Goal: Answer question/provide support: Share knowledge or assist other users

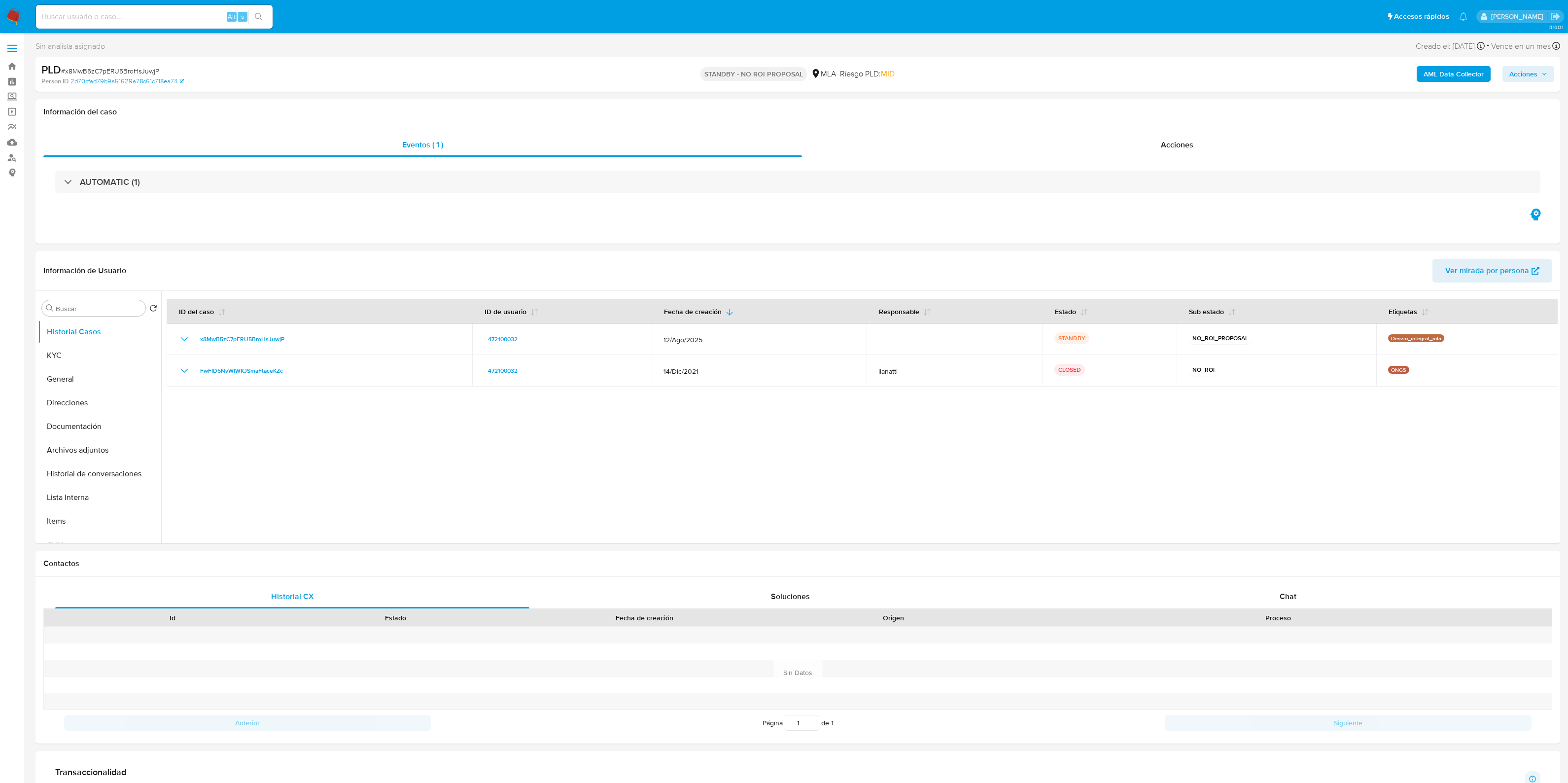
select select "10"
click at [141, 21] on input at bounding box center [155, 17] width 237 height 13
paste input "gcSkF7niLeUH393cbDl51JnN"
type input "gcSkF7niLeUH393cbDl51JnN"
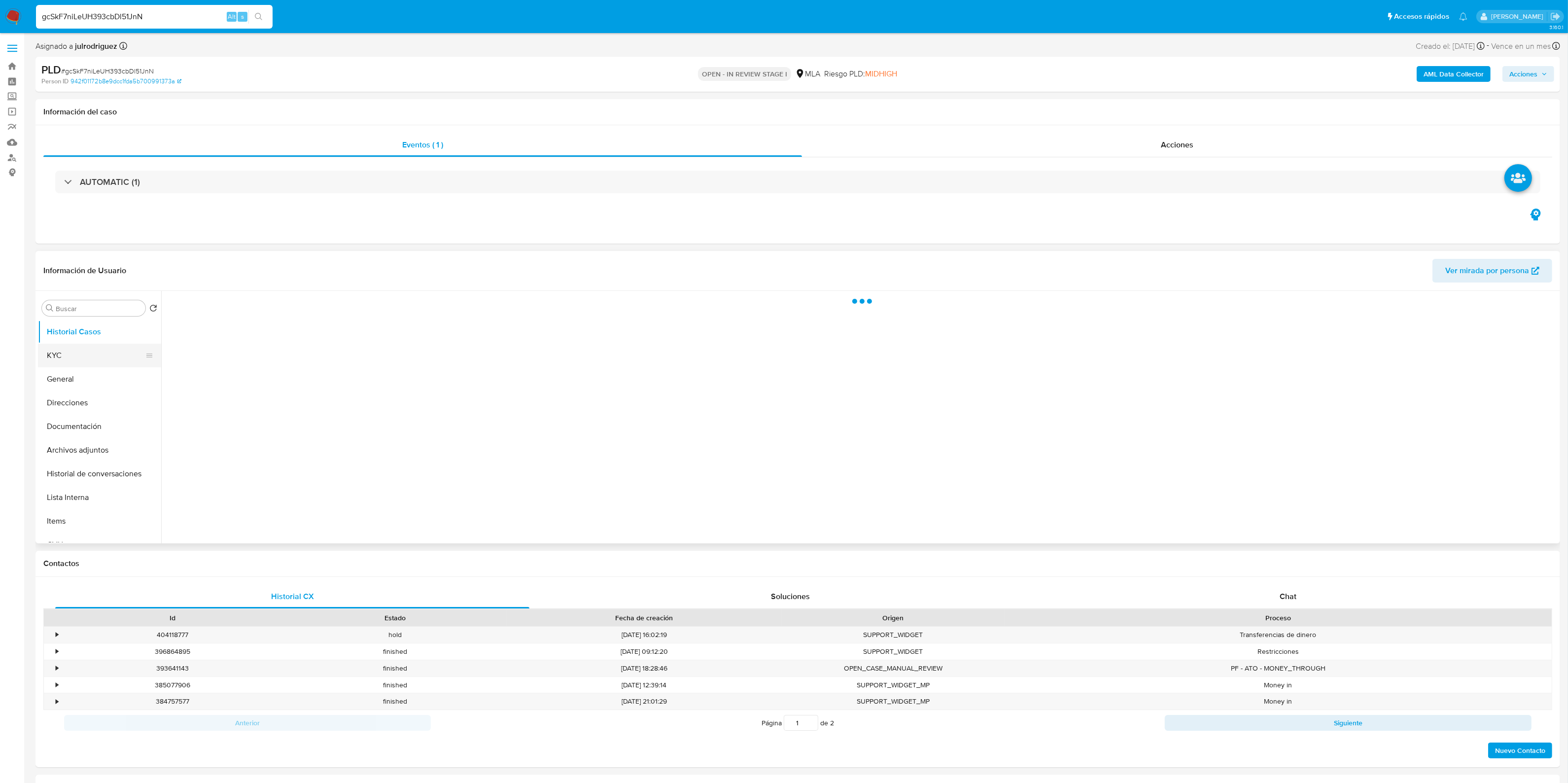
select select "10"
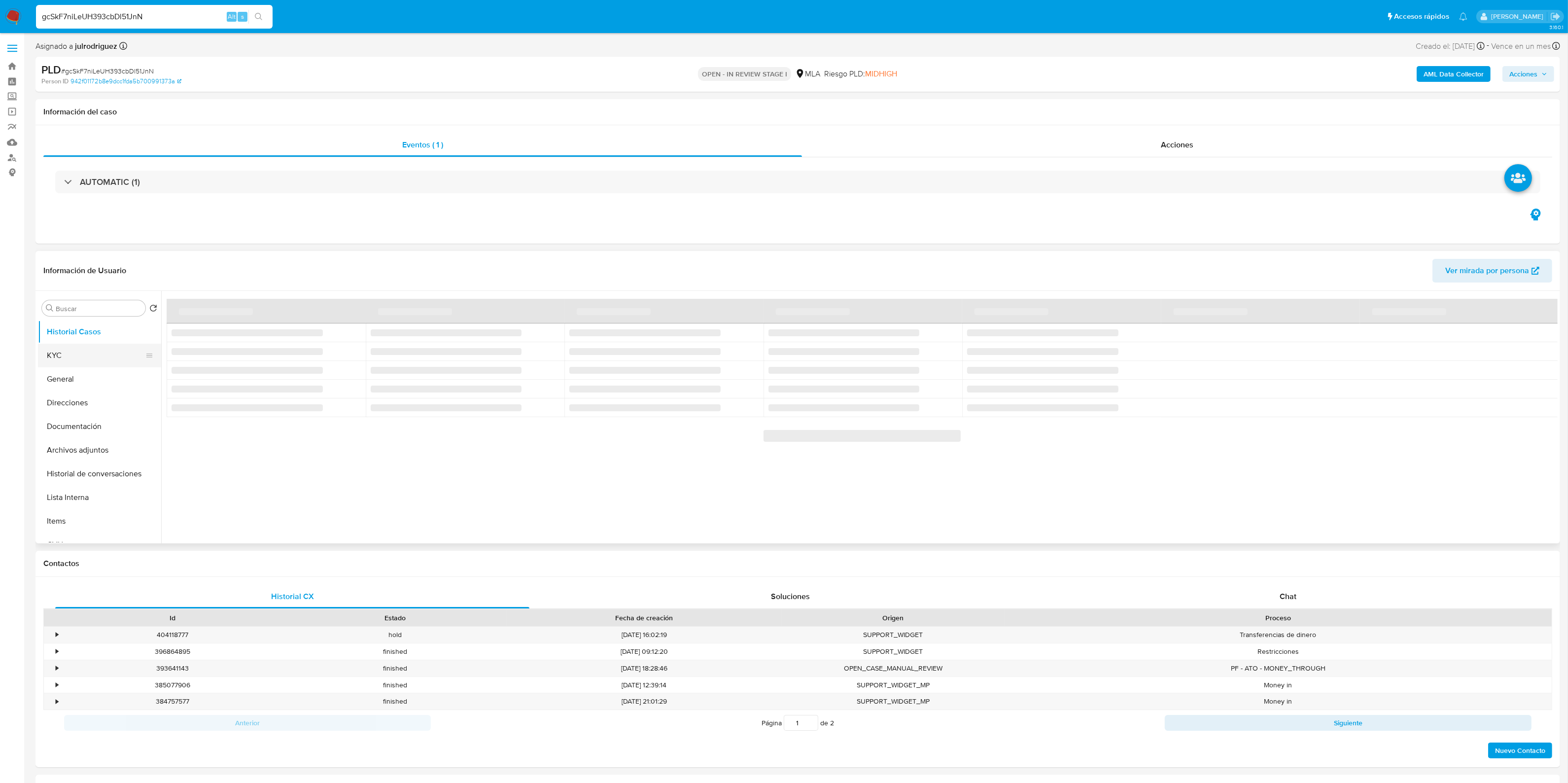
click at [59, 351] on button "KYC" at bounding box center [95, 355] width 116 height 24
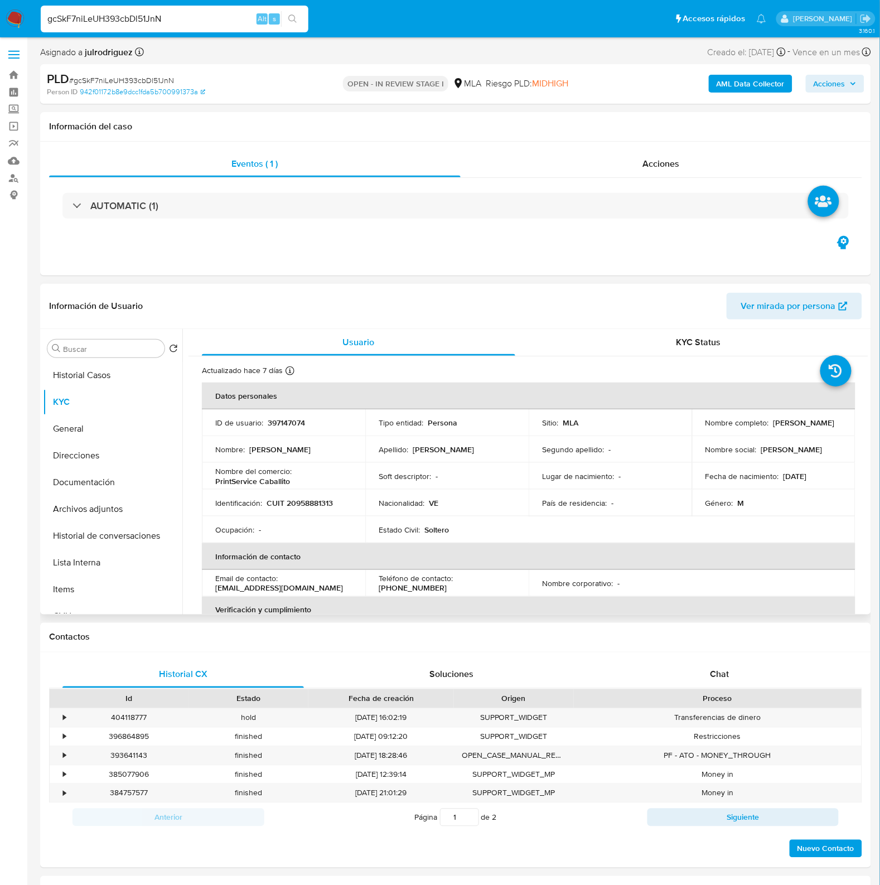
click at [293, 420] on p "397147074" at bounding box center [286, 423] width 37 height 10
copy p "397147074"
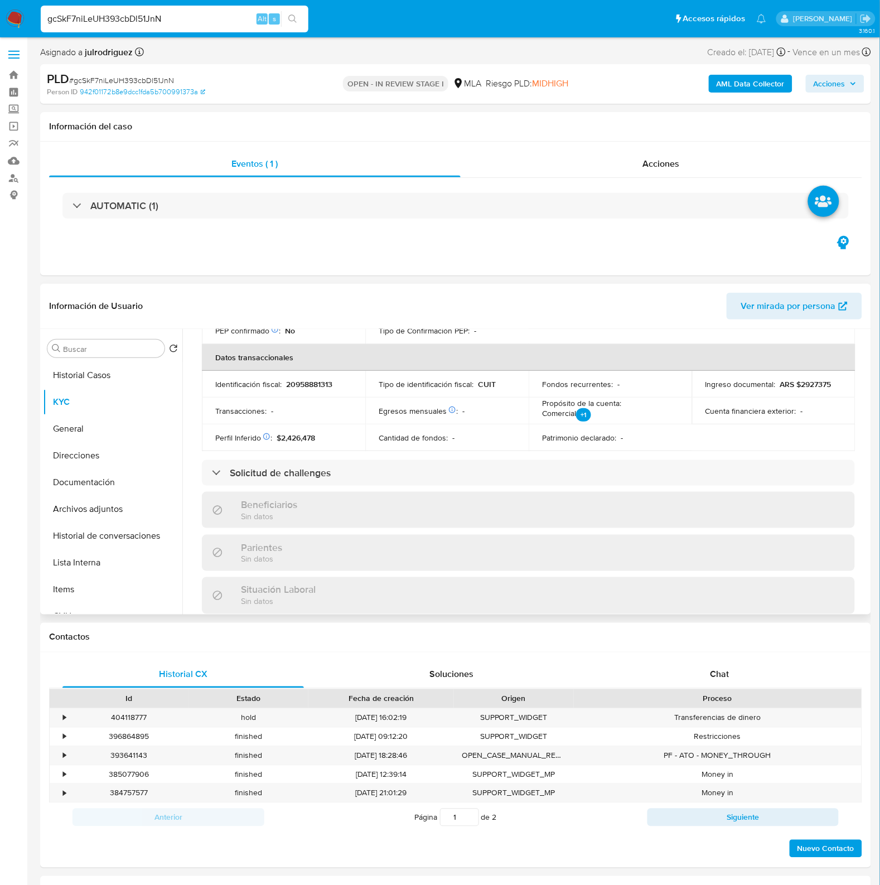
scroll to position [558, 0]
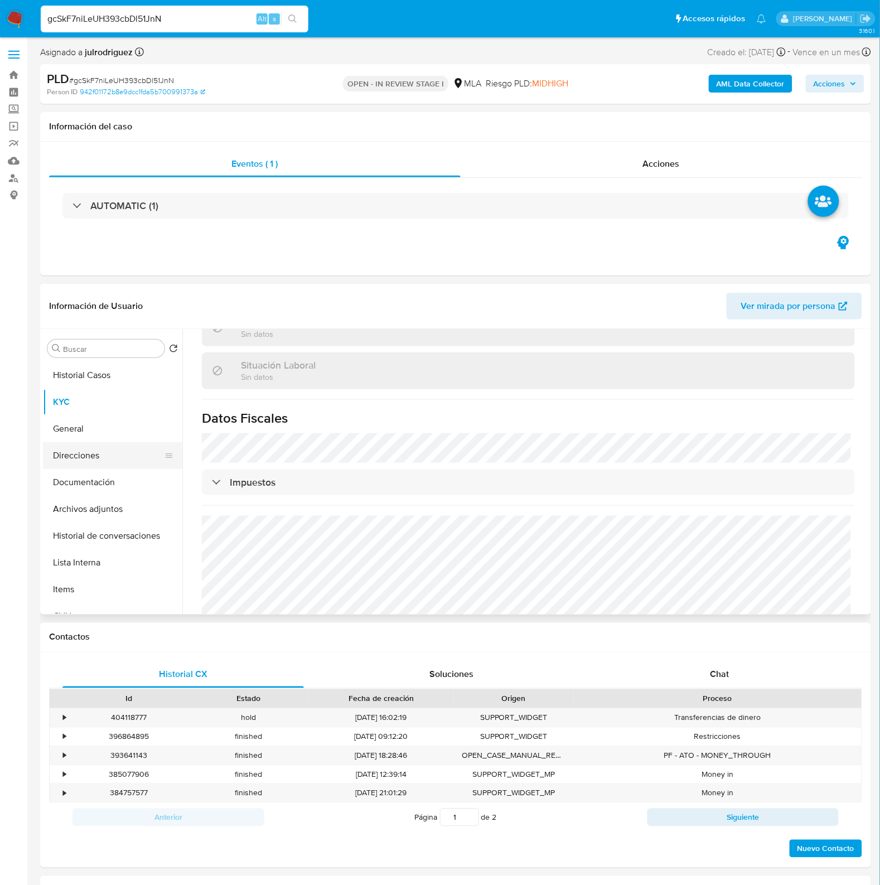
click at [71, 458] on button "Direcciones" at bounding box center [108, 455] width 131 height 27
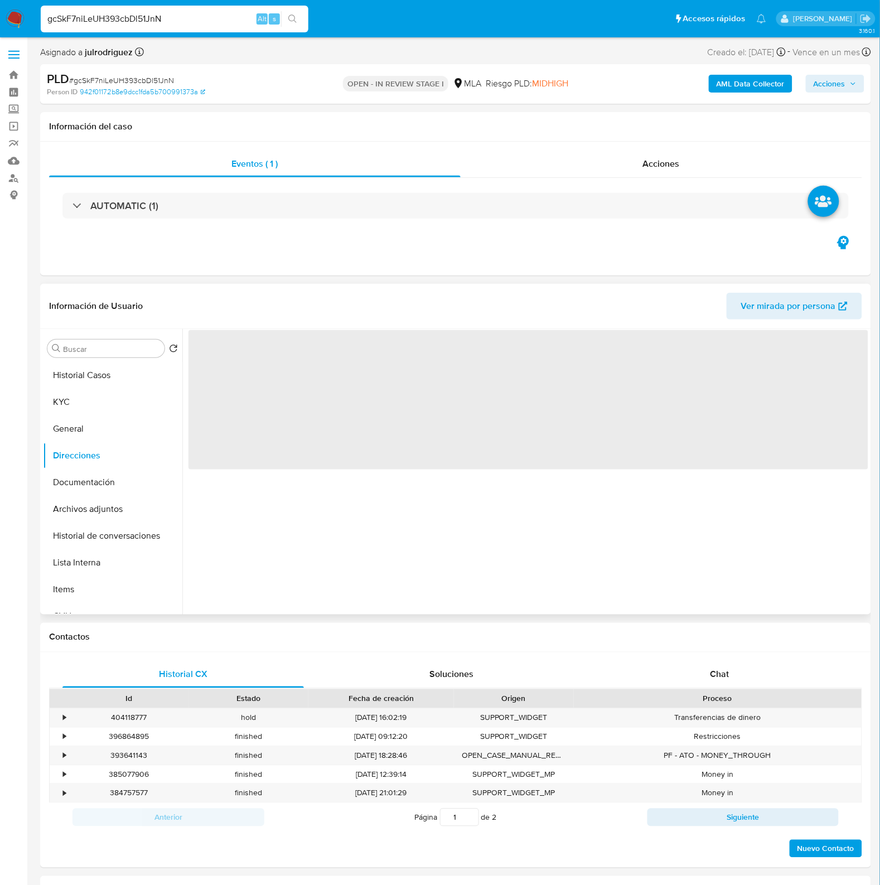
scroll to position [0, 0]
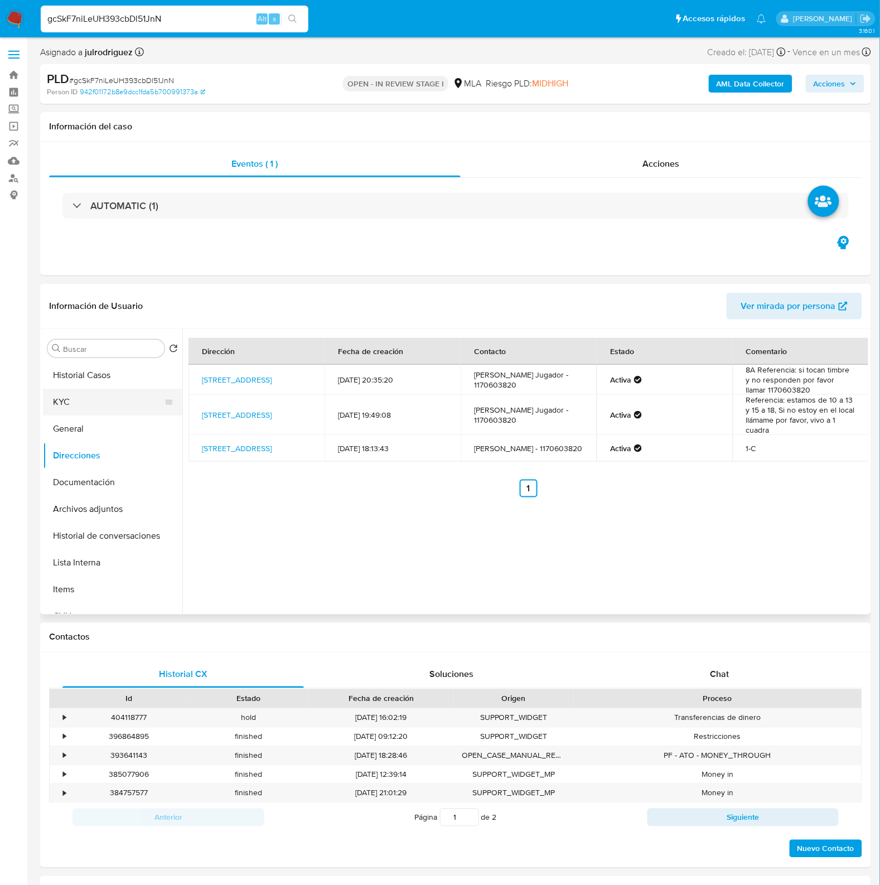
click at [92, 394] on button "KYC" at bounding box center [108, 402] width 131 height 27
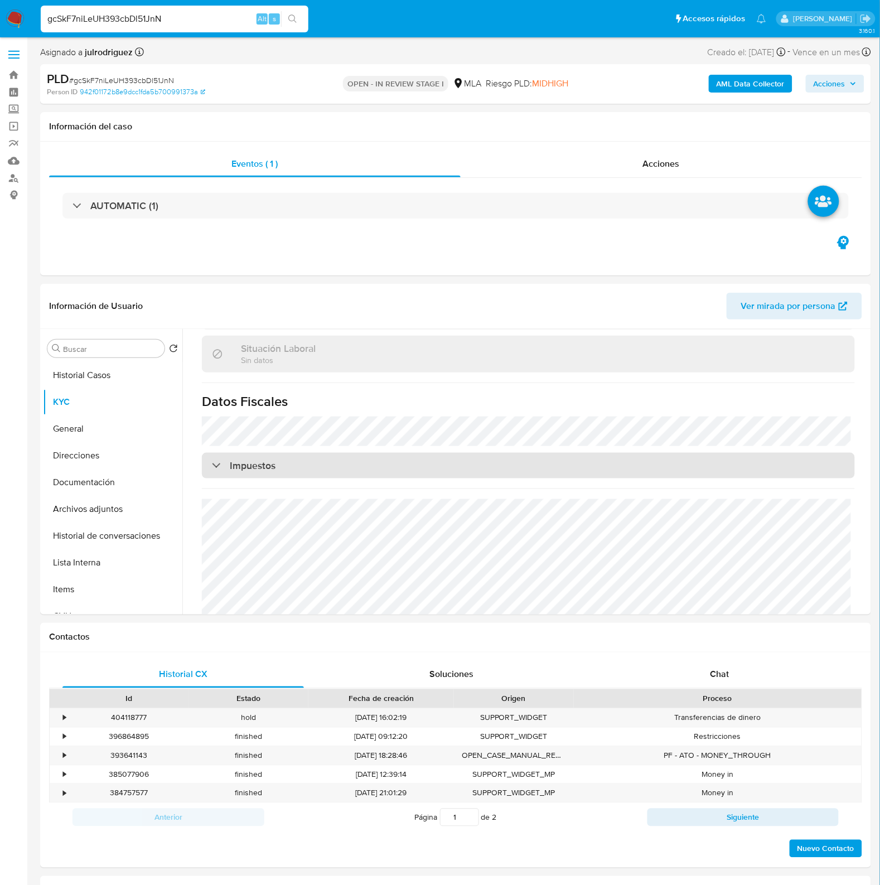
scroll to position [604, 0]
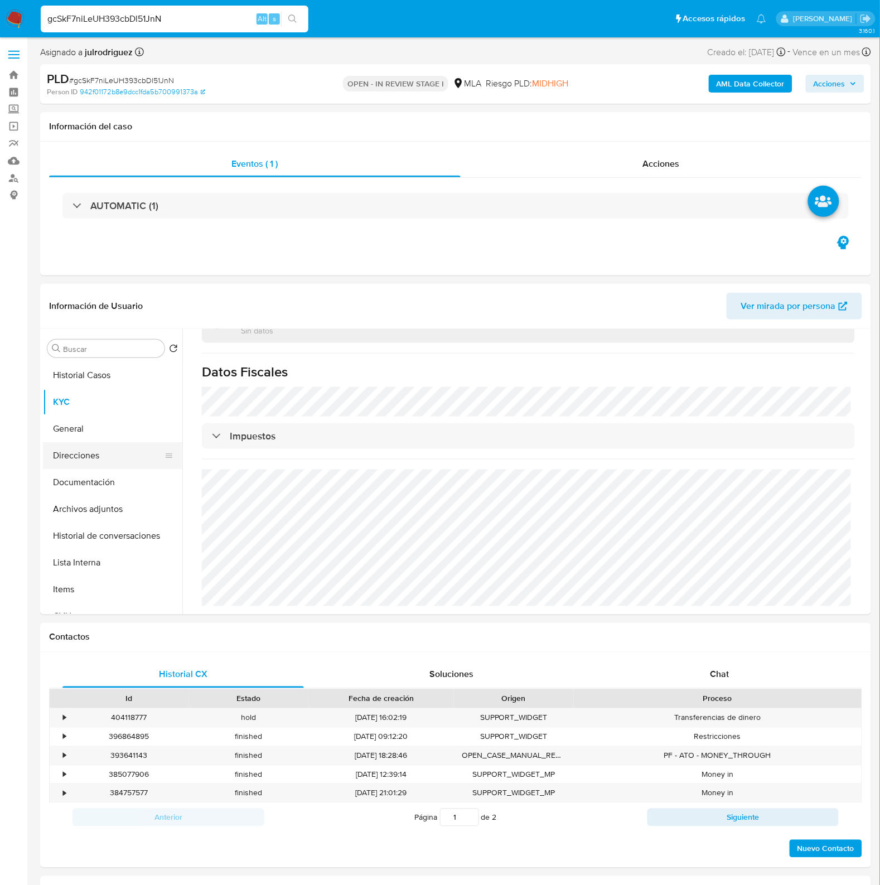
click at [94, 458] on button "Direcciones" at bounding box center [108, 455] width 131 height 27
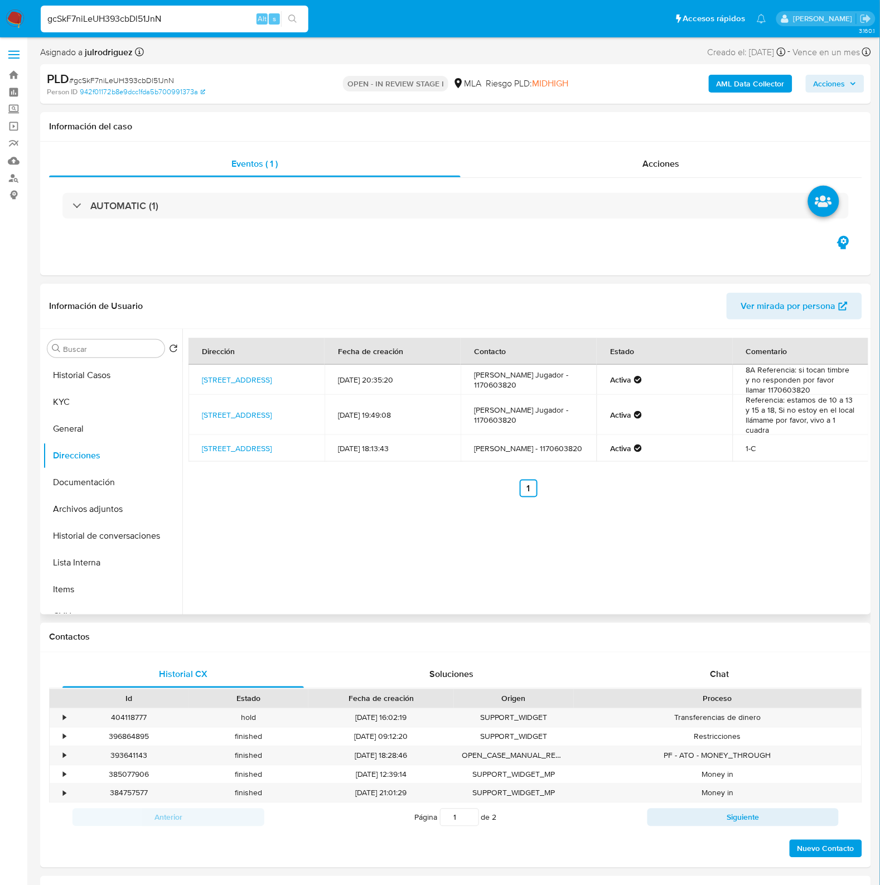
click at [452, 548] on div "Dirección Fecha de creación Contacto Estado Comentario Doblas 262, Caballito, C…" at bounding box center [525, 472] width 686 height 286
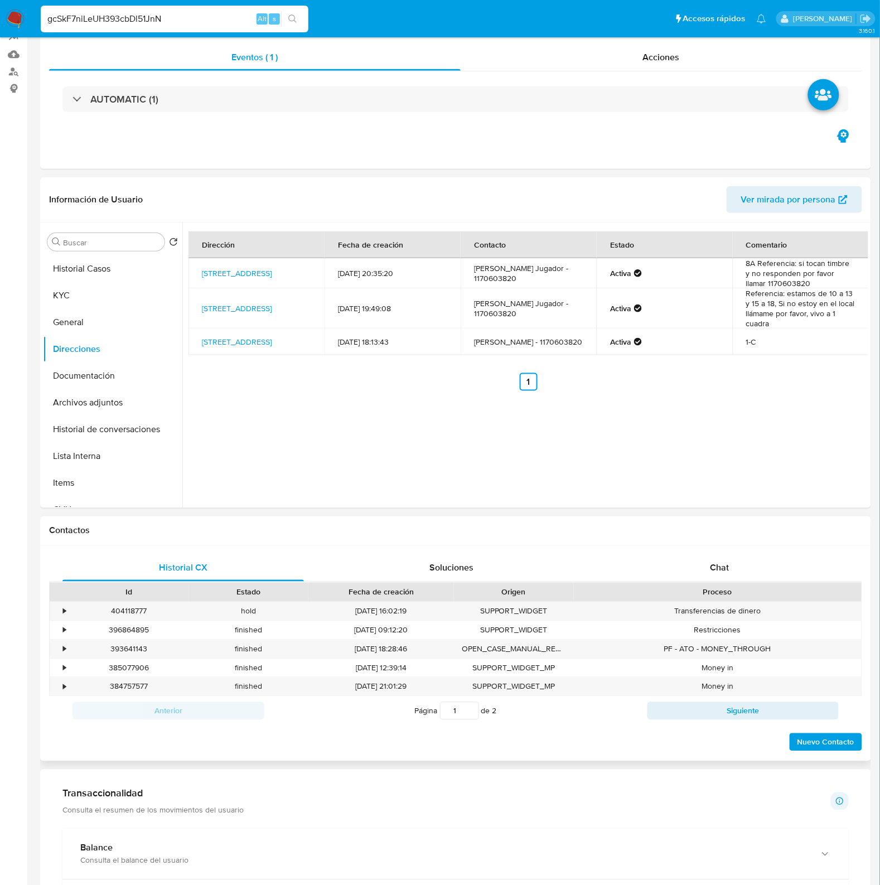
scroll to position [209, 0]
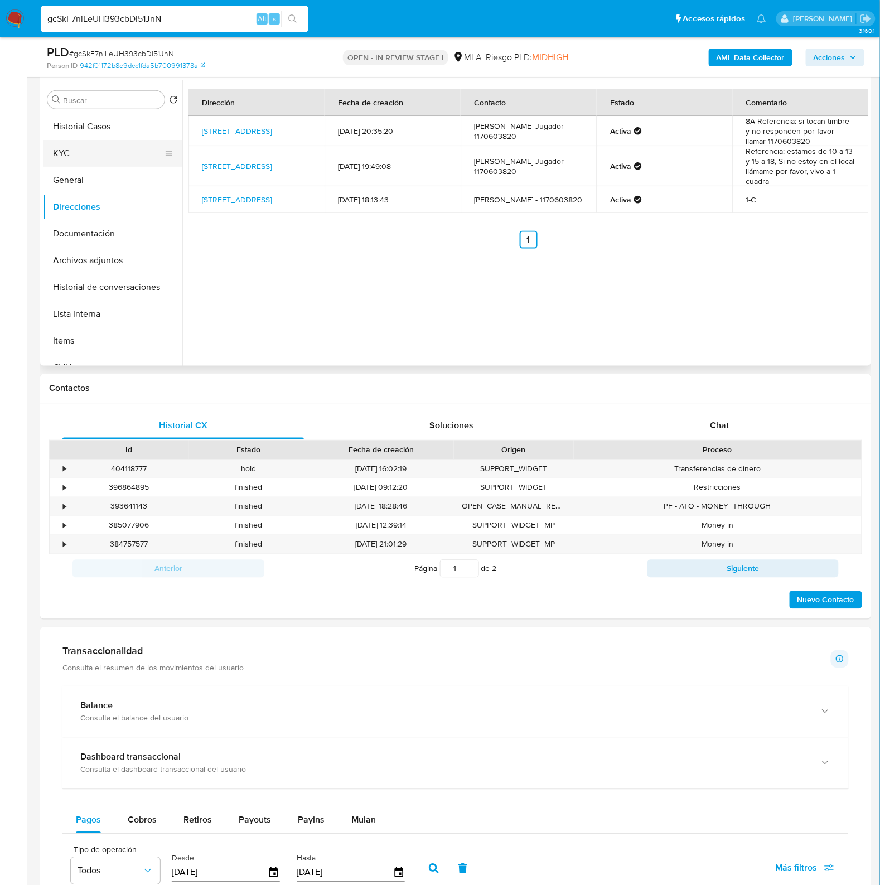
click at [81, 158] on button "KYC" at bounding box center [108, 153] width 131 height 27
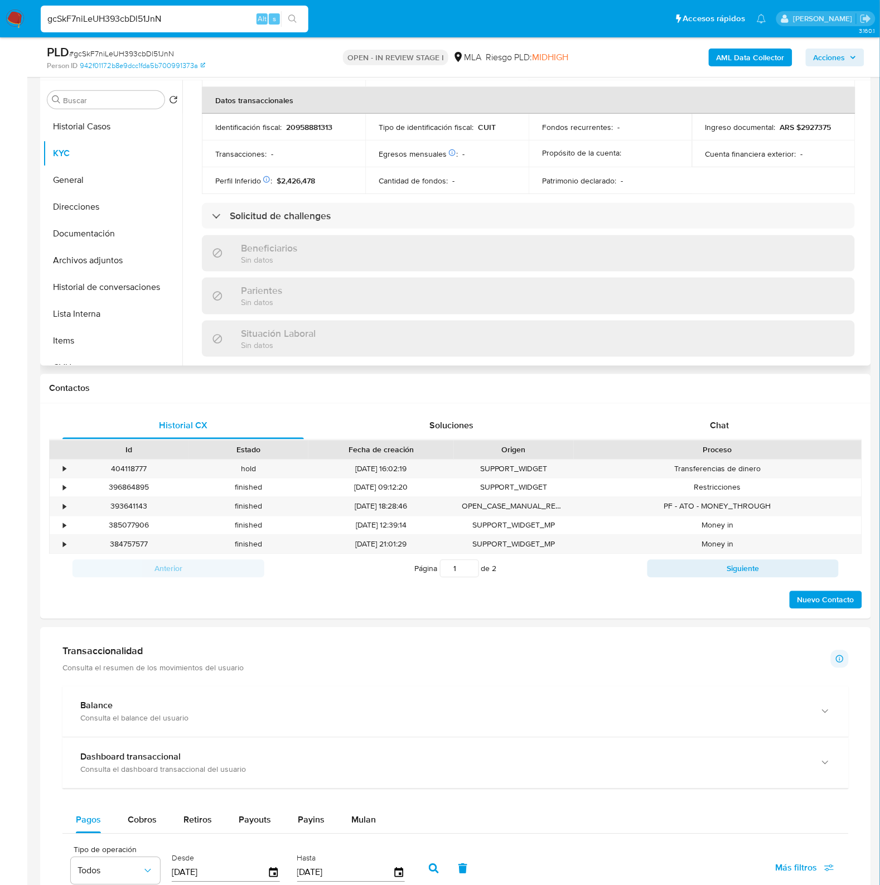
scroll to position [604, 0]
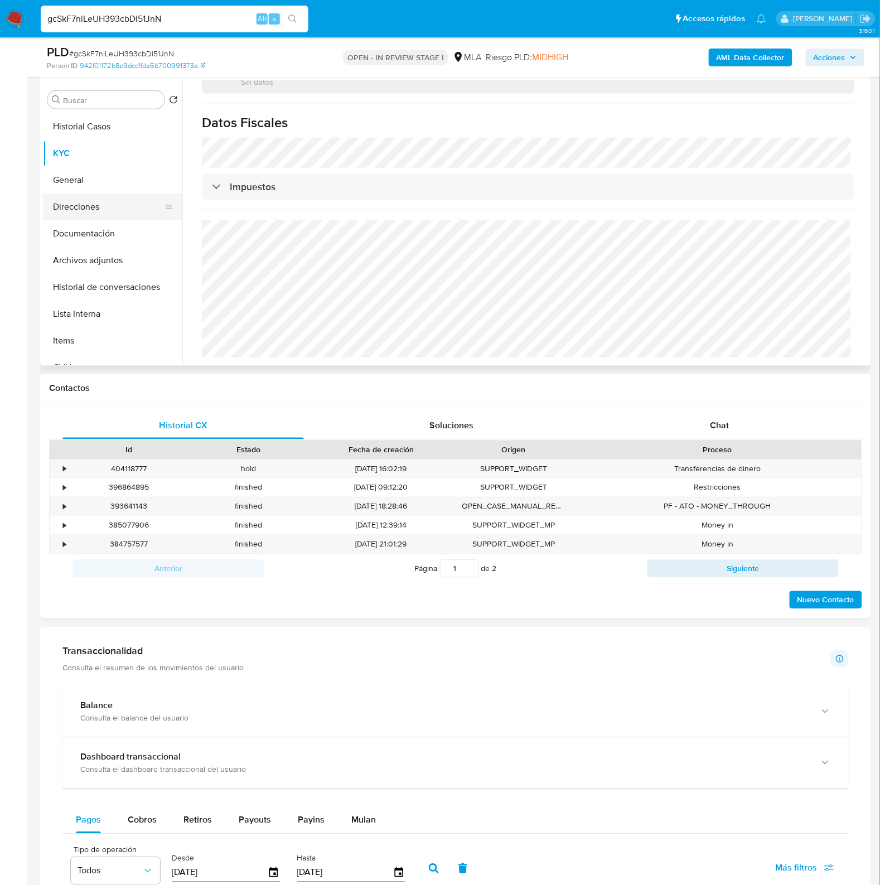
click at [96, 201] on button "Direcciones" at bounding box center [108, 207] width 131 height 27
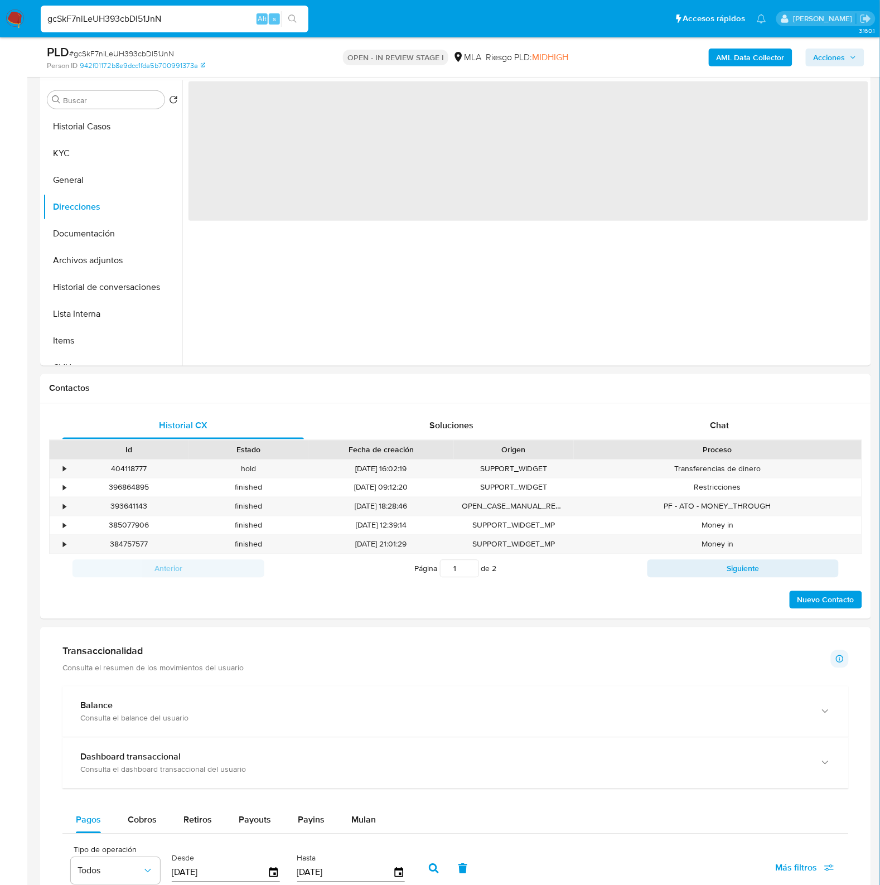
scroll to position [0, 0]
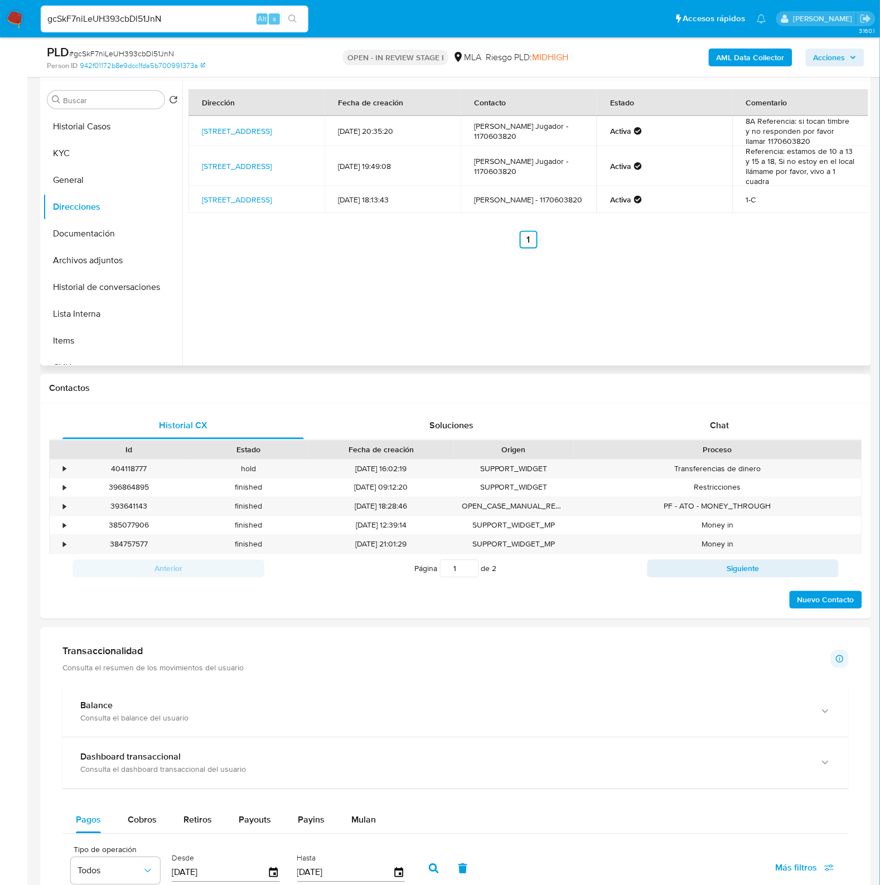
click at [600, 361] on div "Dirección Fecha de creación Contacto Estado Comentario Doblas 262, Caballito, C…" at bounding box center [525, 223] width 686 height 286
click at [87, 233] on button "Documentación" at bounding box center [108, 233] width 131 height 27
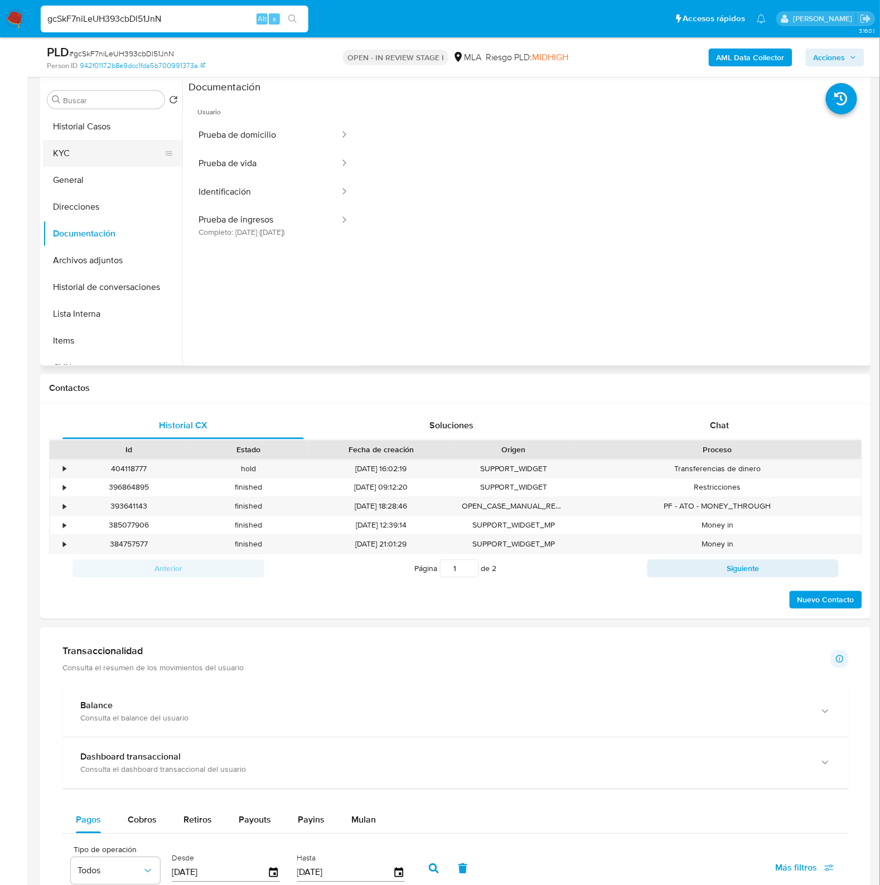
click at [75, 160] on button "KYC" at bounding box center [108, 153] width 131 height 27
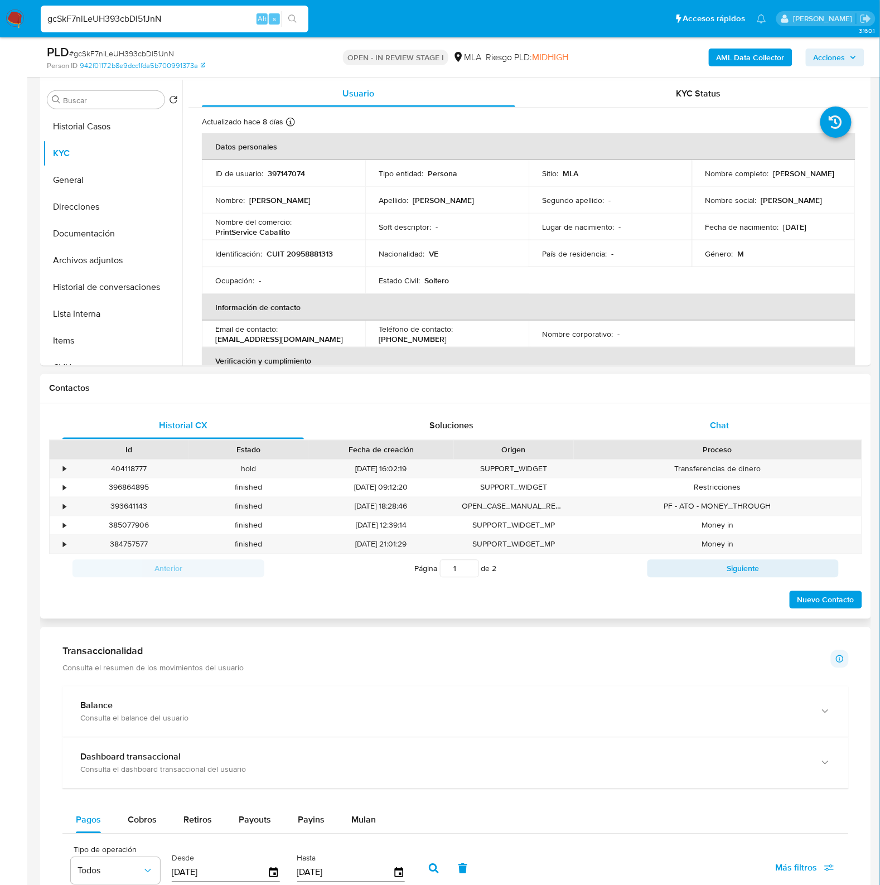
click at [733, 420] on div "Chat" at bounding box center [720, 426] width 242 height 27
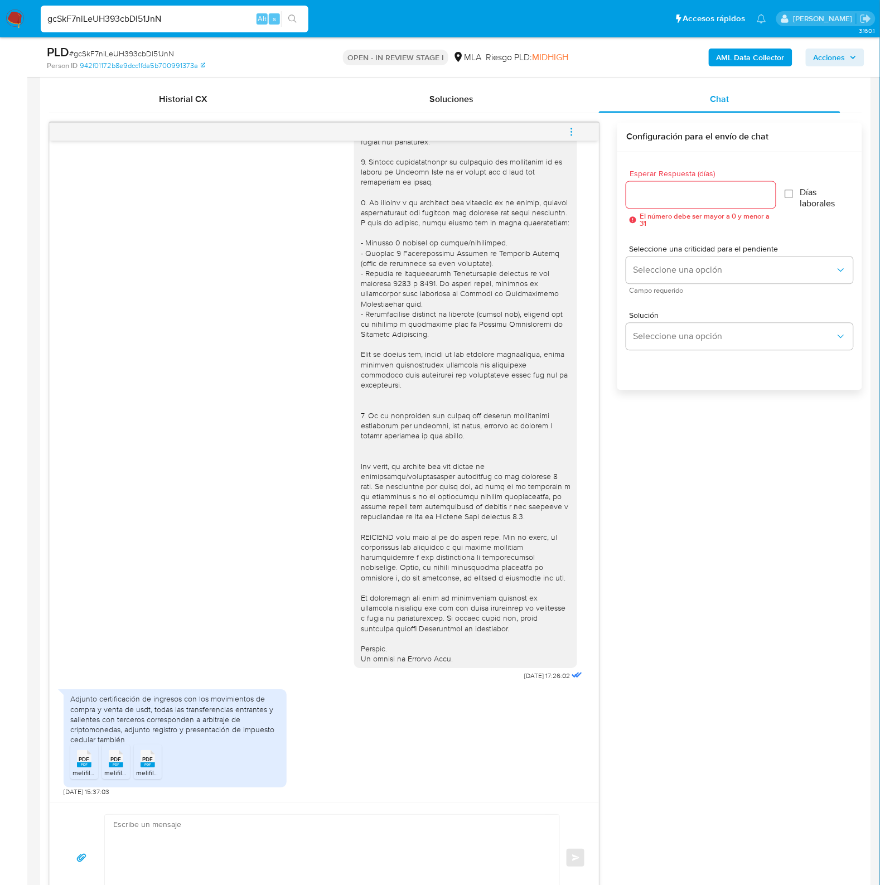
scroll to position [558, 0]
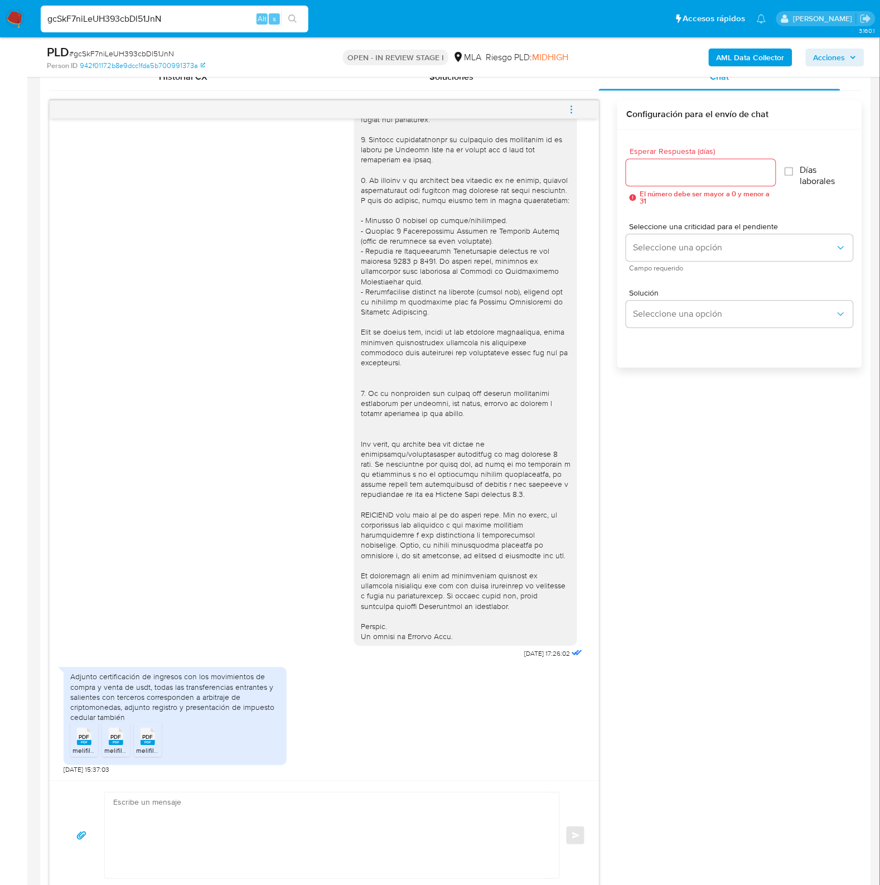
click at [648, 640] on div "18/08/2025 17:26:02 Adjunto certificación de ingresos con los movimientos de co…" at bounding box center [455, 495] width 813 height 791
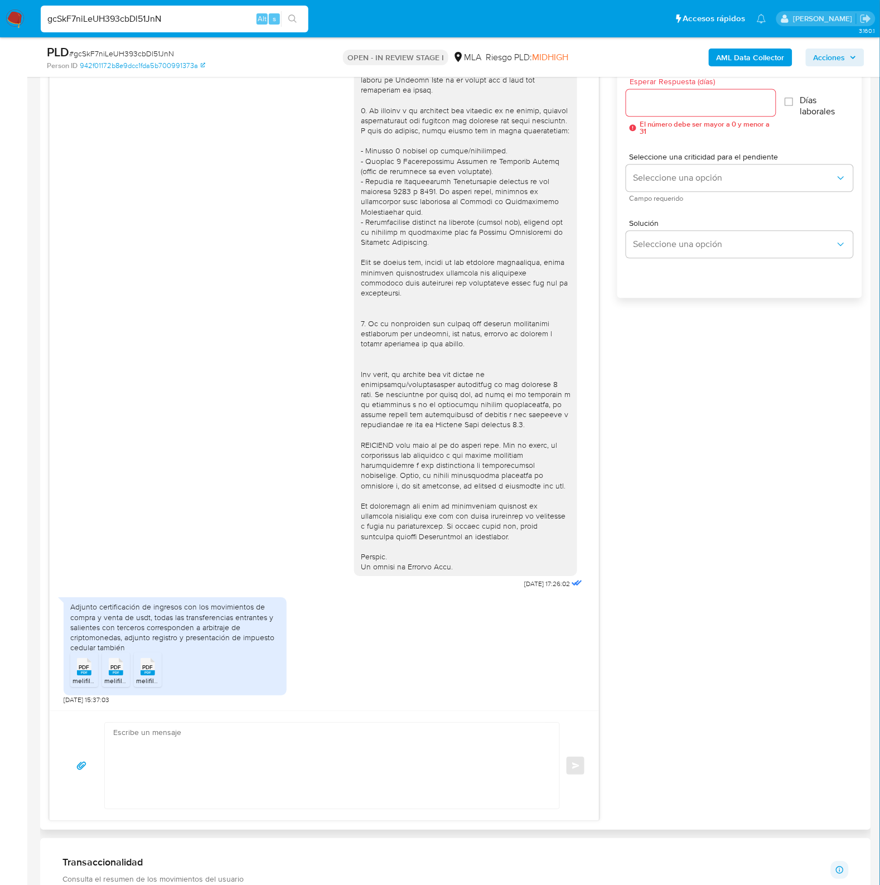
scroll to position [767, 0]
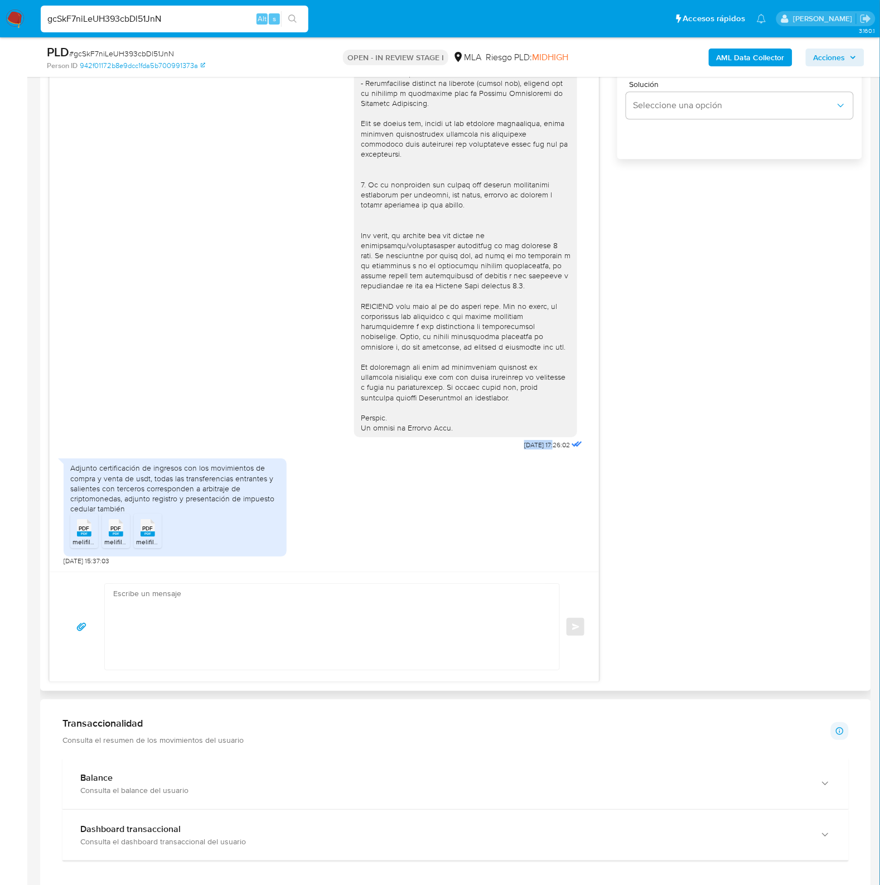
drag, startPoint x: 501, startPoint y: 442, endPoint x: 533, endPoint y: 446, distance: 32.6
click at [533, 446] on span "18/08/2025 17:26:02" at bounding box center [547, 445] width 46 height 9
copy span "18/08/2025"
drag, startPoint x: 149, startPoint y: 479, endPoint x: 120, endPoint y: 504, distance: 38.4
click at [120, 504] on div "Adjunto certificación de ingresos con los movimientos de compra y venta de usdt…" at bounding box center [175, 488] width 210 height 51
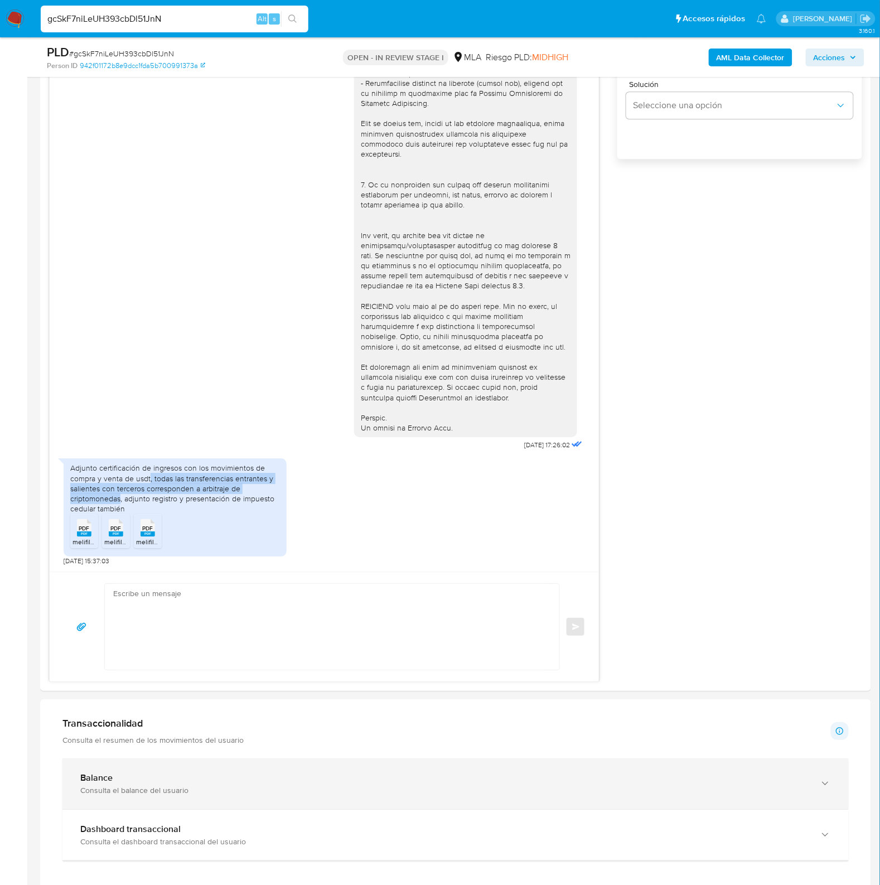
copy div ", todas las transferencias entrantes y salientes con terceros corresponden a ar…"
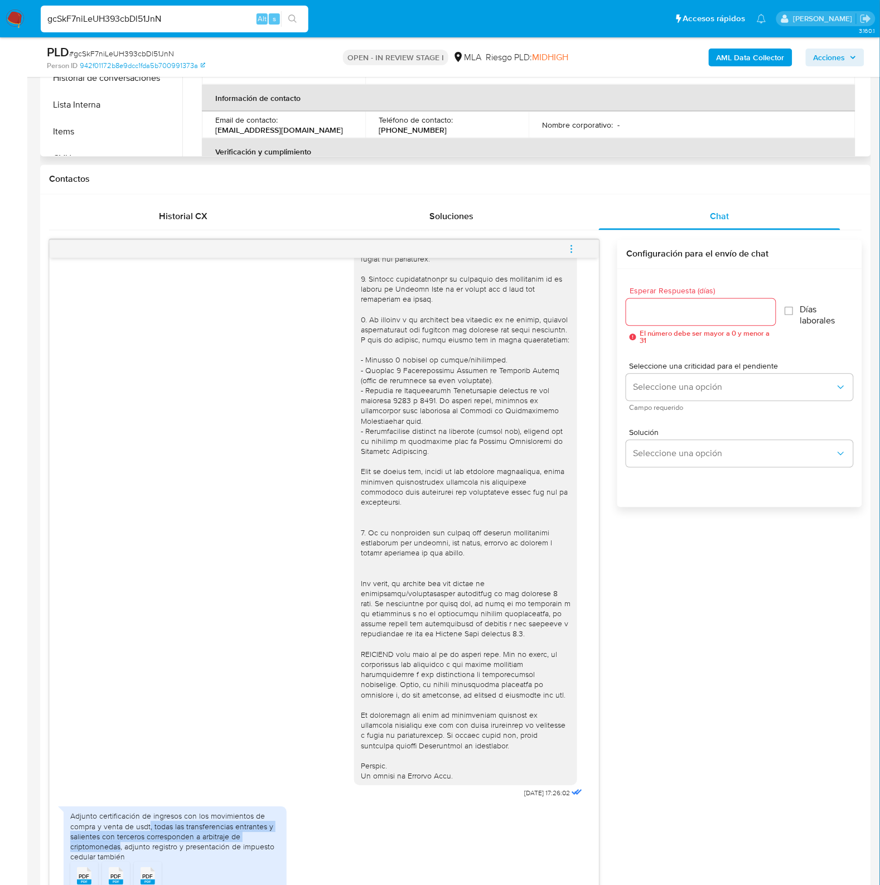
scroll to position [70, 0]
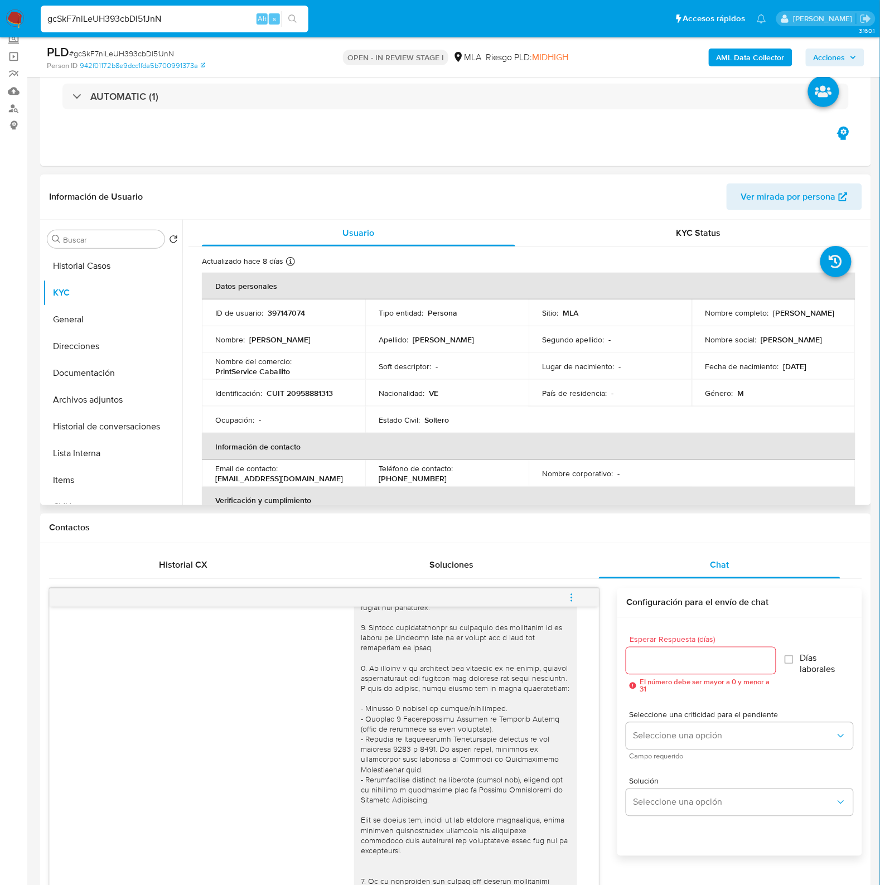
click at [275, 310] on p "397147074" at bounding box center [286, 313] width 37 height 10
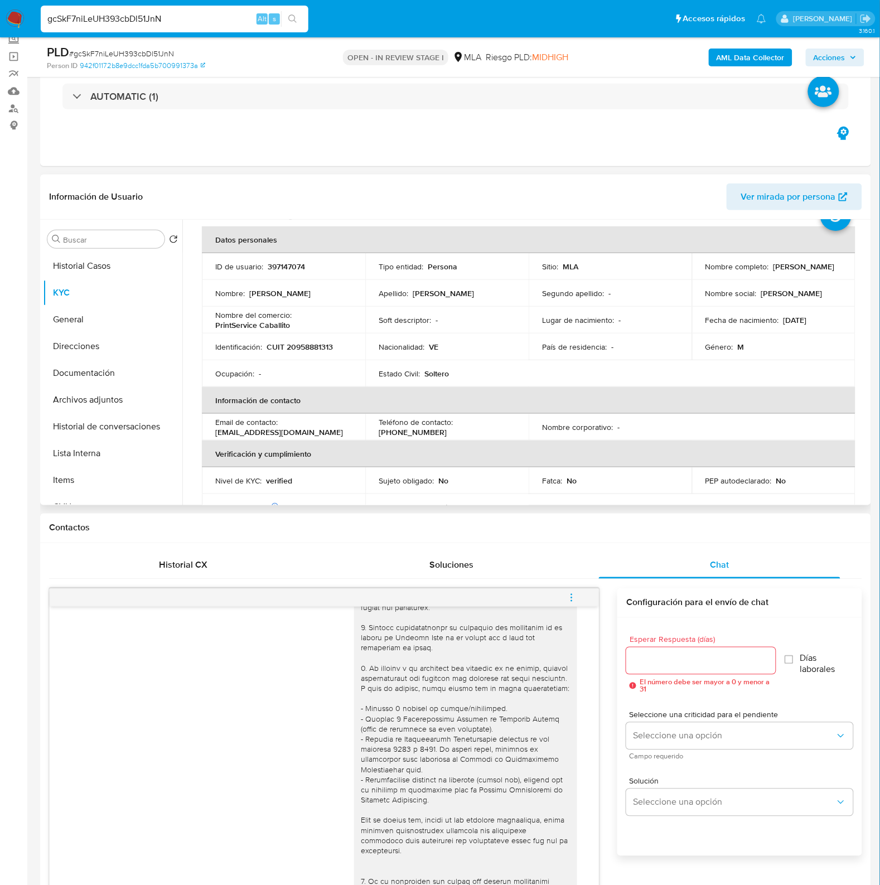
scroll to position [0, 0]
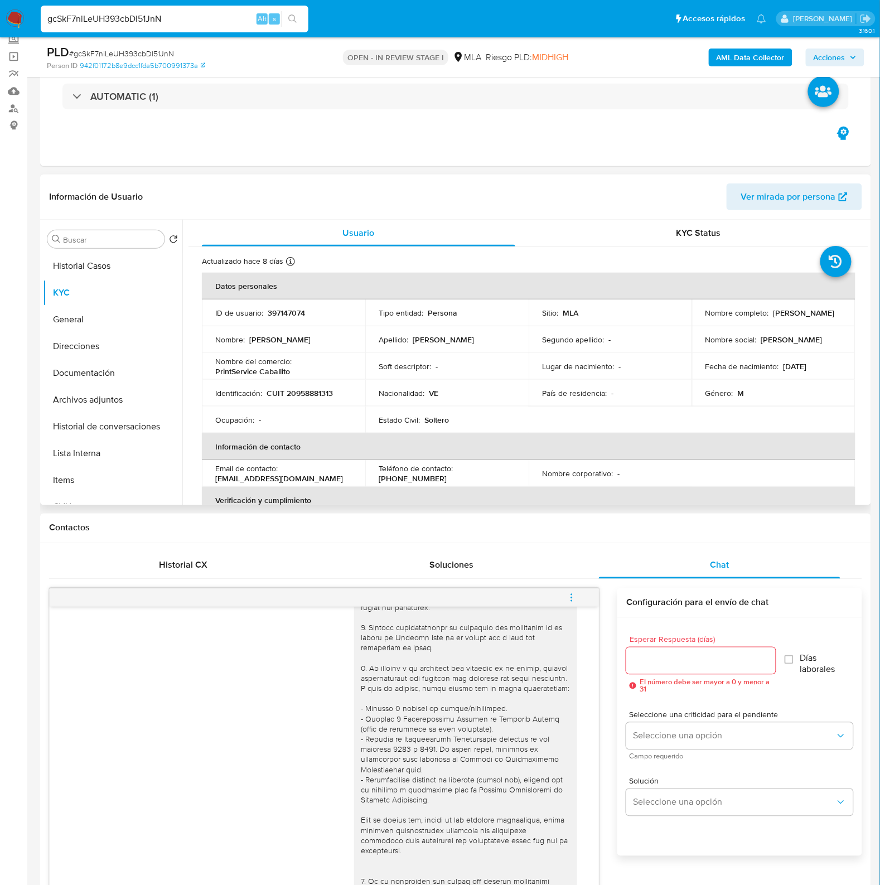
click at [289, 308] on p "397147074" at bounding box center [286, 313] width 37 height 10
copy p "397147074"
click at [132, 52] on span "# gcSkF7niLeUH393cbDl51JnN" at bounding box center [121, 53] width 105 height 11
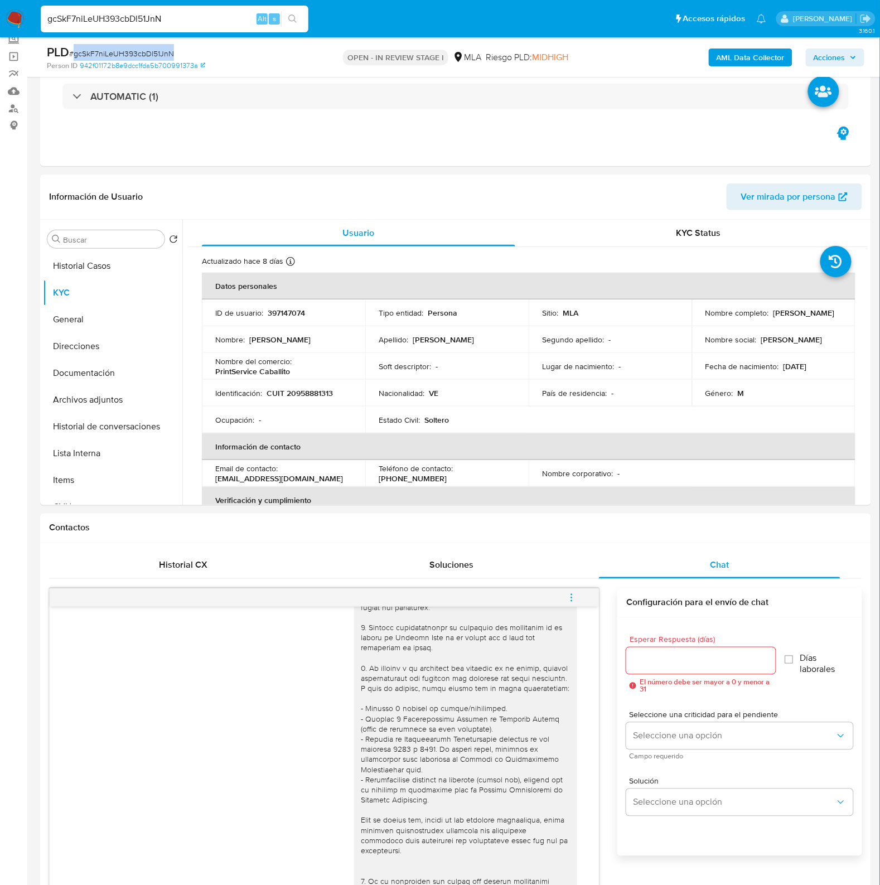
copy span "gcSkF7niLeUH393cbDl51JnN"
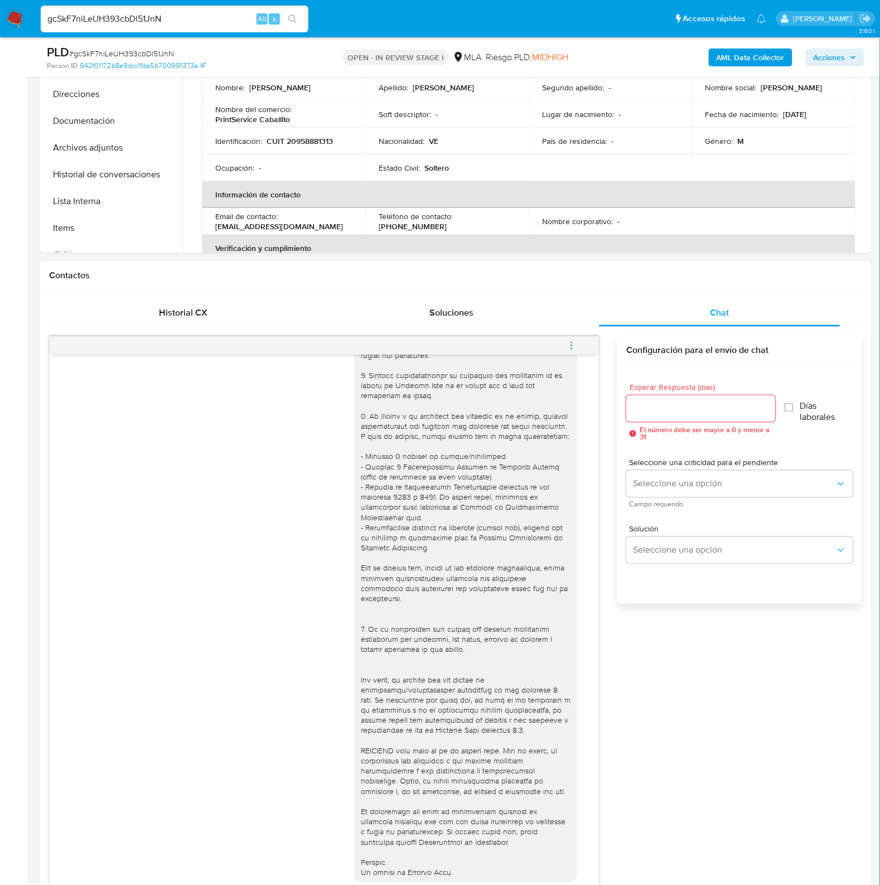
scroll to position [488, 0]
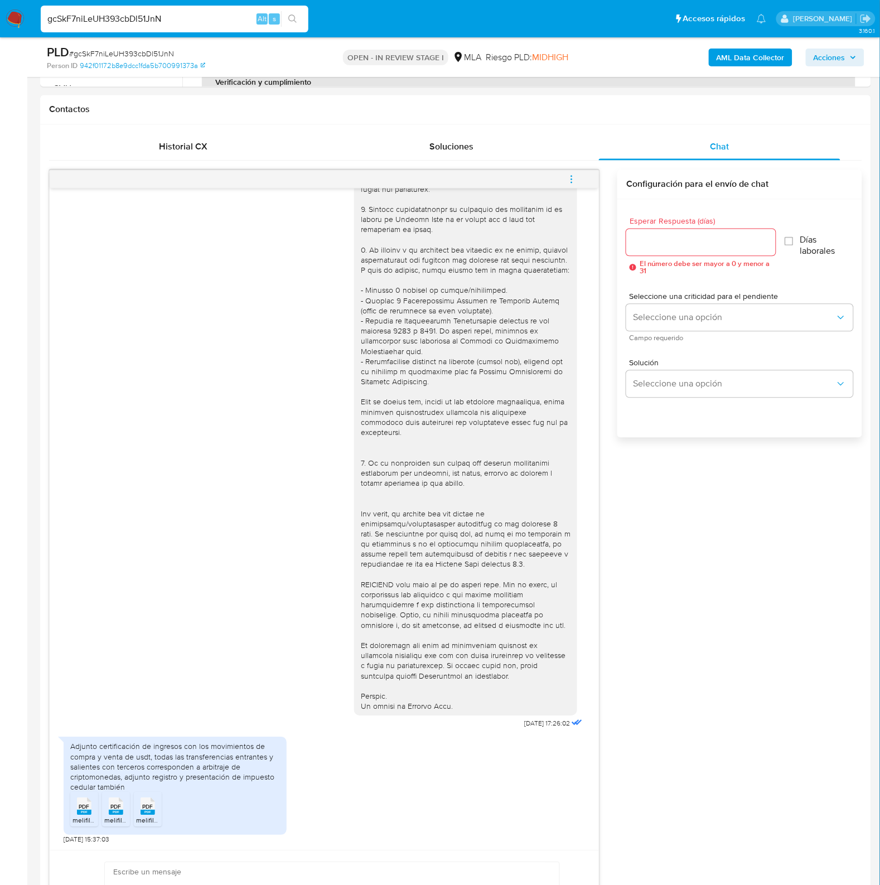
click at [160, 48] on span "# gcSkF7niLeUH393cbDl51JnN" at bounding box center [121, 53] width 105 height 11
copy span "gcSkF7niLeUH393cbDl51JnN"
click at [697, 240] on input "Esperar Respuesta (días)" at bounding box center [702, 242] width 150 height 15
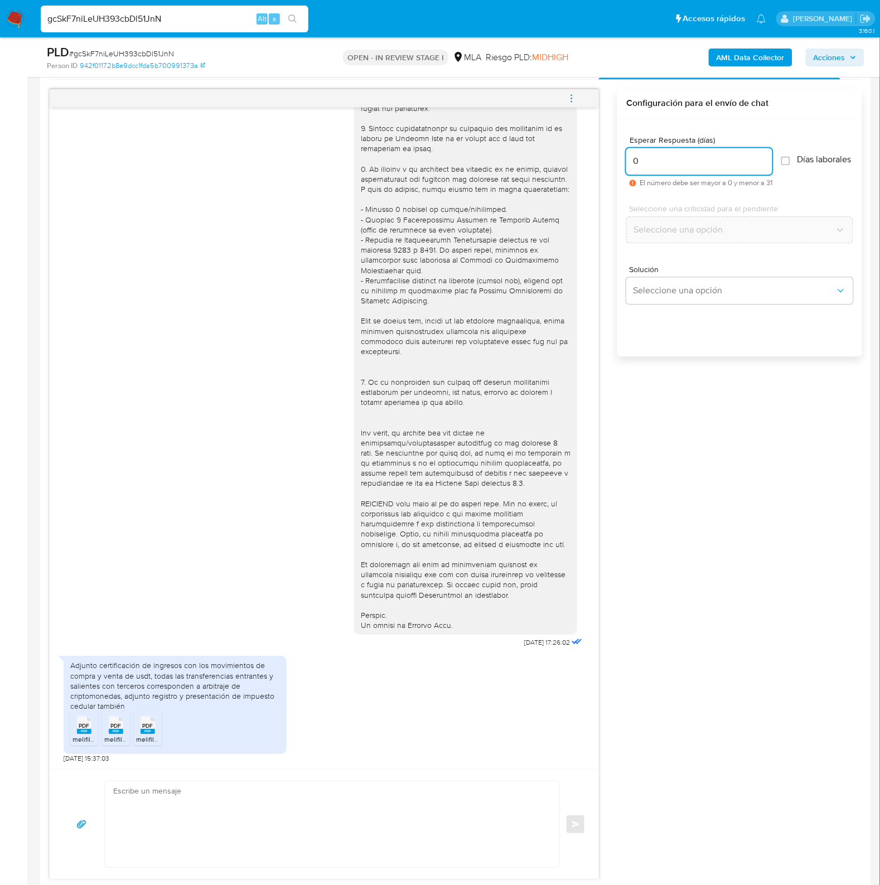
scroll to position [697, 0]
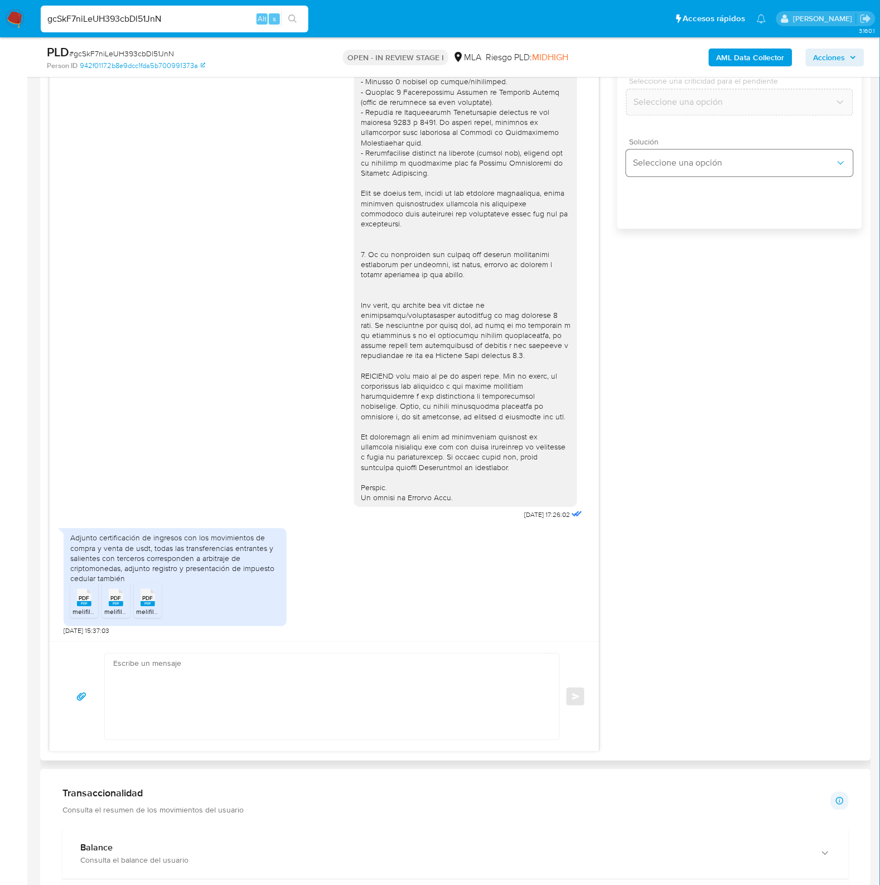
type input "0"
click at [656, 176] on button "Seleccione una opción" at bounding box center [740, 163] width 227 height 27
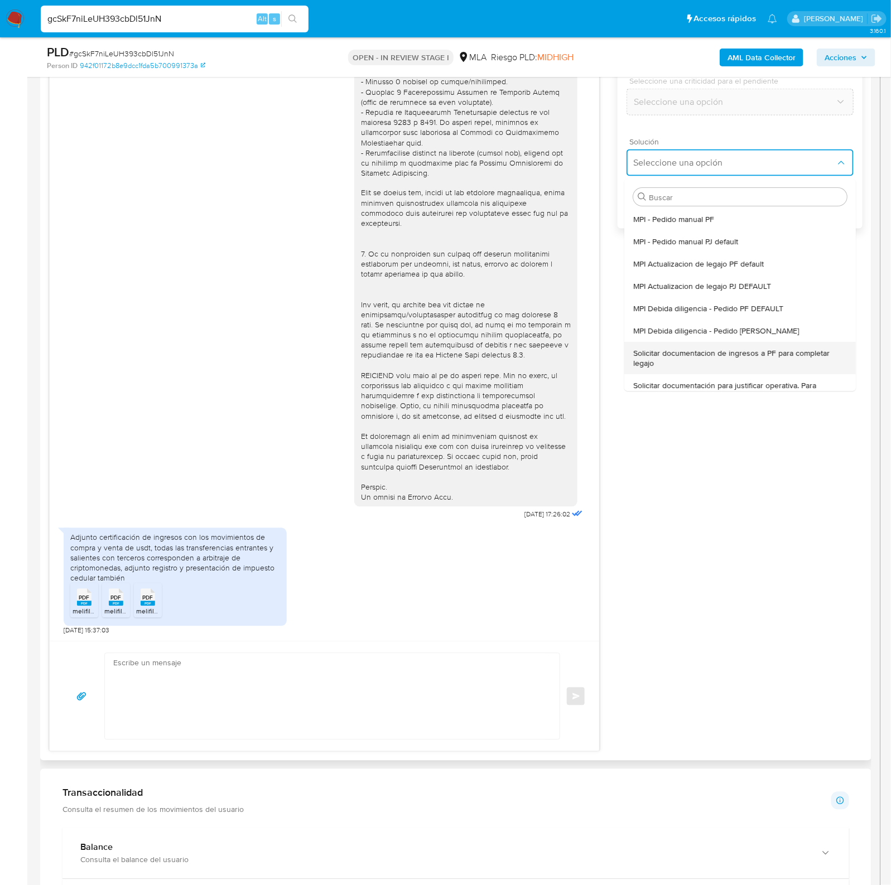
click at [715, 367] on span "Solicitar documentacion de ingresos a PF para completar legajo" at bounding box center [741, 358] width 214 height 20
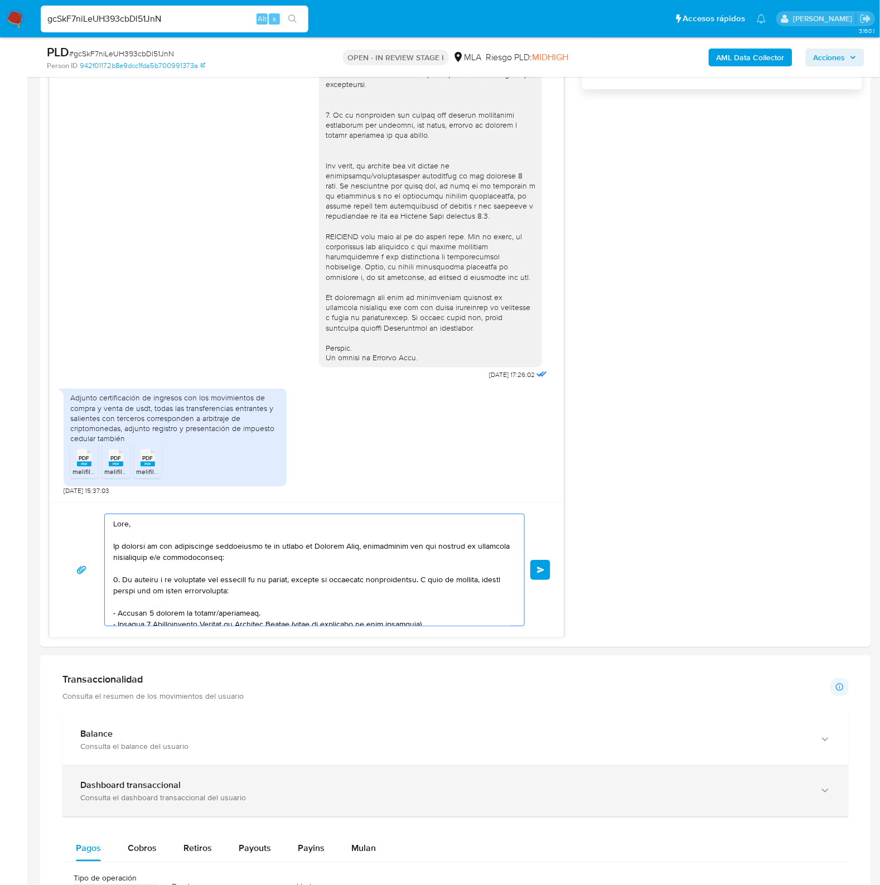
scroll to position [230, 0]
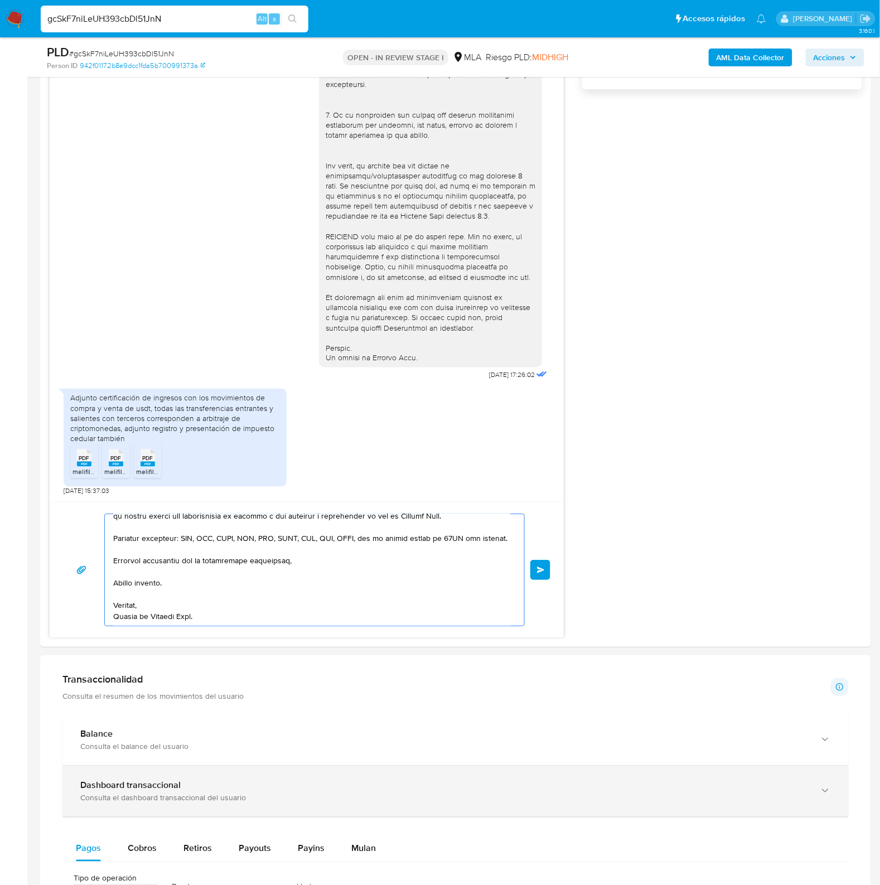
drag, startPoint x: 154, startPoint y: 547, endPoint x: 421, endPoint y: 801, distance: 368.6
click at [442, 837] on div "Información de Usuario Ver mirada por persona Buscar Volver al orden por defect…" at bounding box center [455, 653] width 831 height 2492
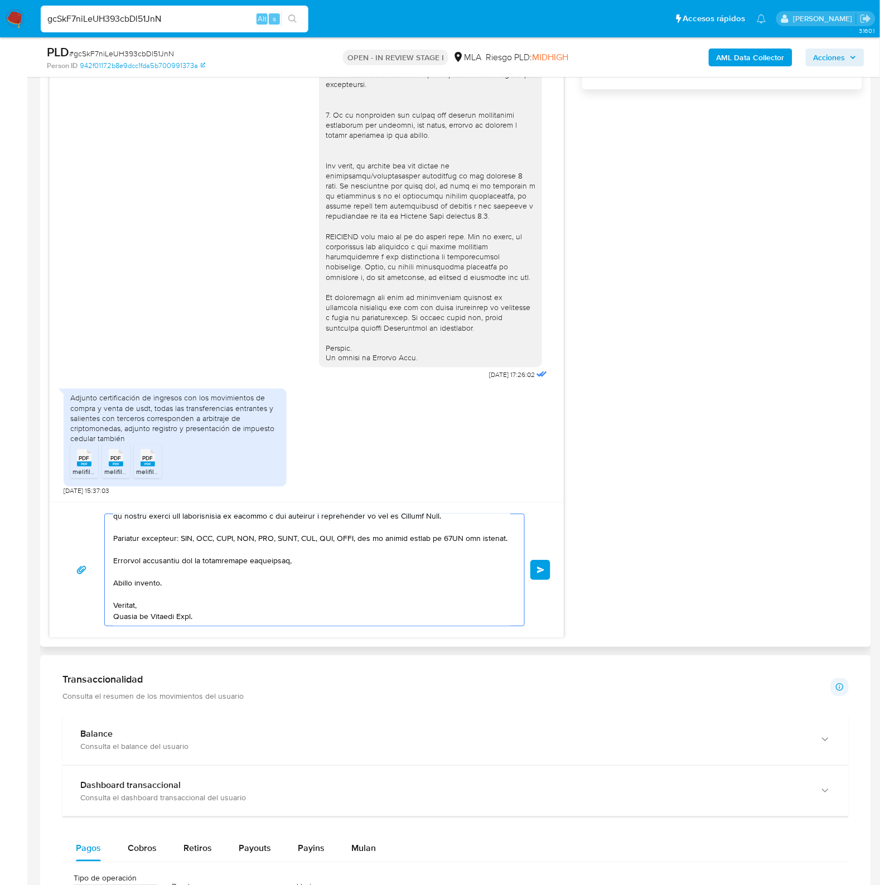
type textarea "Hola, En función d"
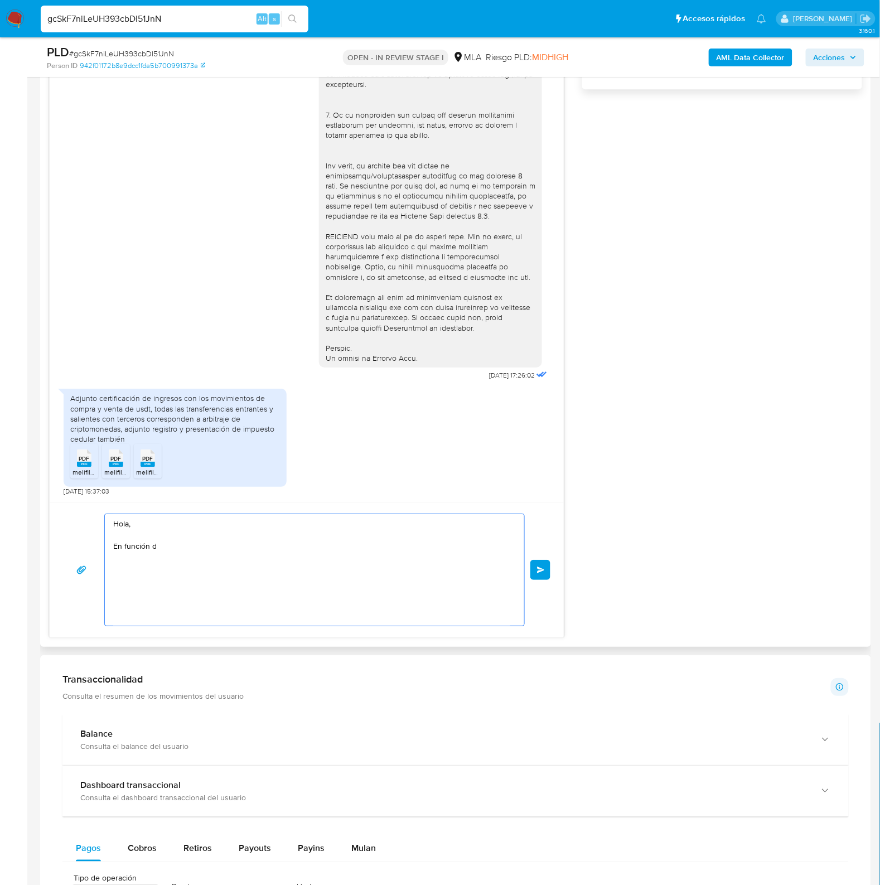
scroll to position [0, 0]
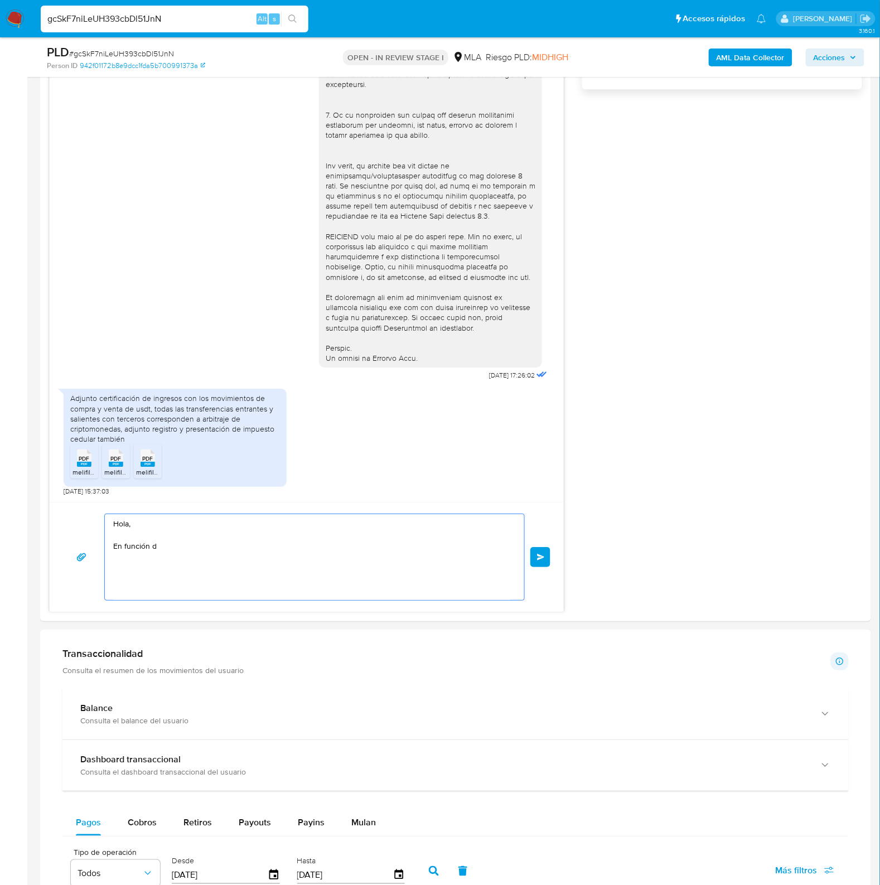
drag, startPoint x: 194, startPoint y: 570, endPoint x: 35, endPoint y: 507, distance: 171.3
click at [35, 507] on main "3.160.1 Asignado a julrodriguez Asignado el: 18/08/2025 14:12:39 Creado el: 12/…" at bounding box center [440, 546] width 880 height 2766
paste textarea "Buenas tardes, ¡Muchas gracias por tu respuesta! Confirmamos la recepción de la…"
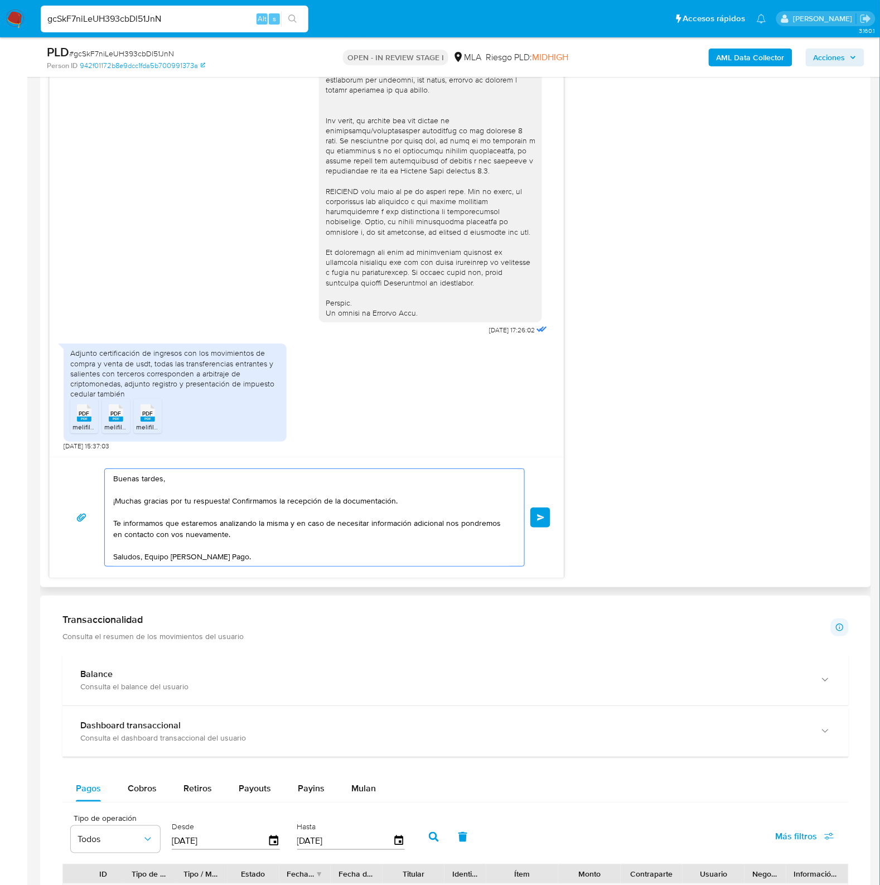
scroll to position [907, 0]
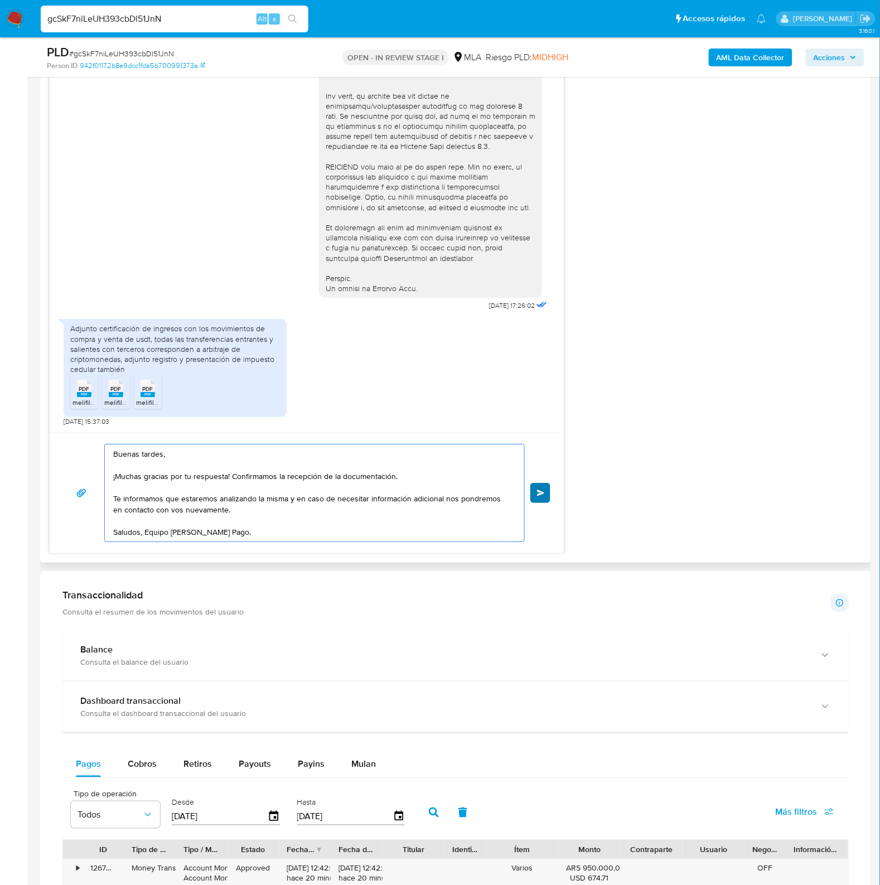
type textarea "Buenas tardes, ¡Muchas gracias por tu respuesta! Confirmamos la recepción de la…"
click at [541, 493] on span "Enviar" at bounding box center [541, 493] width 8 height 7
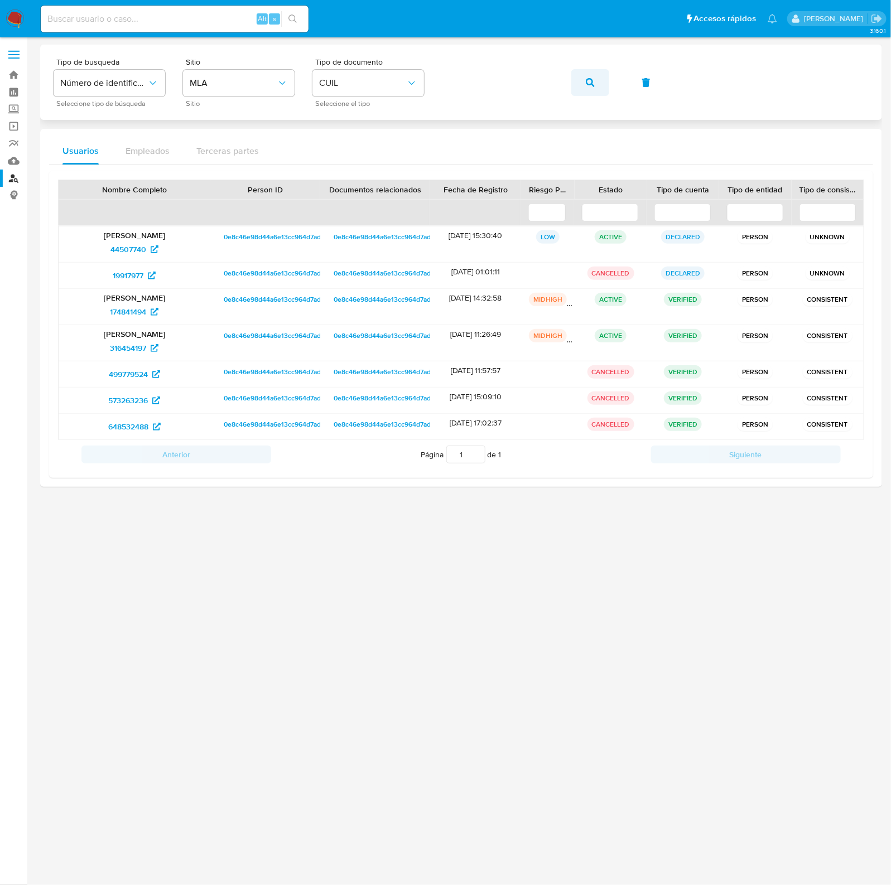
click at [601, 79] on button "button" at bounding box center [590, 82] width 38 height 27
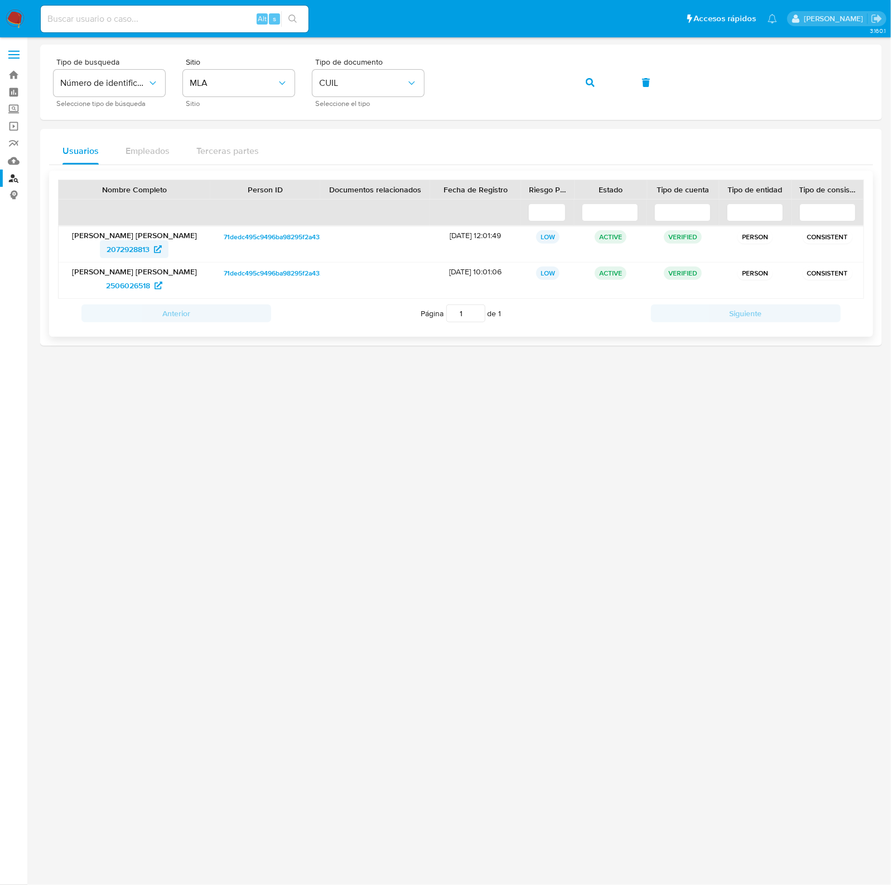
click at [107, 254] on span "2072928813" at bounding box center [128, 249] width 43 height 18
click at [581, 81] on button "button" at bounding box center [590, 82] width 38 height 27
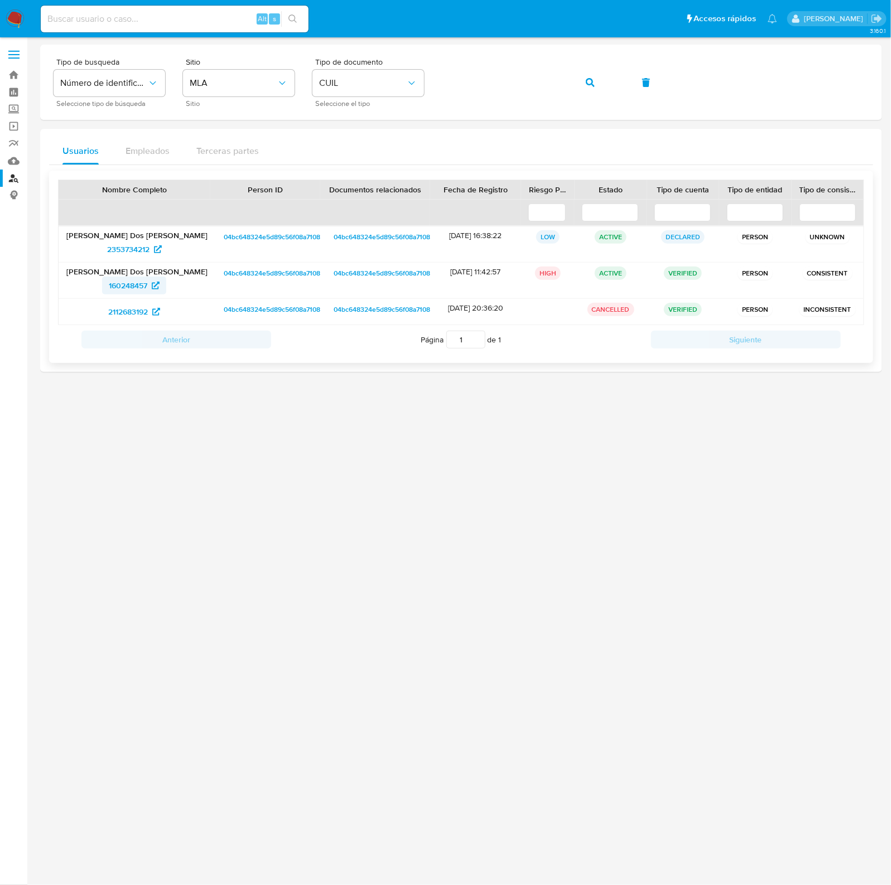
click at [135, 283] on span "160248457" at bounding box center [128, 286] width 38 height 18
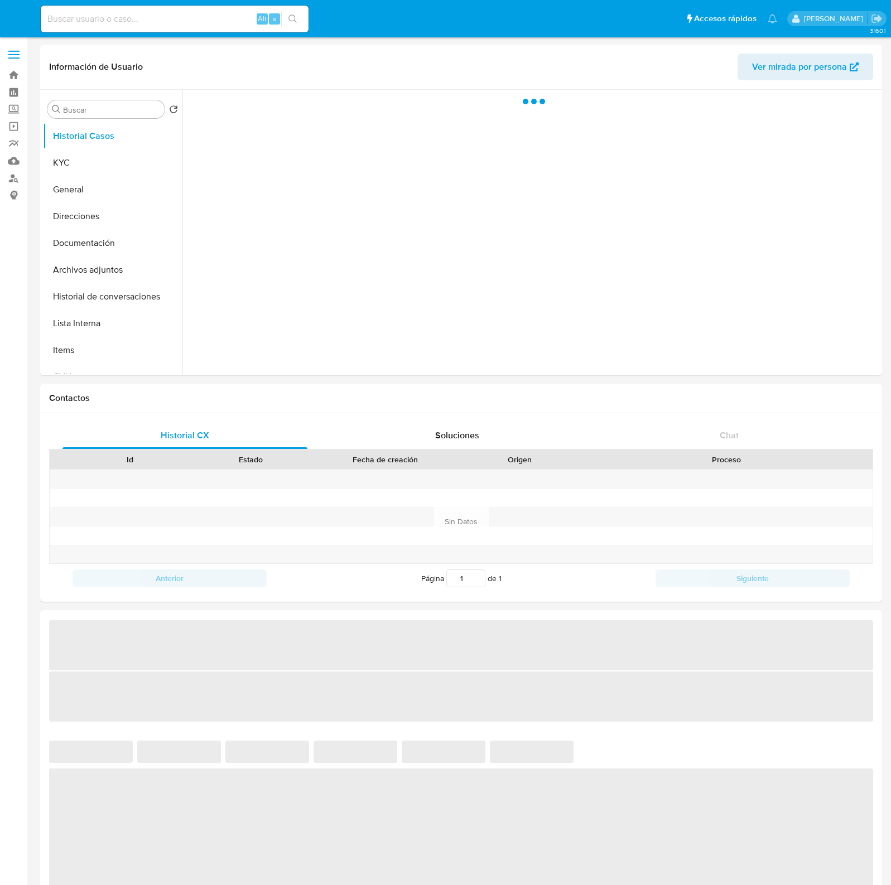
select select "10"
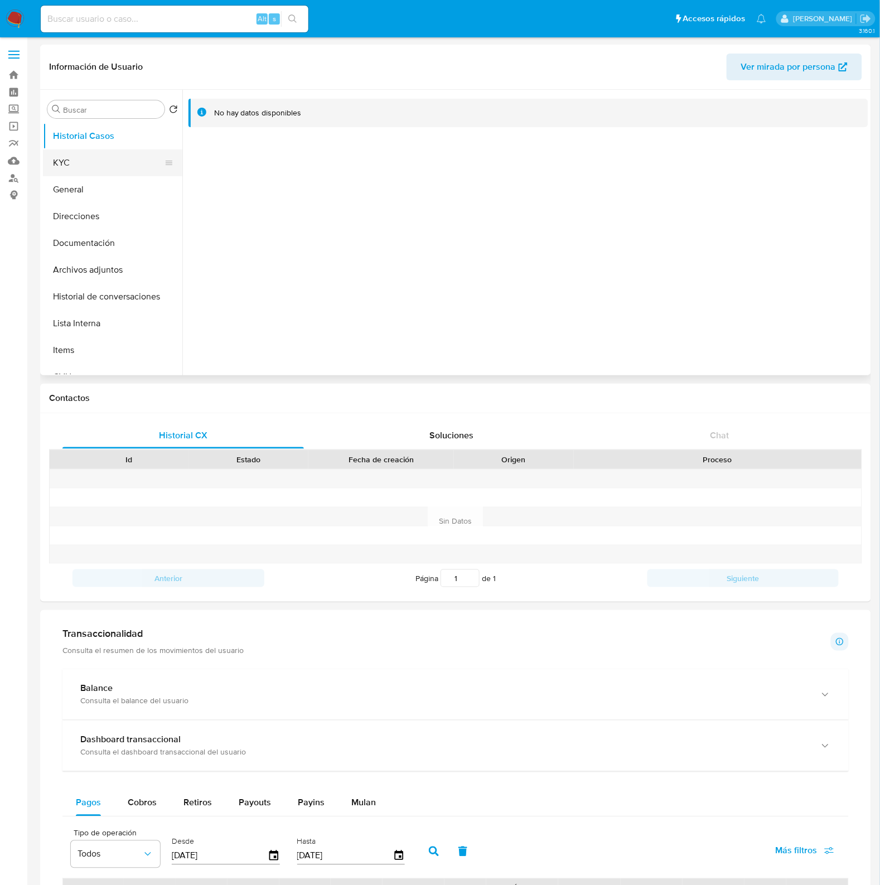
click at [56, 165] on button "KYC" at bounding box center [108, 163] width 131 height 27
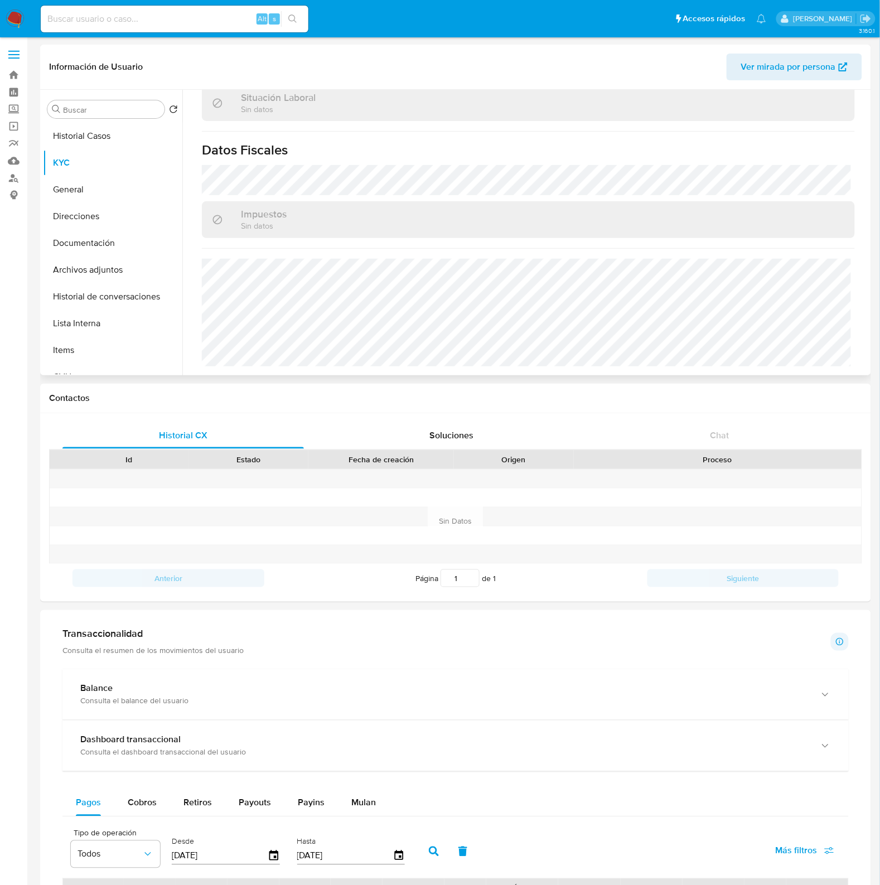
scroll to position [597, 0]
click at [85, 220] on button "Direcciones" at bounding box center [108, 216] width 131 height 27
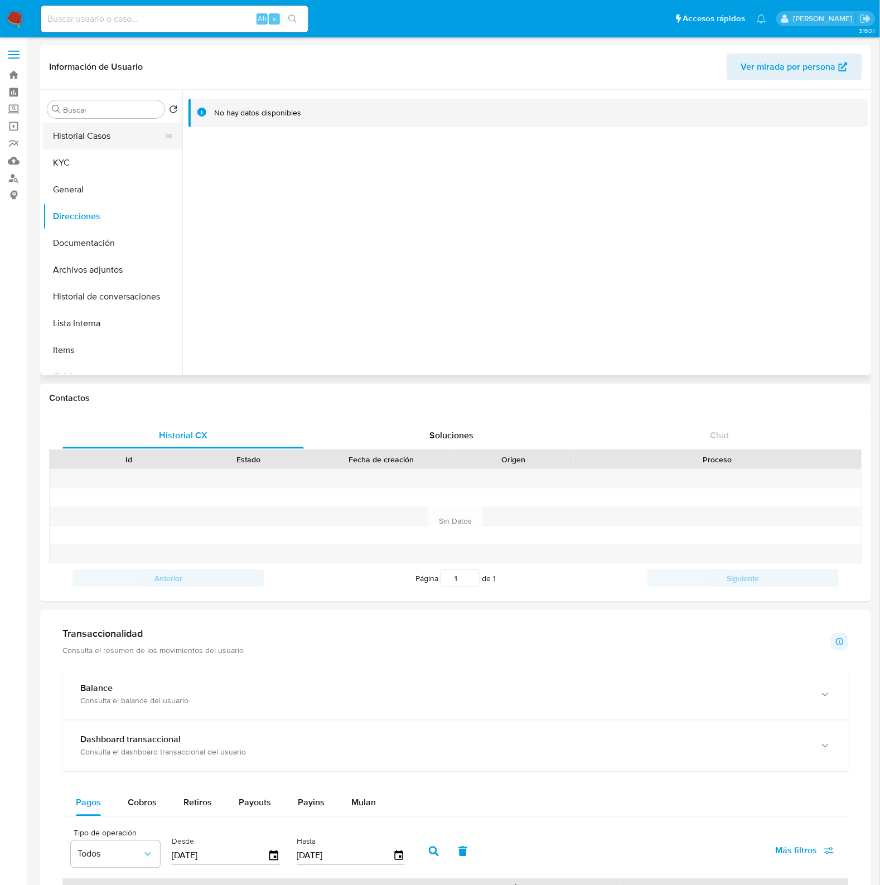
click at [71, 133] on button "Historial Casos" at bounding box center [108, 136] width 131 height 27
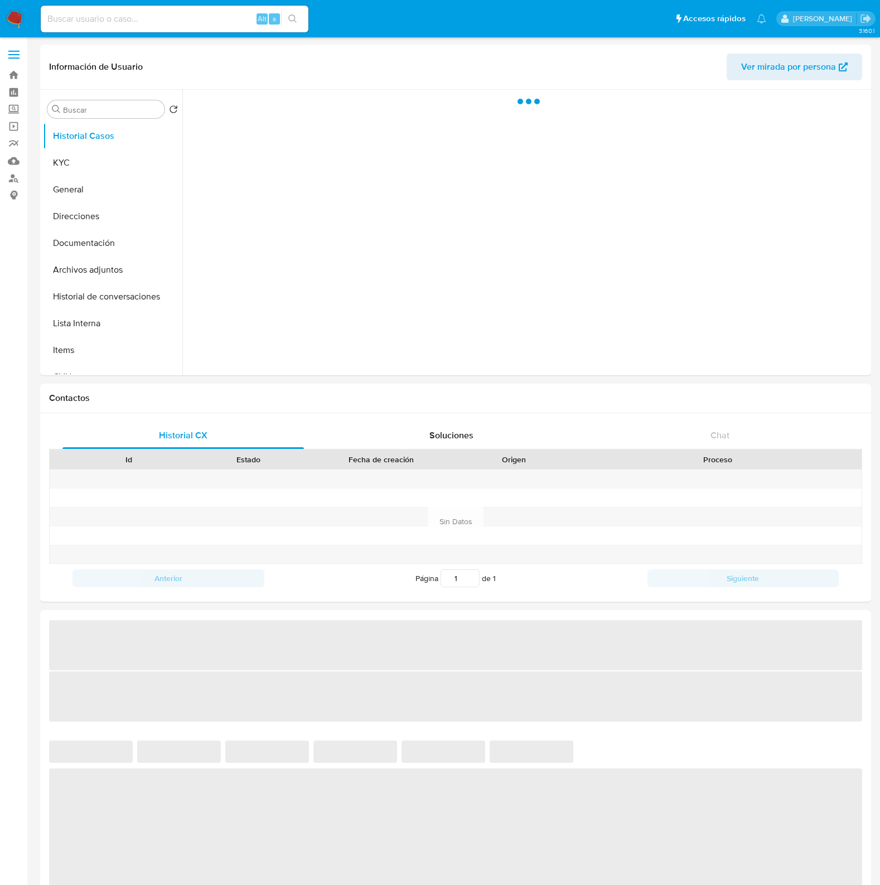
select select "10"
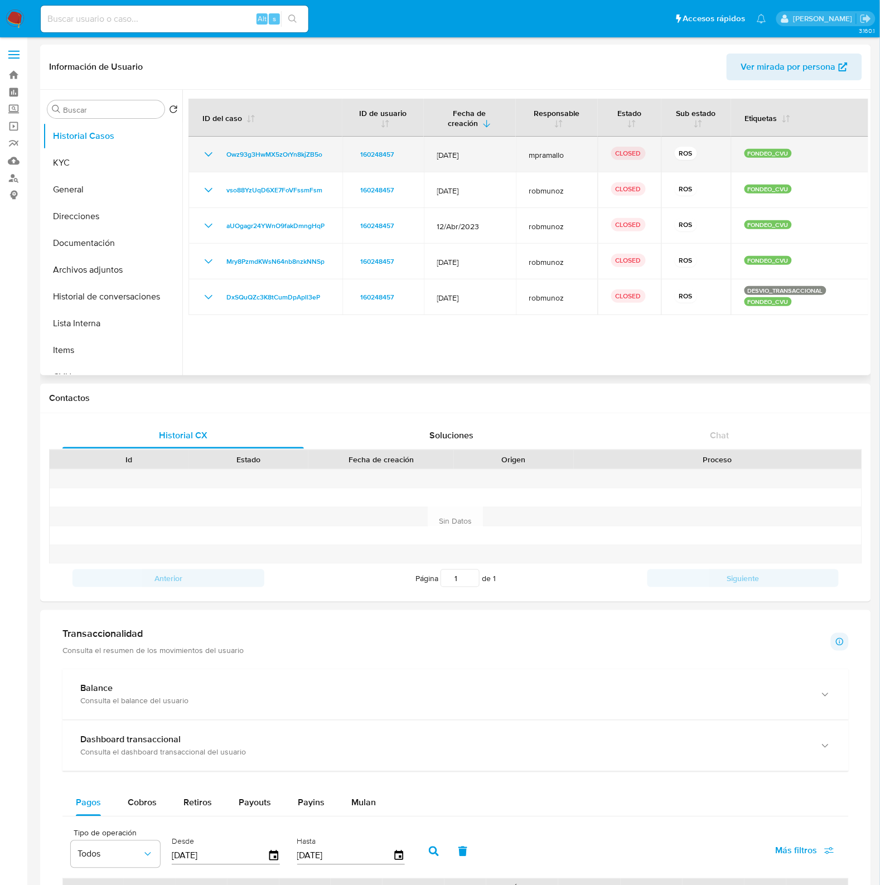
click at [204, 155] on icon "Mostrar/Ocultar" at bounding box center [208, 154] width 13 height 13
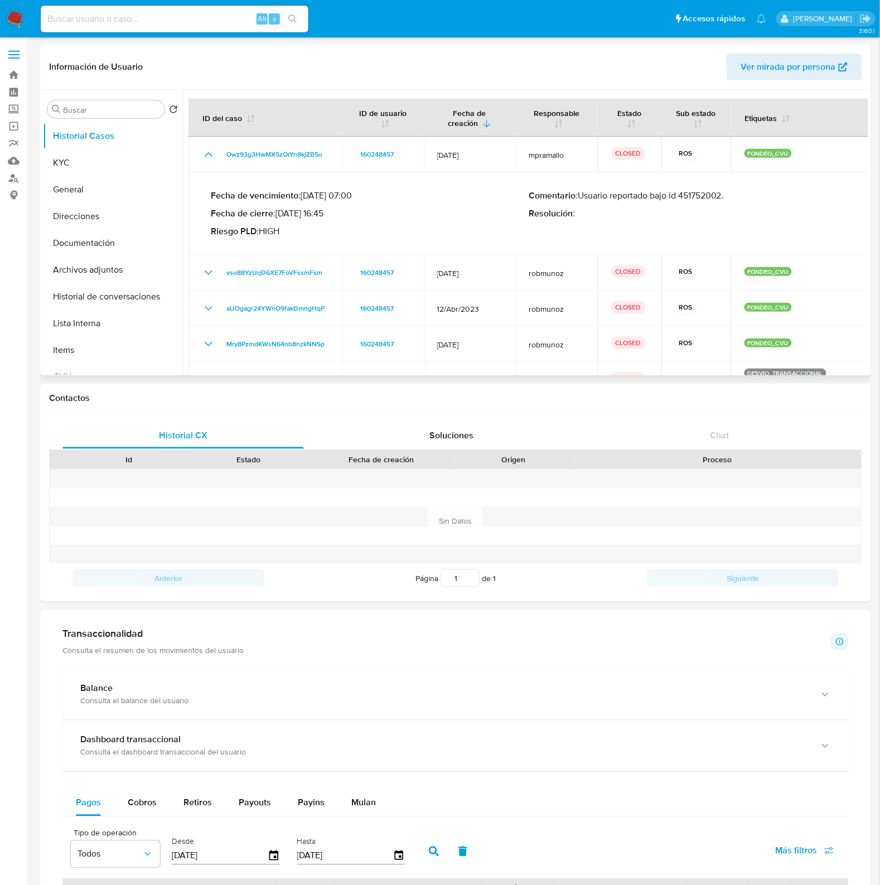
click at [696, 192] on p "Comentario : Usuario reportado bajo id 451752002." at bounding box center [688, 195] width 318 height 11
drag, startPoint x: 78, startPoint y: 167, endPoint x: 93, endPoint y: 168, distance: 15.1
click at [78, 167] on button "KYC" at bounding box center [108, 163] width 131 height 27
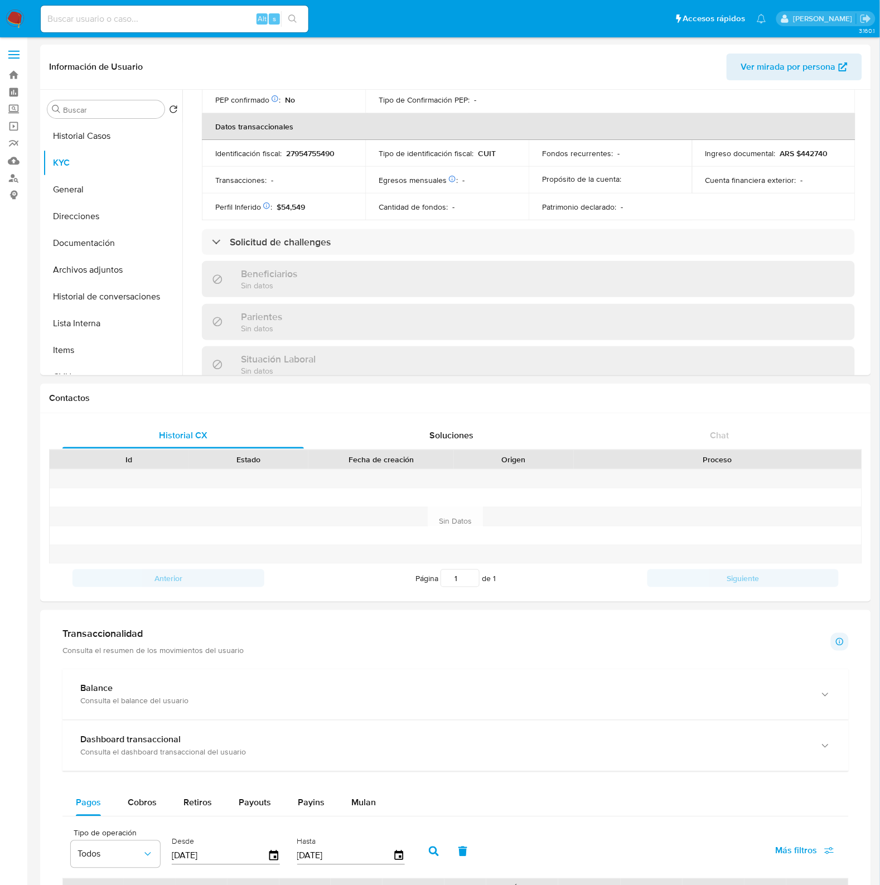
scroll to position [598, 0]
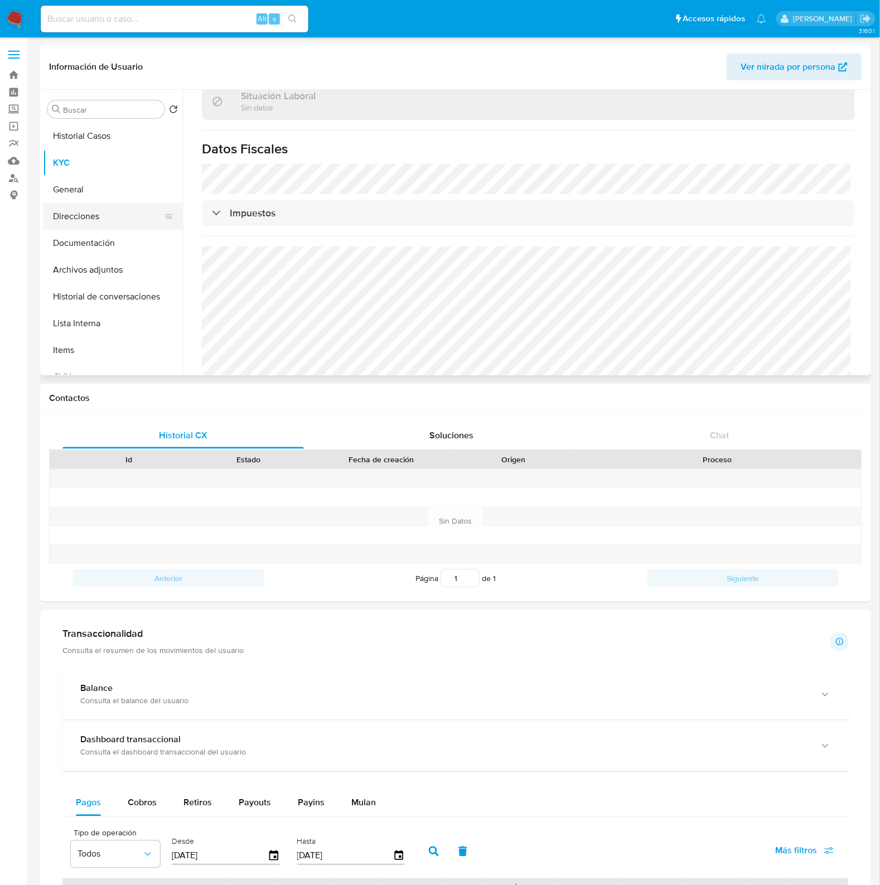
click at [69, 219] on button "Direcciones" at bounding box center [108, 216] width 131 height 27
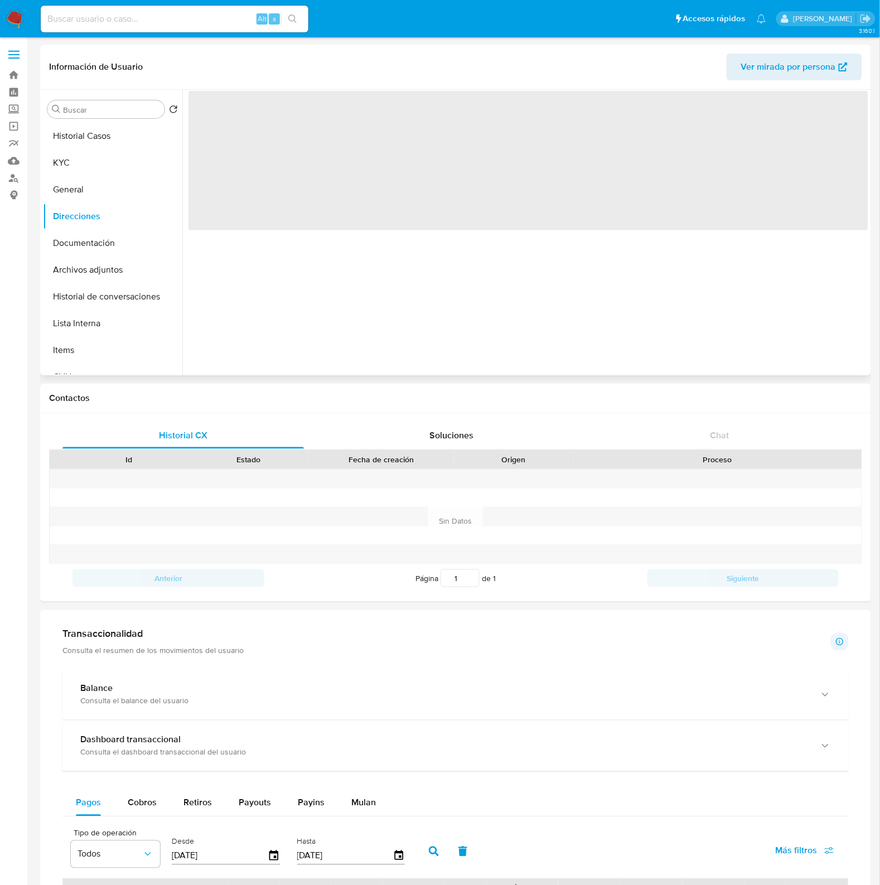
scroll to position [0, 0]
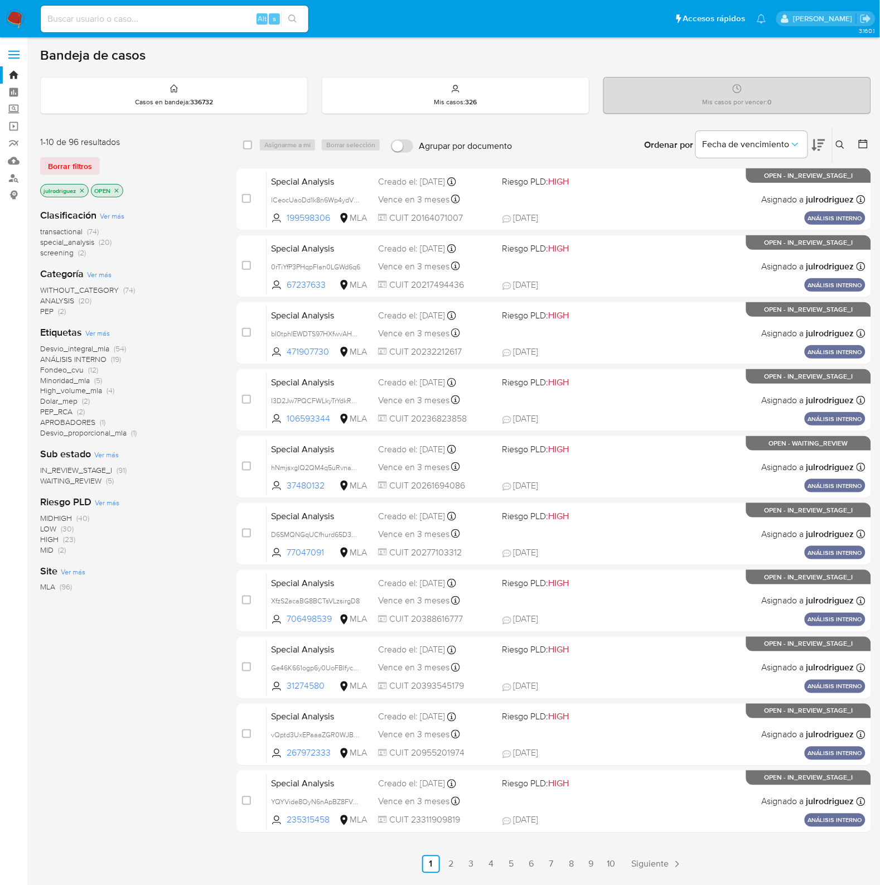
click at [712, 141] on icon at bounding box center [840, 145] width 9 height 9
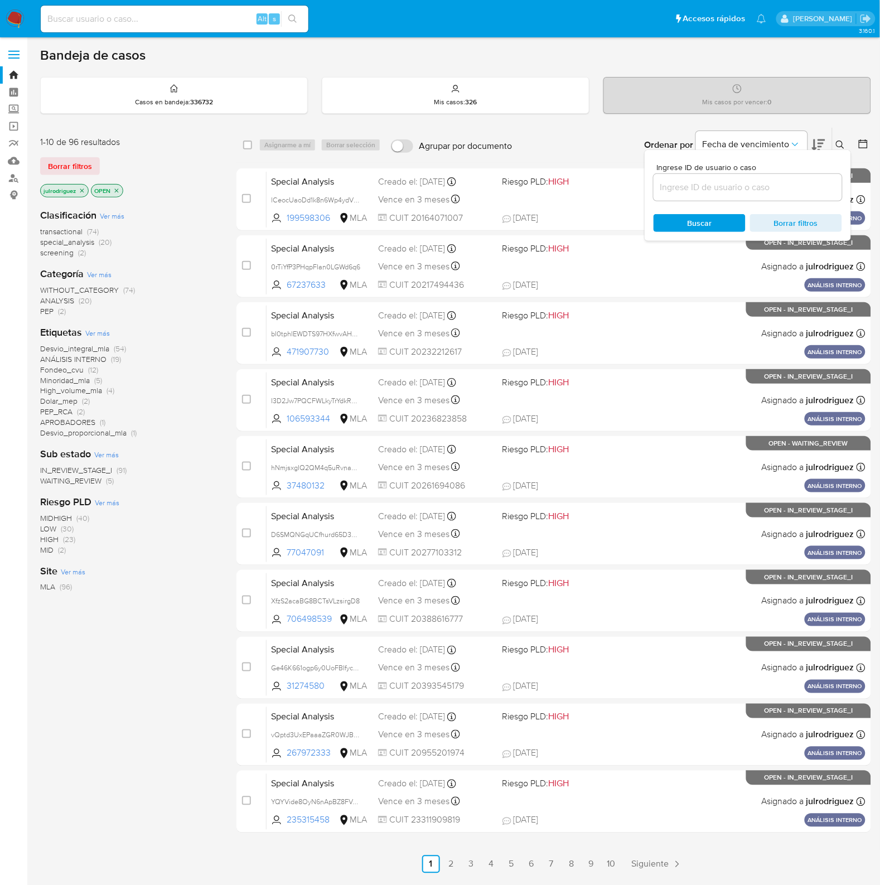
click at [712, 179] on div at bounding box center [748, 187] width 189 height 27
drag, startPoint x: 716, startPoint y: 189, endPoint x: 707, endPoint y: 202, distance: 15.8
click at [712, 189] on input at bounding box center [748, 187] width 189 height 15
paste input "gcSkF7niLeUH393cbDl51JnN"
type input "gcSkF7niLeUH393cbDl51JnN"
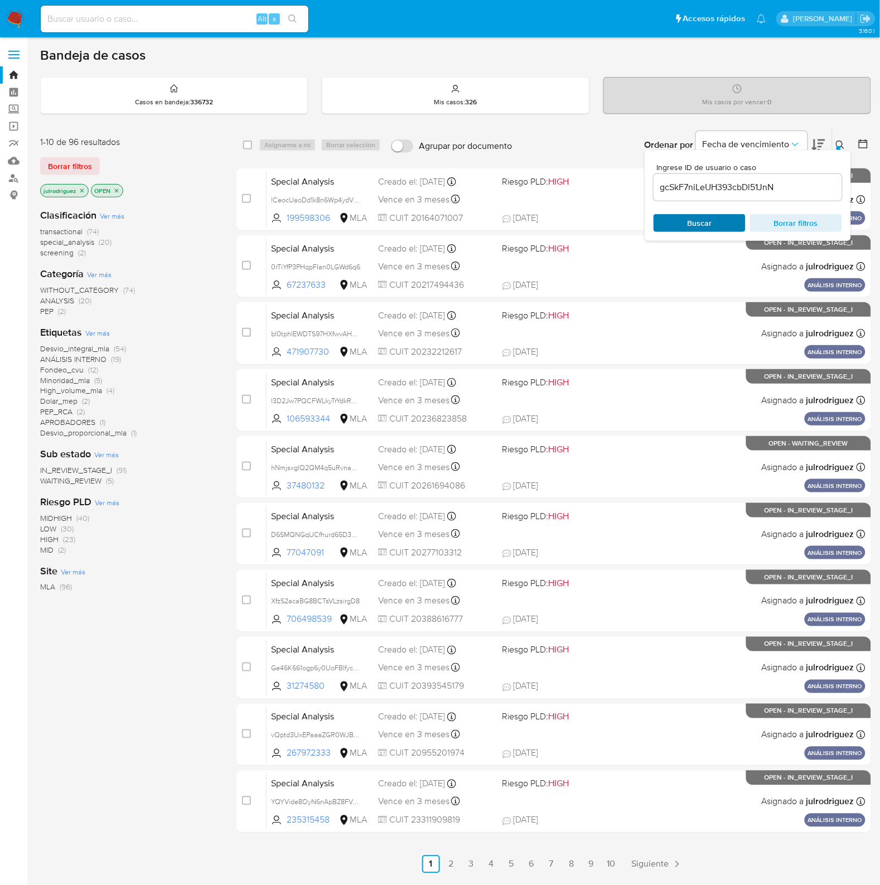
click at [697, 216] on span "Buscar" at bounding box center [700, 223] width 25 height 18
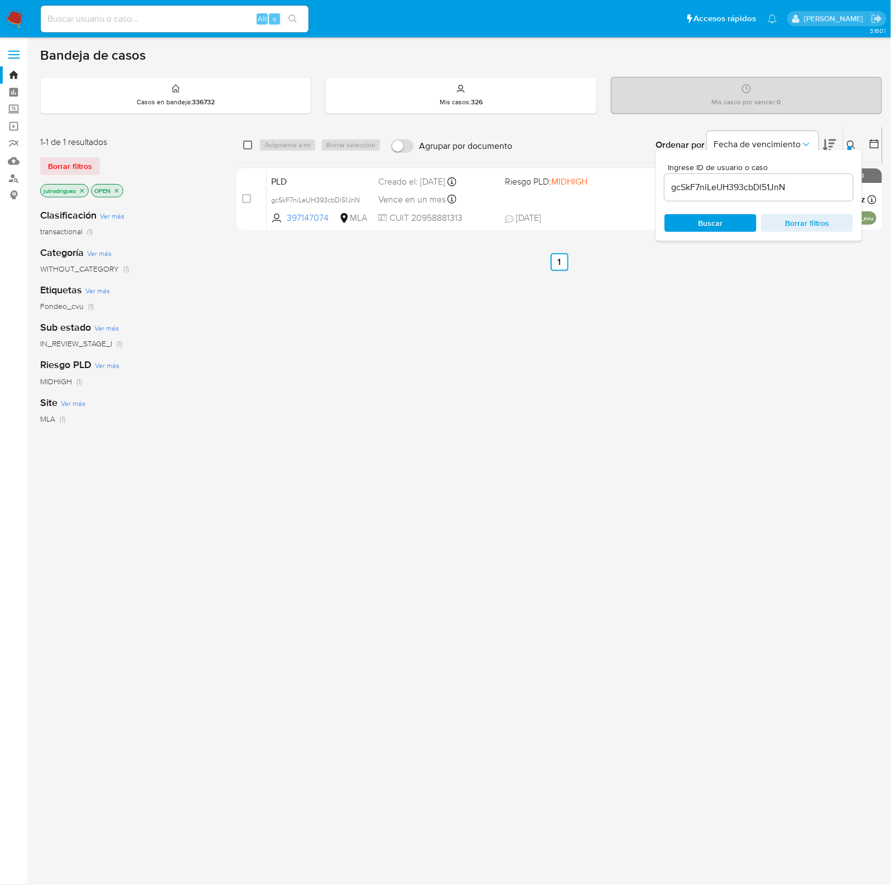
click at [249, 148] on input "checkbox" at bounding box center [247, 145] width 9 height 9
checkbox input "true"
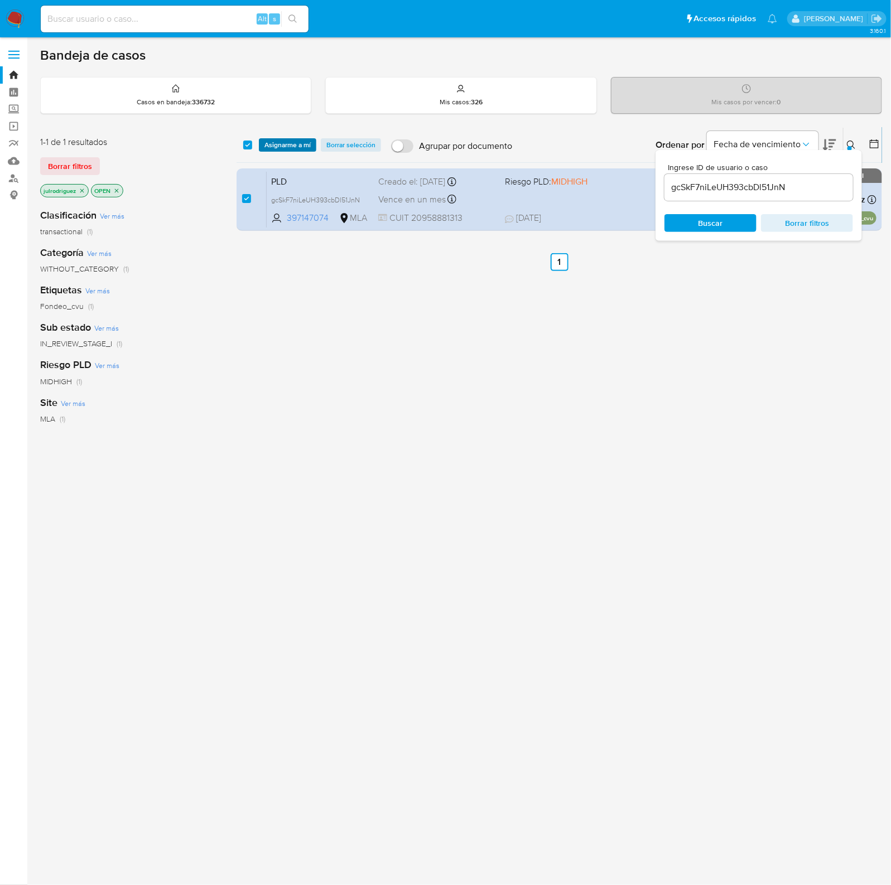
click at [293, 142] on span "Asignarme a mí" at bounding box center [287, 144] width 46 height 11
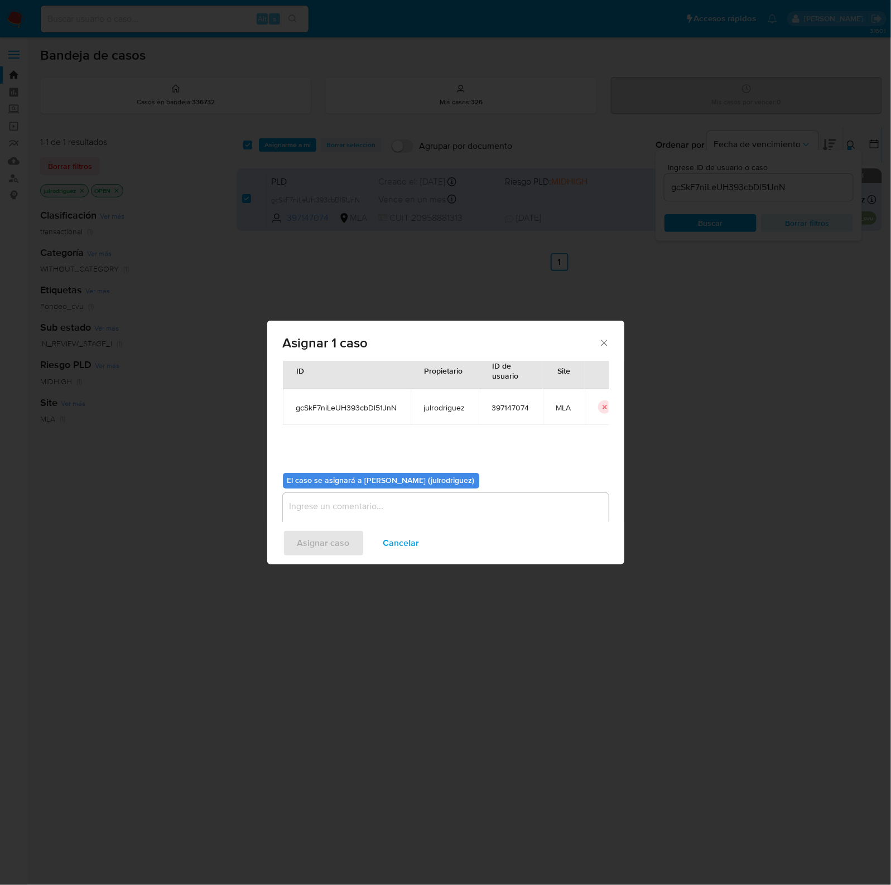
scroll to position [57, 0]
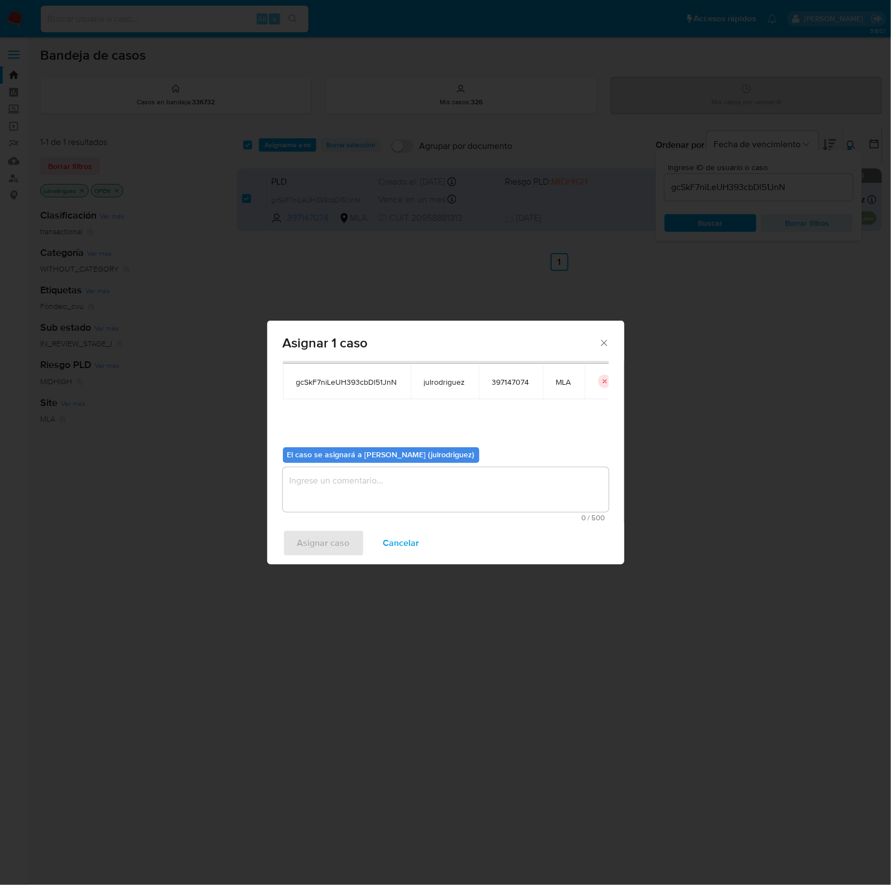
click at [431, 495] on textarea "assign-modal" at bounding box center [446, 490] width 326 height 45
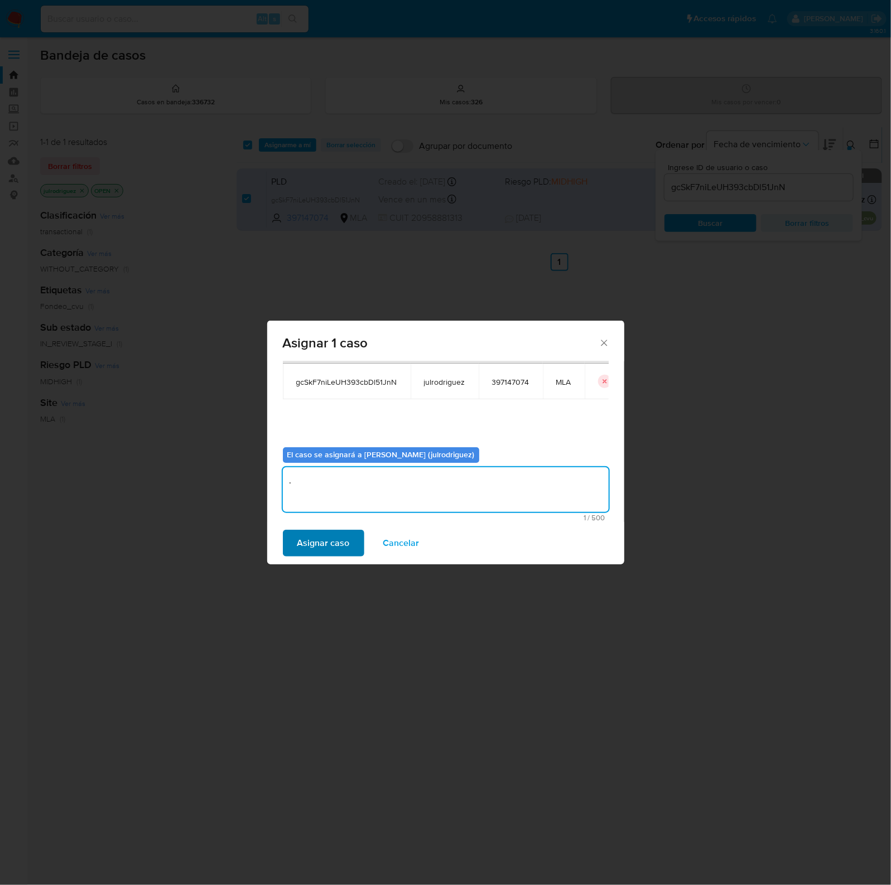
type textarea "."
click at [344, 535] on span "Asignar caso" at bounding box center [323, 543] width 52 height 25
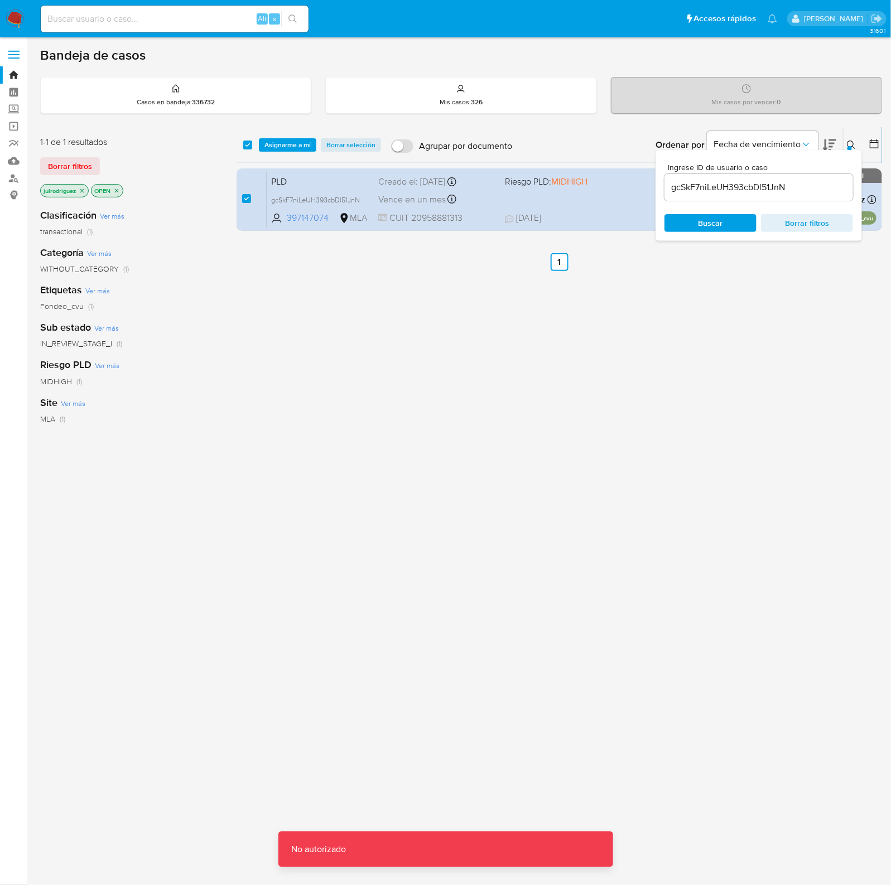
click at [283, 141] on span "Asignarme a mí" at bounding box center [287, 144] width 46 height 11
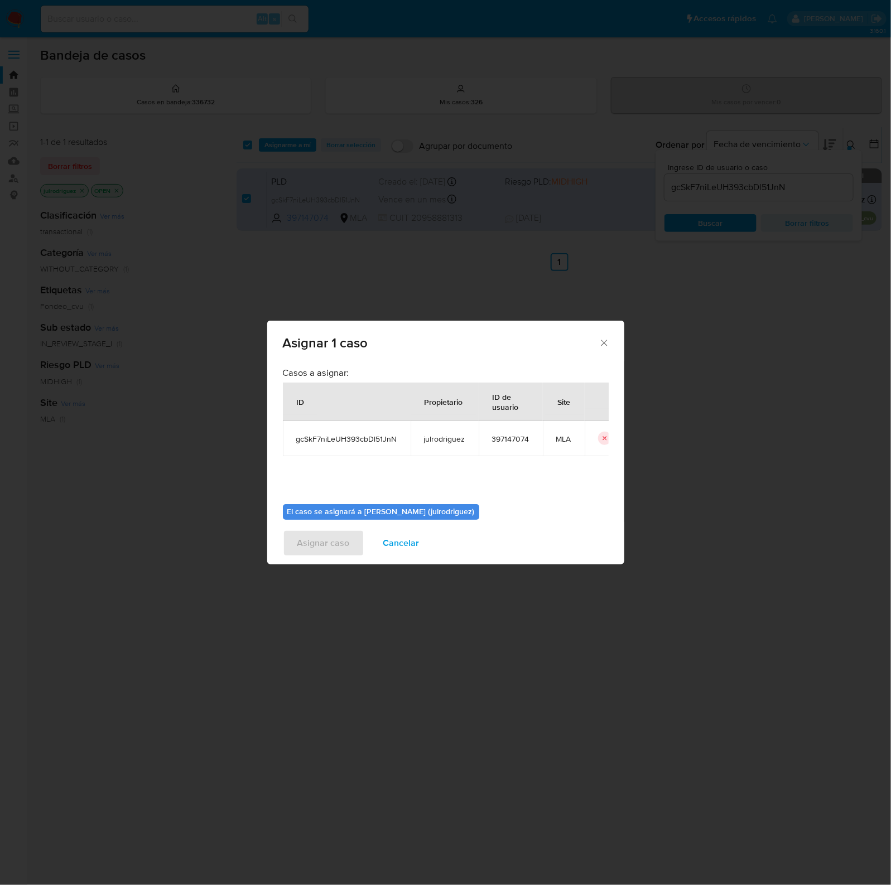
click at [300, 548] on div "Asignar caso Cancelar" at bounding box center [445, 543] width 357 height 42
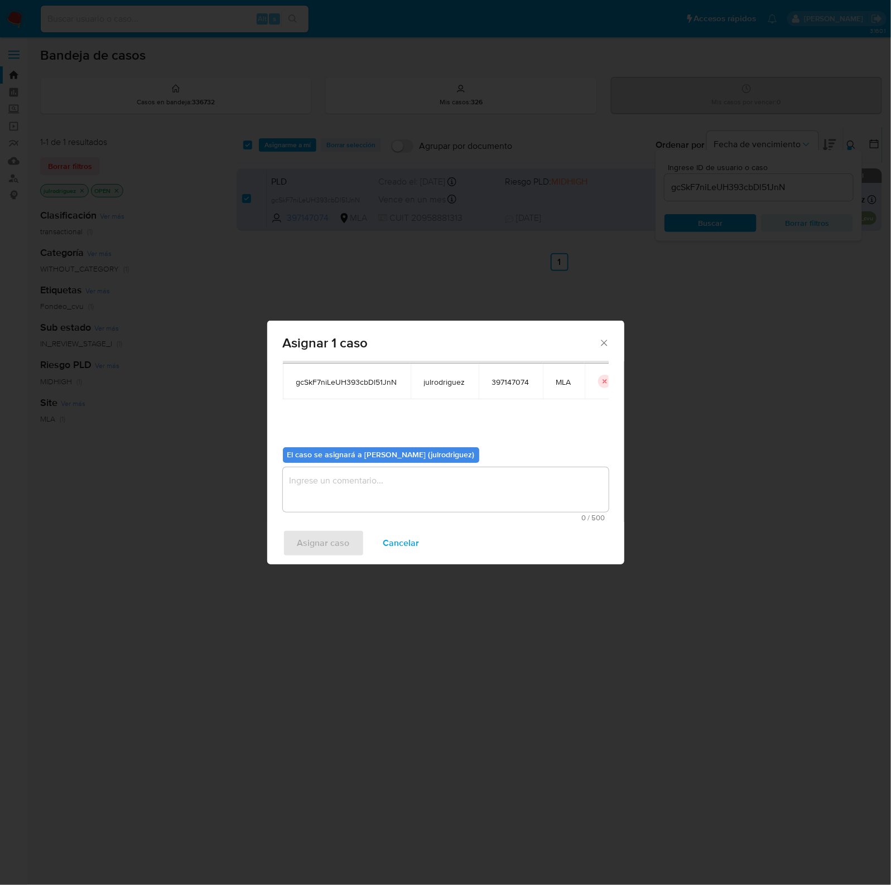
click at [378, 485] on textarea "assign-modal" at bounding box center [446, 490] width 326 height 45
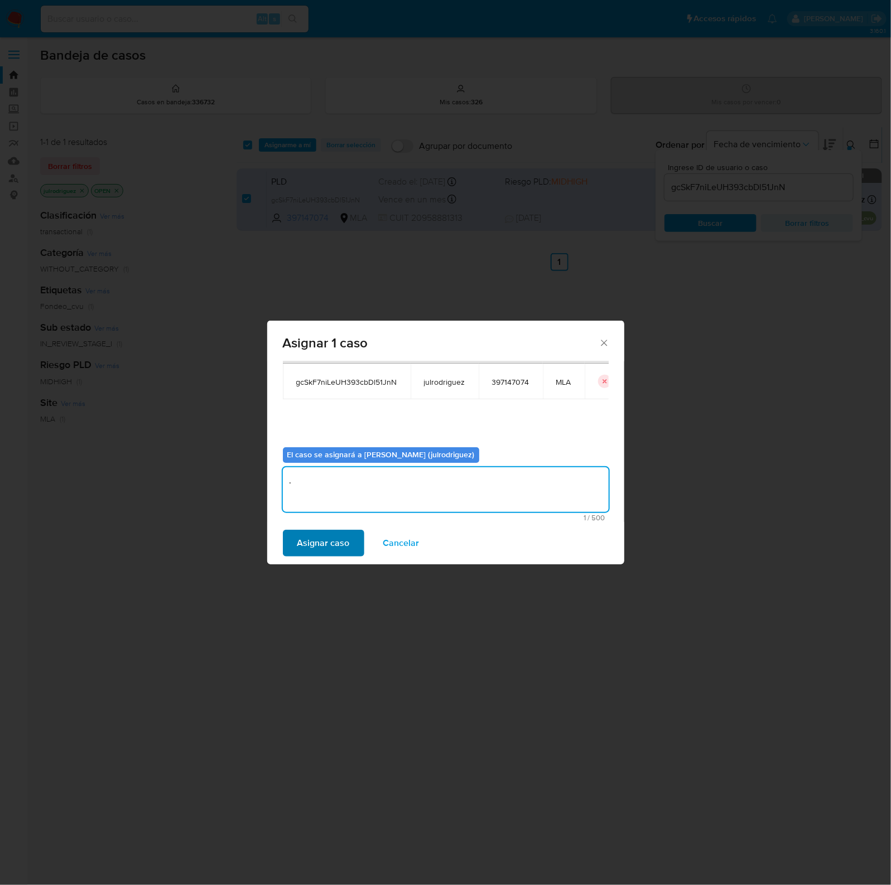
type textarea "."
click at [324, 552] on span "Asignar caso" at bounding box center [323, 543] width 52 height 25
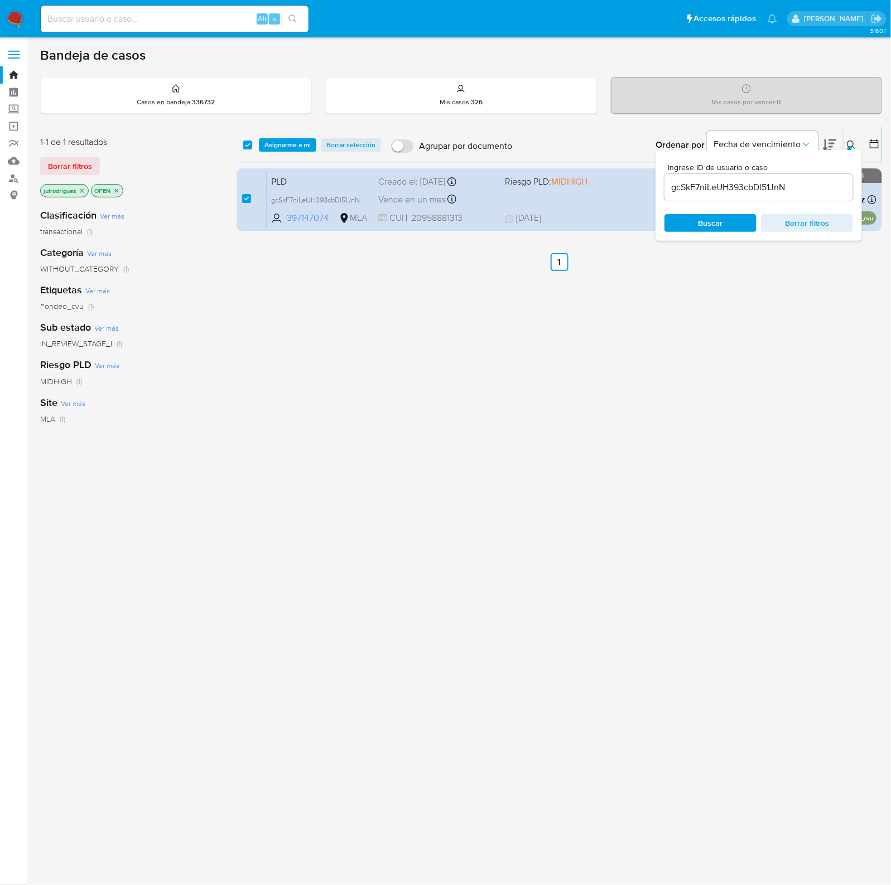
click at [277, 143] on span "Asignarme a mí" at bounding box center [287, 144] width 46 height 11
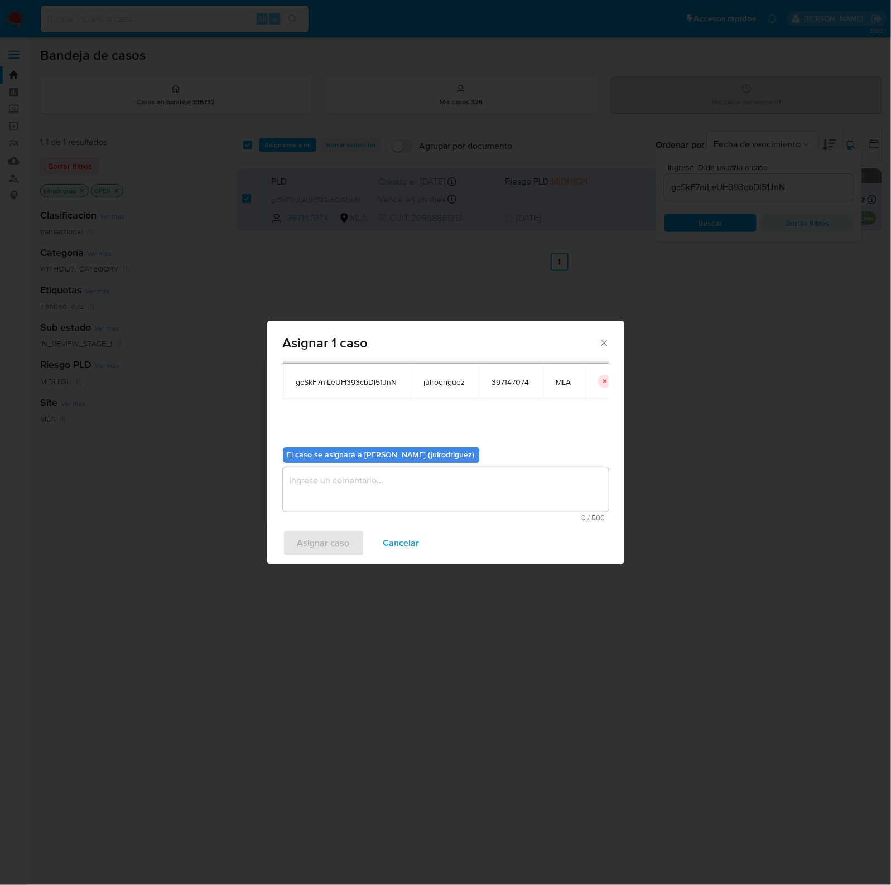
click at [347, 497] on textarea "assign-modal" at bounding box center [446, 490] width 326 height 45
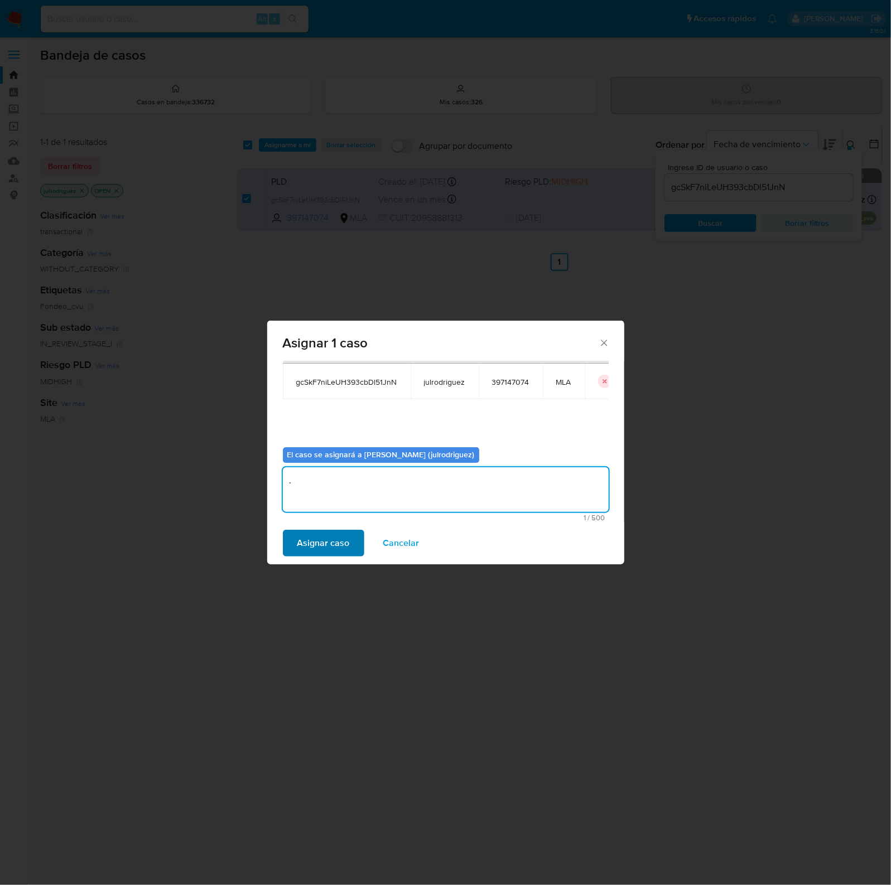
type textarea "."
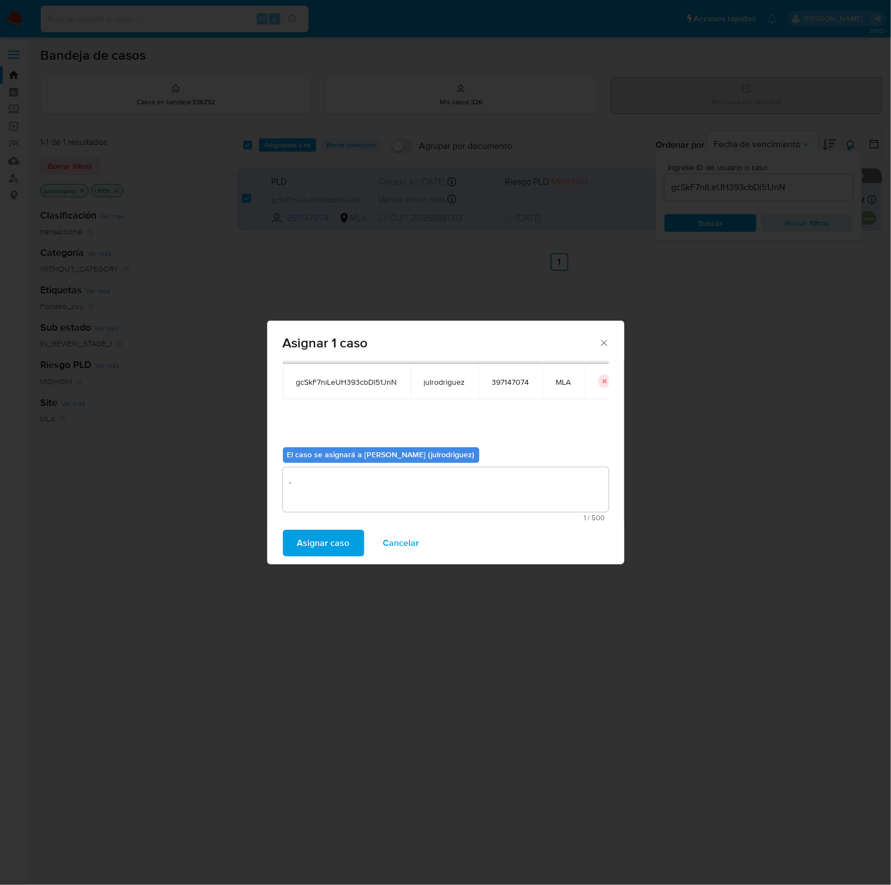
click at [294, 544] on button "Asignar caso" at bounding box center [323, 543] width 81 height 27
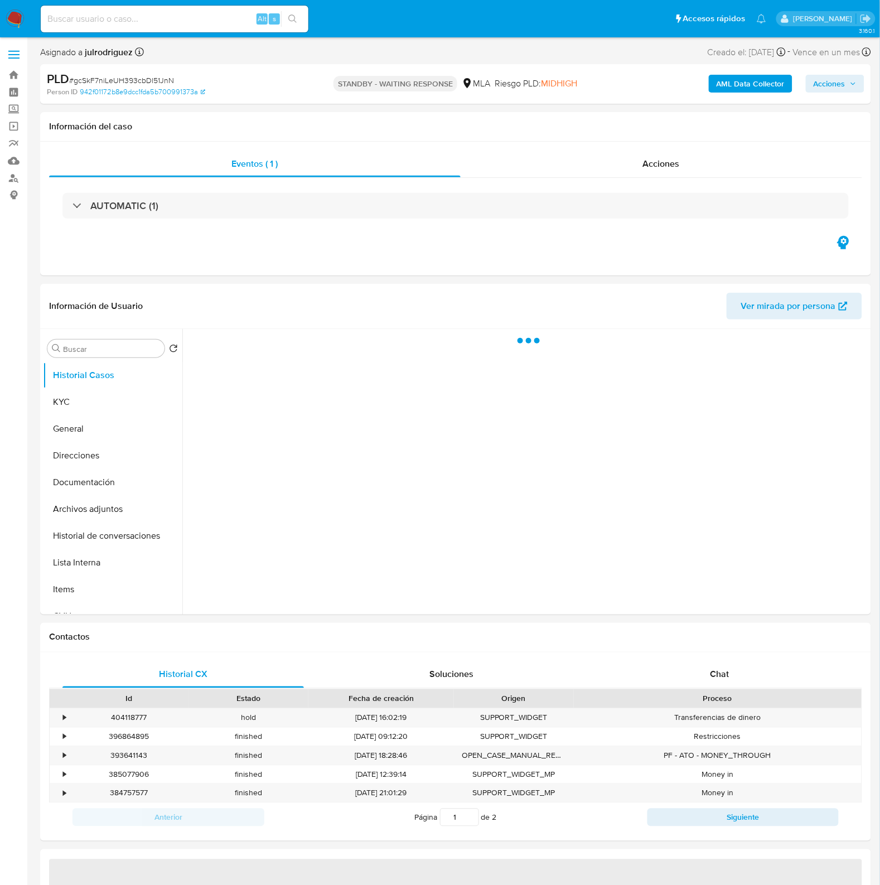
select select "10"
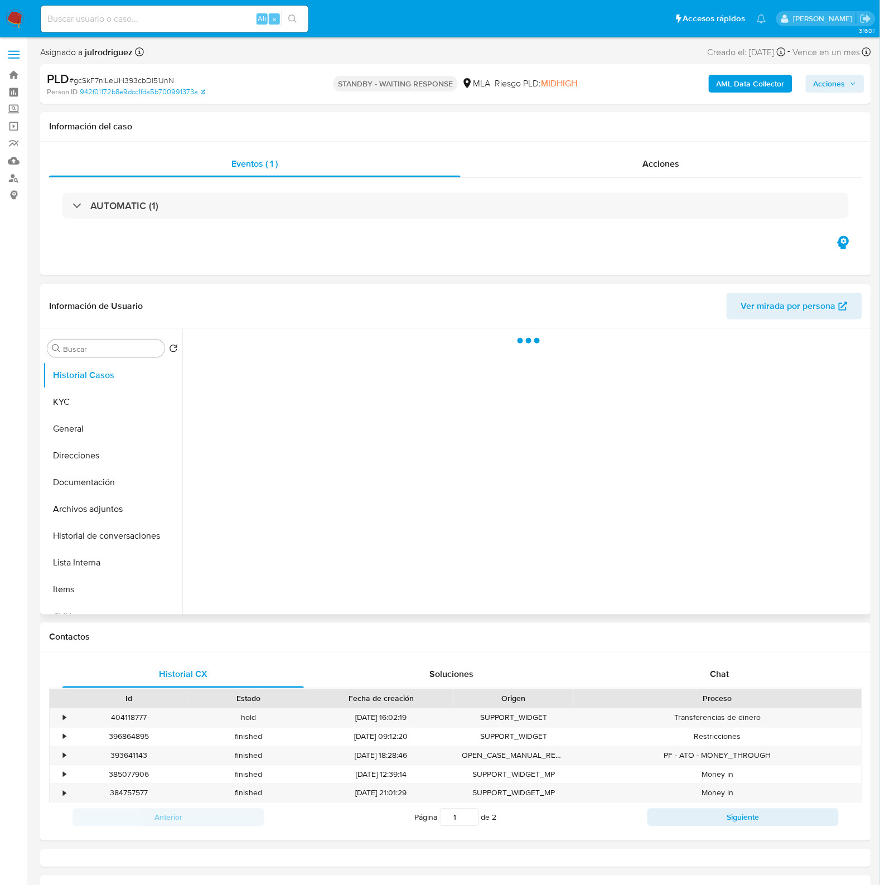
select select "10"
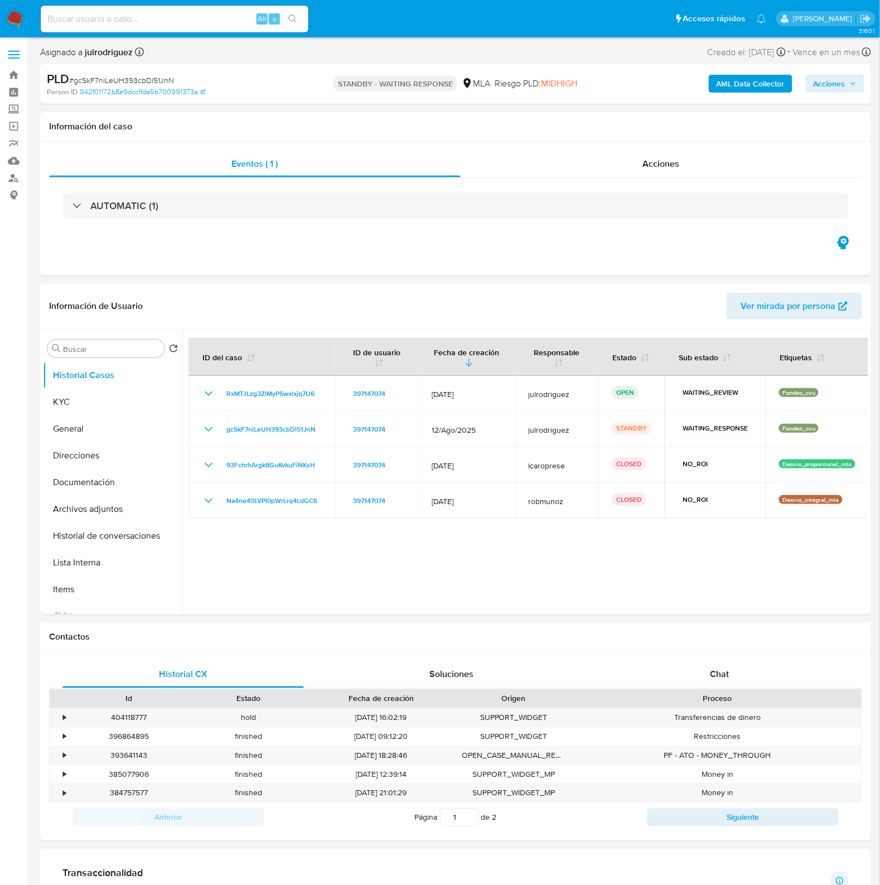
click at [123, 79] on span "# gcSkF7niLeUH393cbDl51JnN" at bounding box center [121, 80] width 105 height 11
copy span "gcSkF7niLeUH393cbDl51JnN"
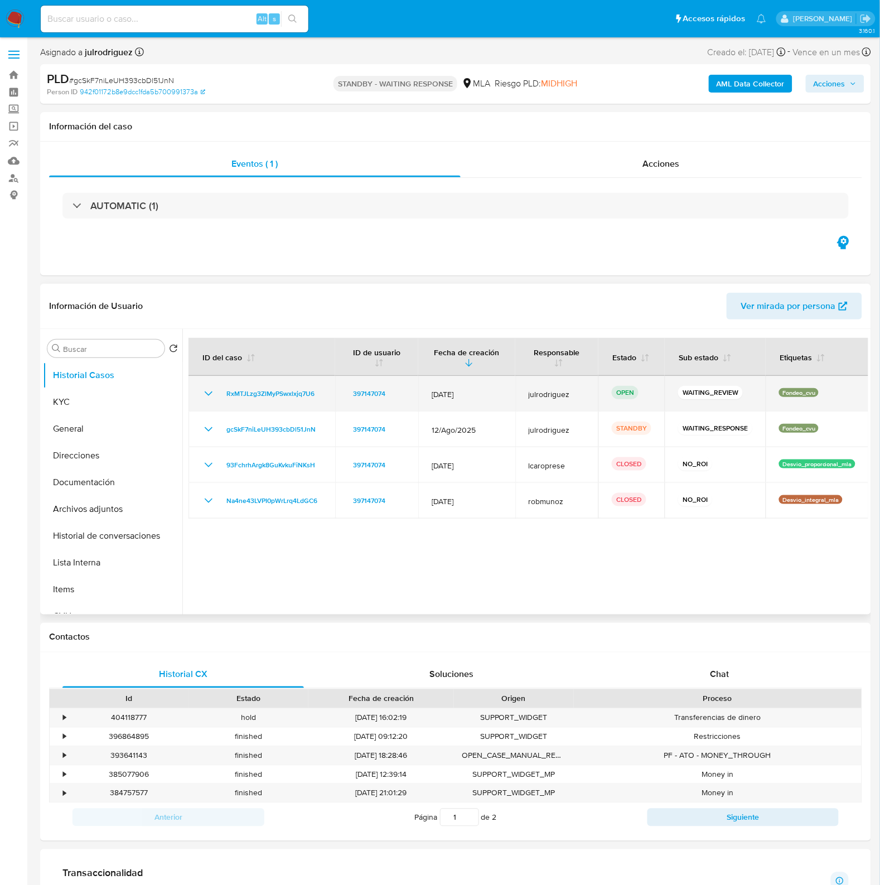
drag, startPoint x: 299, startPoint y: 392, endPoint x: 219, endPoint y: 378, distance: 81.5
click at [216, 391] on td "RxMTJLzg3ZlMyPSwxlxjq7U6" at bounding box center [262, 394] width 147 height 36
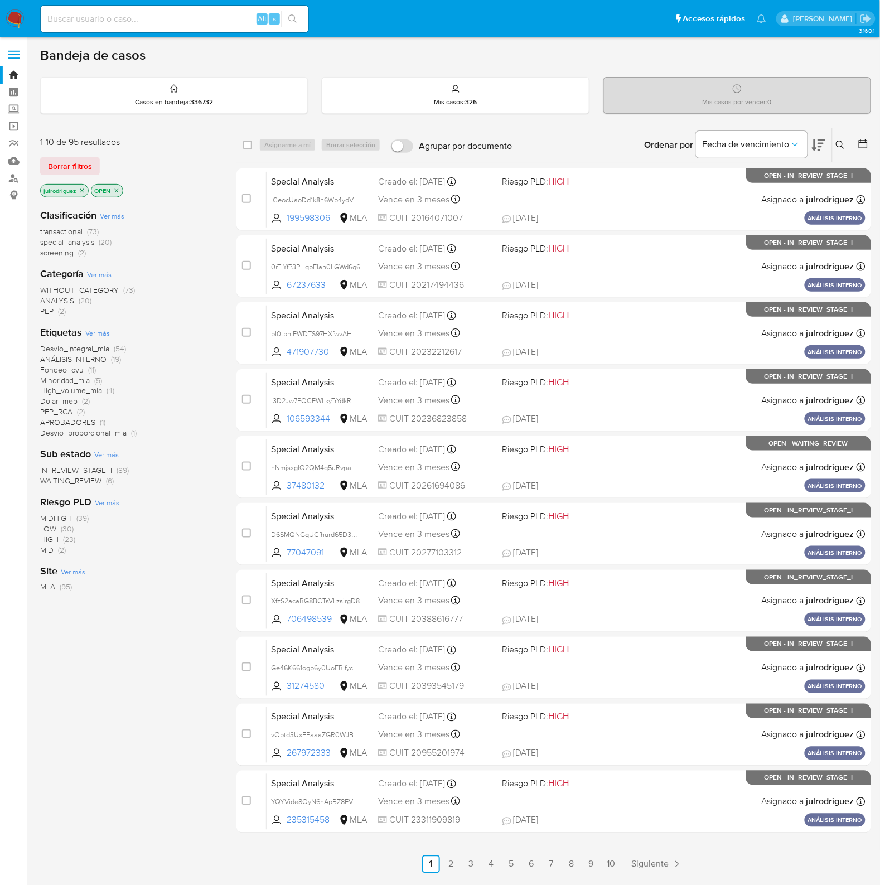
click at [844, 143] on icon at bounding box center [840, 145] width 9 height 9
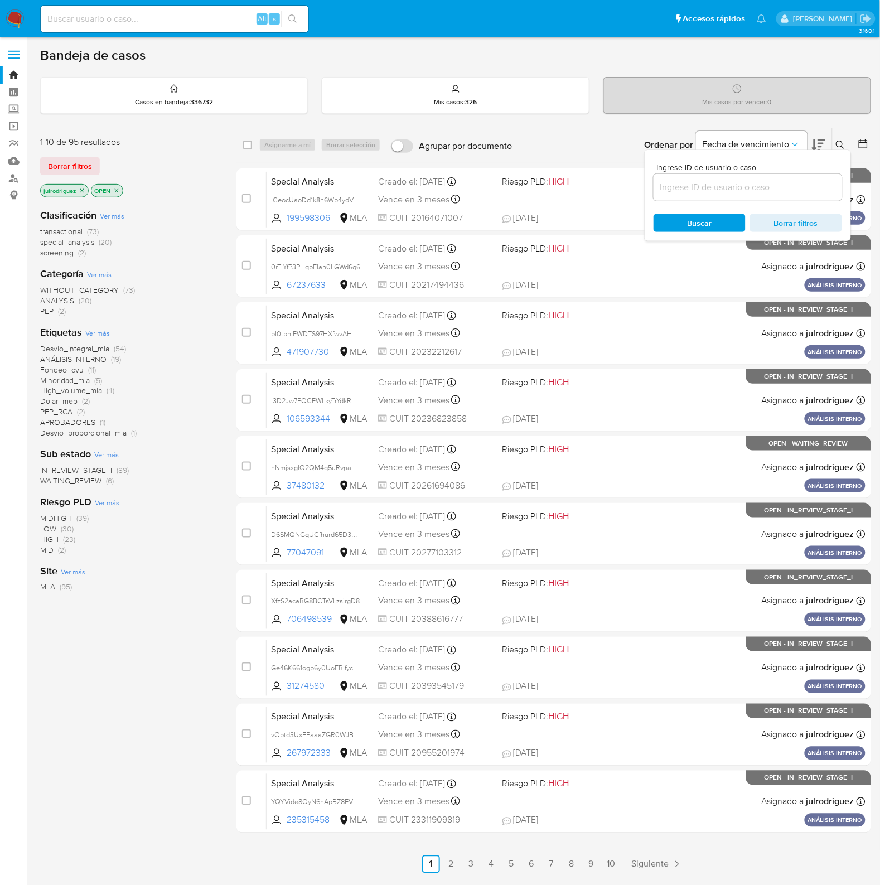
drag, startPoint x: 750, startPoint y: 194, endPoint x: 711, endPoint y: 210, distance: 42.5
click at [750, 194] on input at bounding box center [748, 187] width 189 height 15
type input "gcSkF7niLeUH393cbDl51JnN"
click at [705, 214] on span "Buscar" at bounding box center [700, 223] width 25 height 18
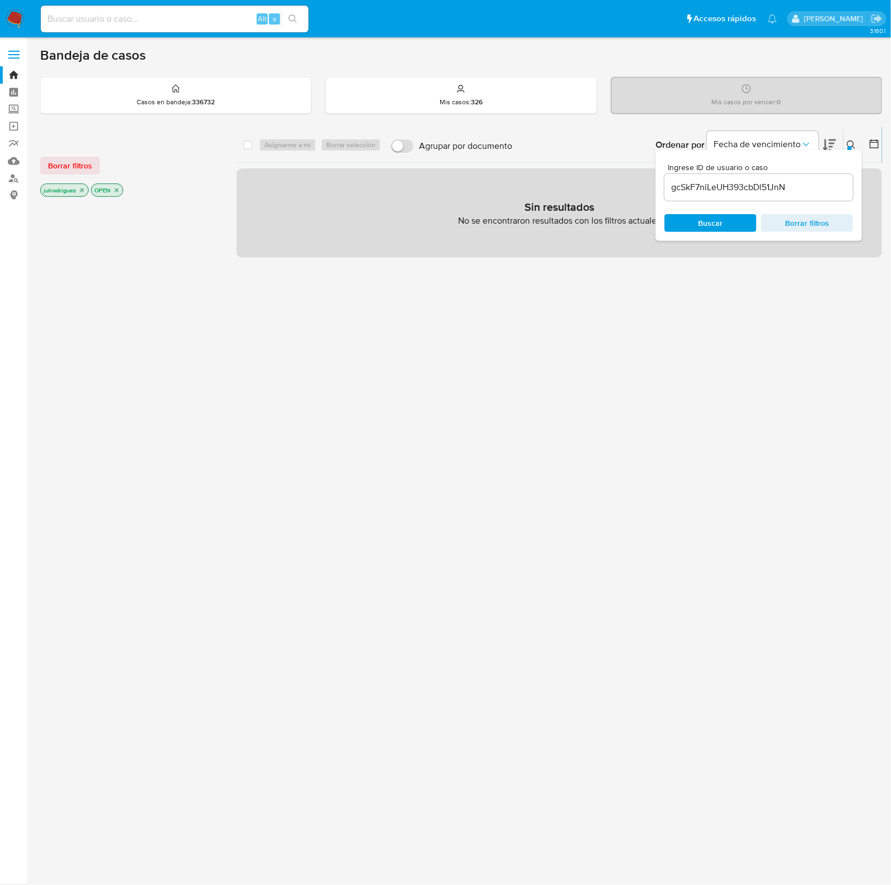
click at [119, 191] on icon "close-filter" at bounding box center [116, 190] width 7 height 7
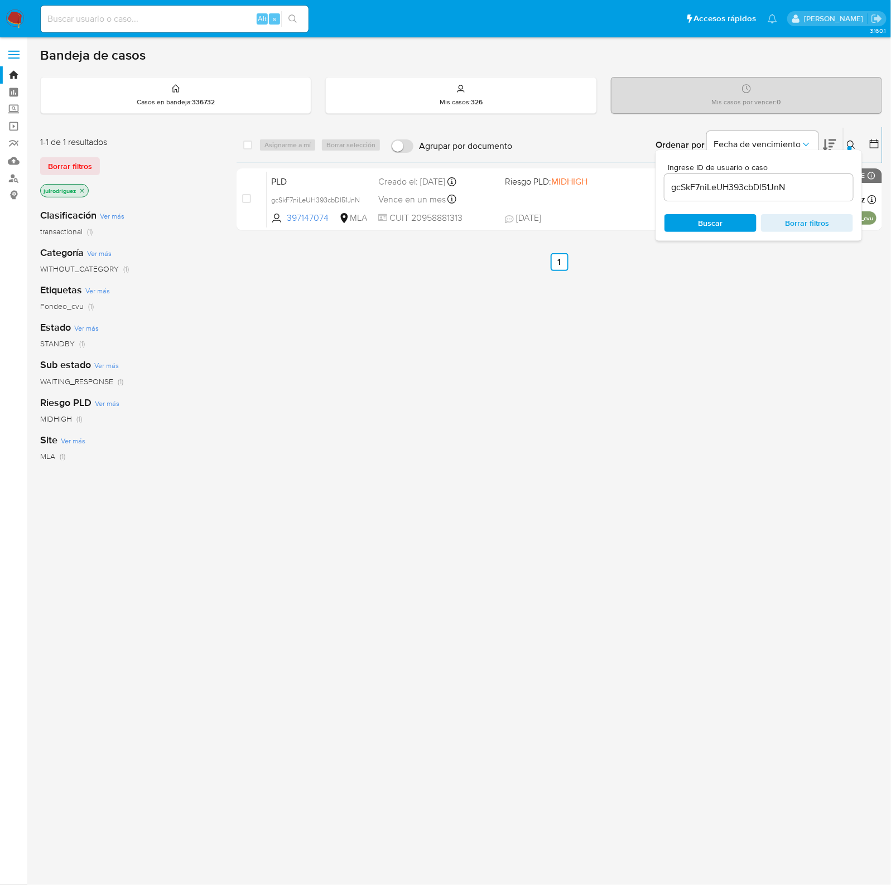
click at [81, 380] on span "WAITING_RESPONSE" at bounding box center [76, 381] width 73 height 11
click at [250, 150] on div "select-all-cases-checkbox" at bounding box center [249, 144] width 13 height 13
click at [160, 189] on icon "close-filter" at bounding box center [160, 190] width 7 height 7
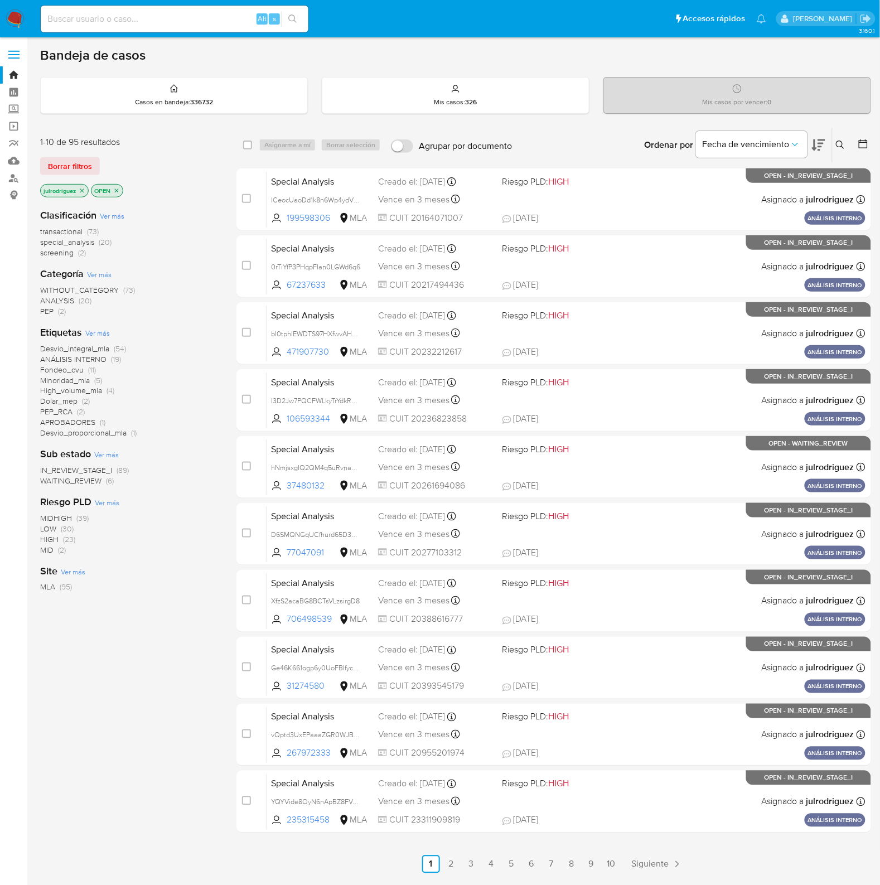
click at [85, 478] on span "WAITING_REVIEW" at bounding box center [70, 480] width 61 height 11
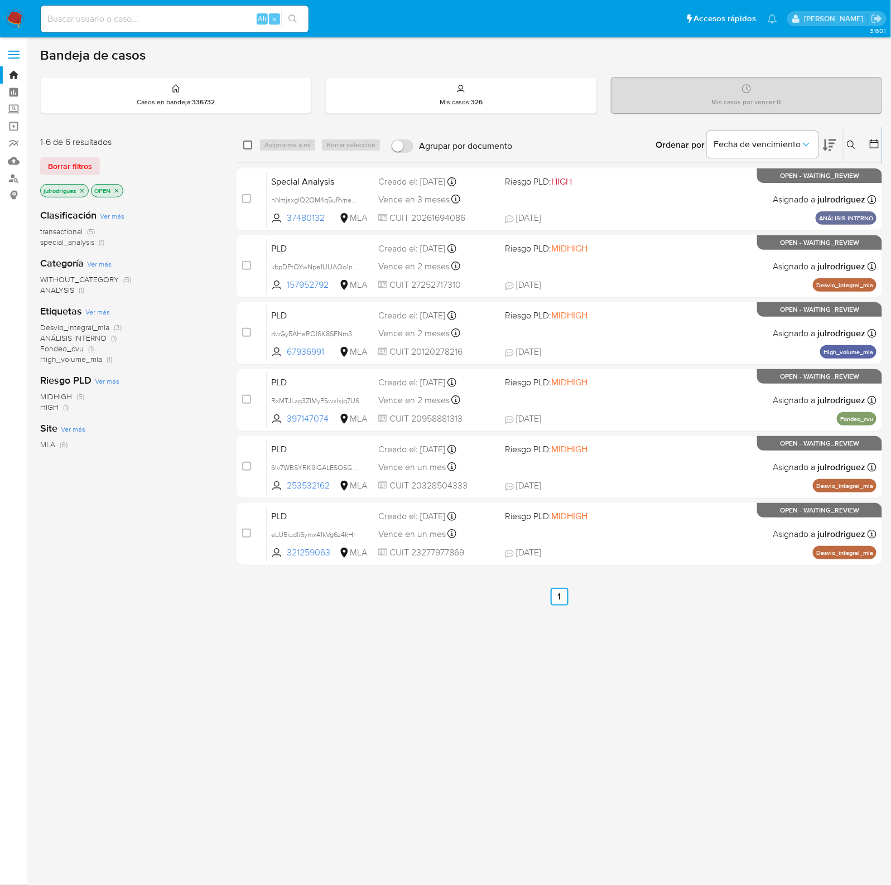
click at [247, 146] on input "checkbox" at bounding box center [247, 145] width 9 height 9
checkbox input "true"
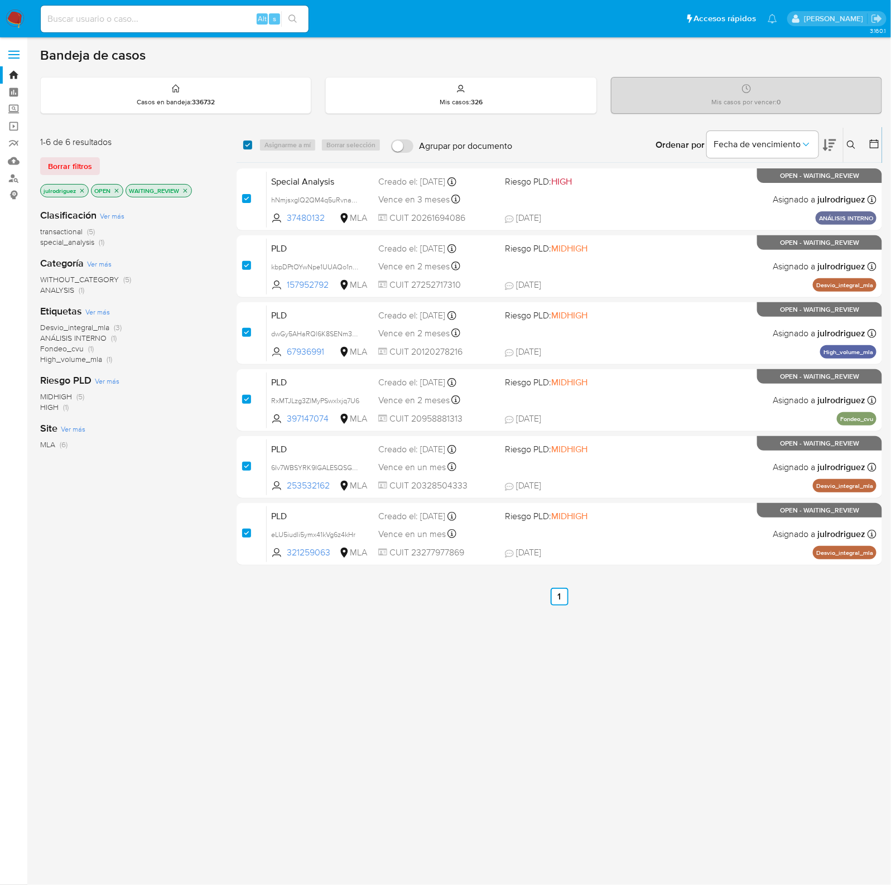
checkbox input "true"
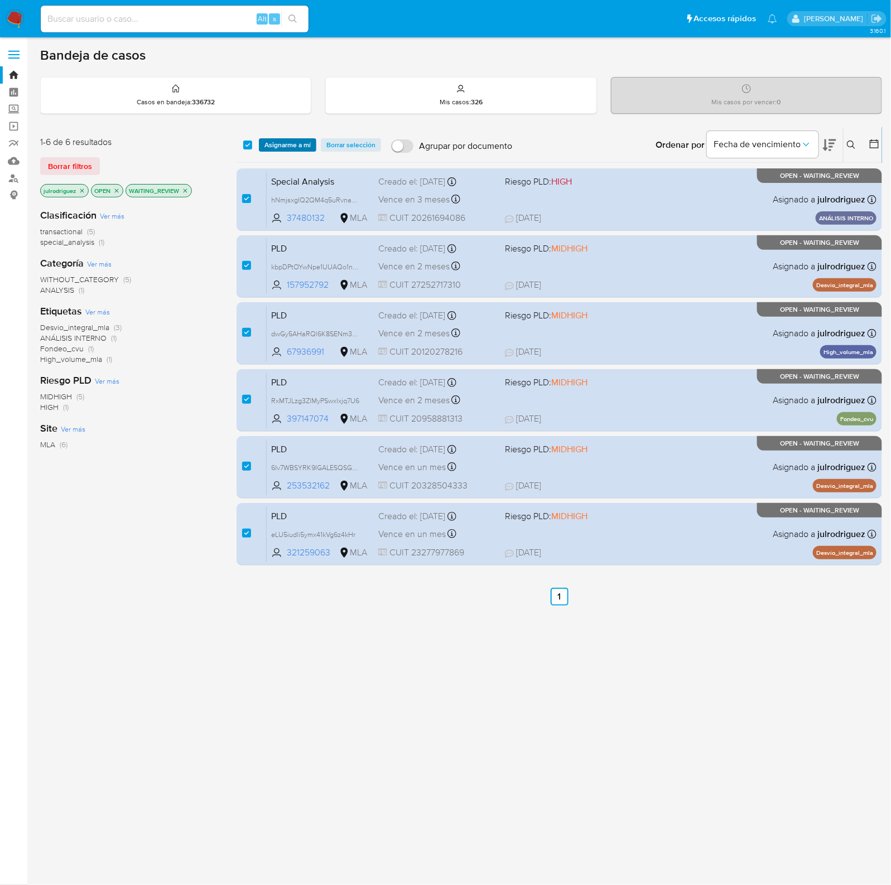
click at [288, 145] on span "Asignarme a mí" at bounding box center [287, 144] width 46 height 11
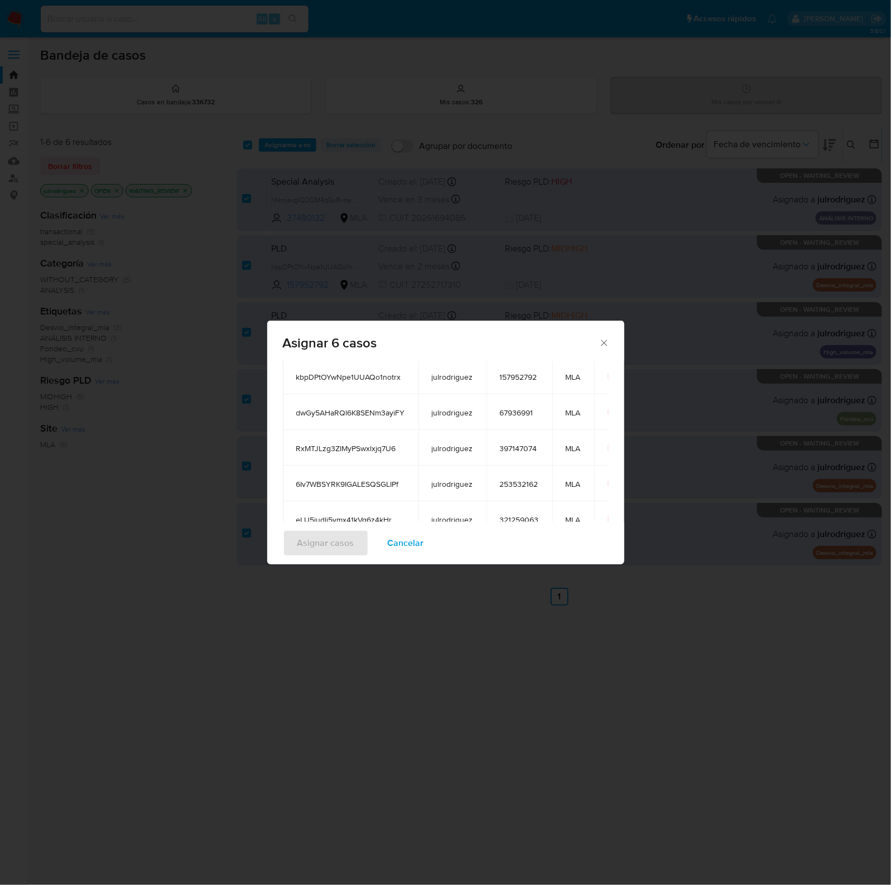
scroll to position [196, 0]
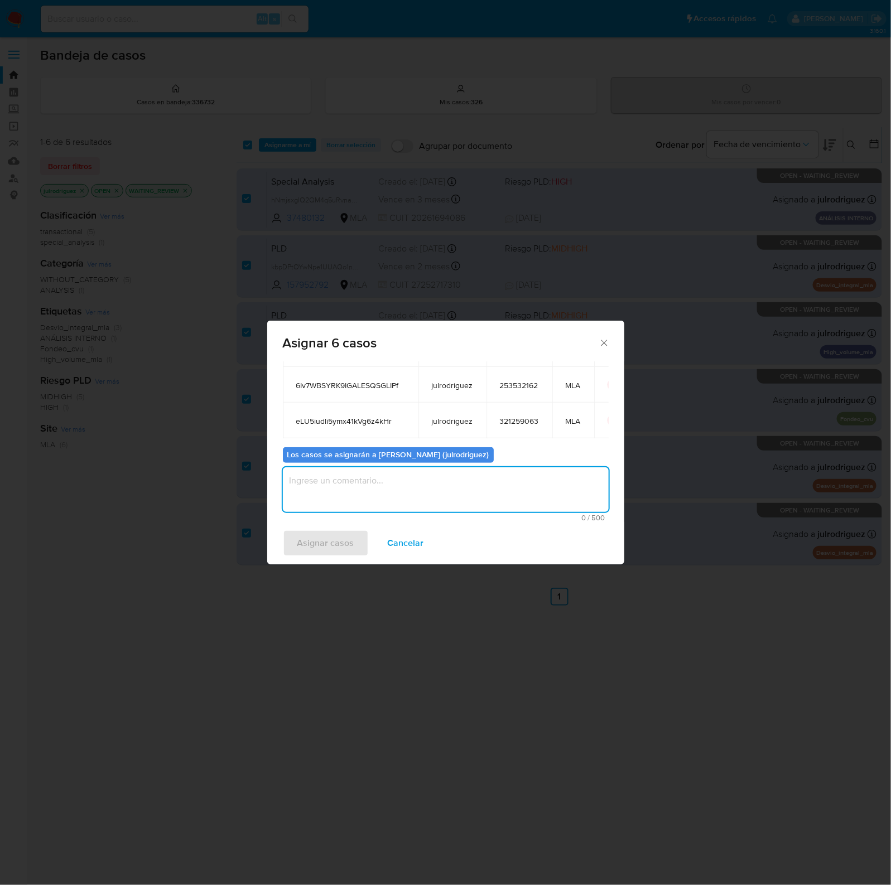
click at [488, 480] on textarea "assign-modal" at bounding box center [446, 490] width 326 height 45
type textarea "."
click at [341, 548] on span "Asignar casos" at bounding box center [325, 543] width 57 height 25
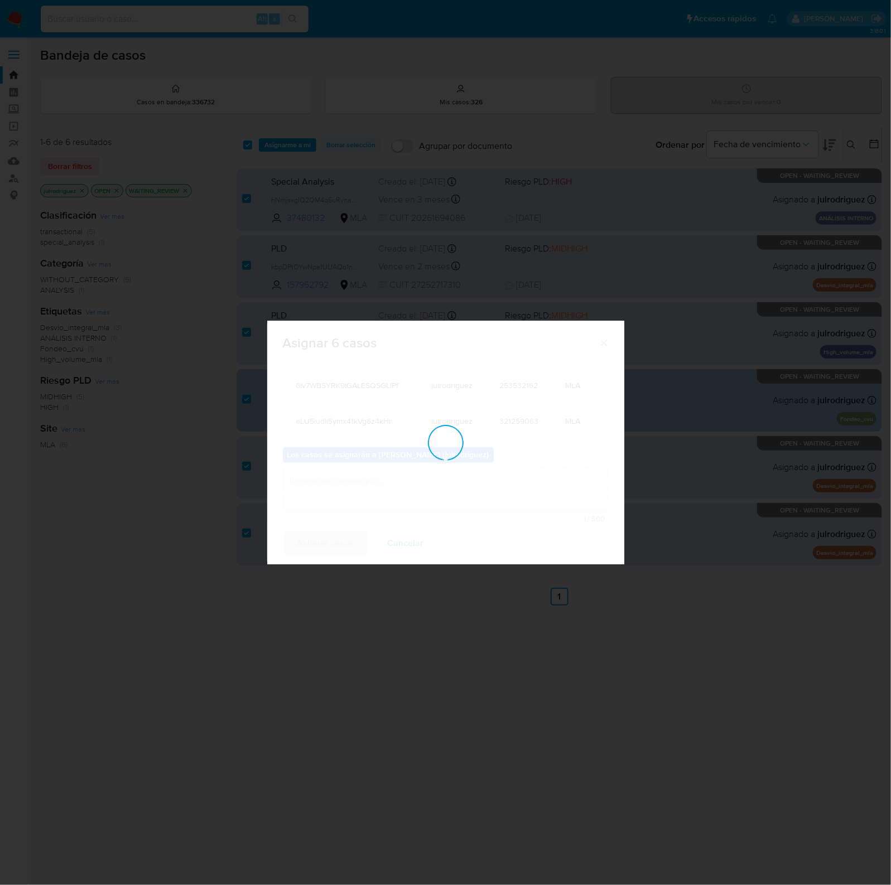
scroll to position [68, 0]
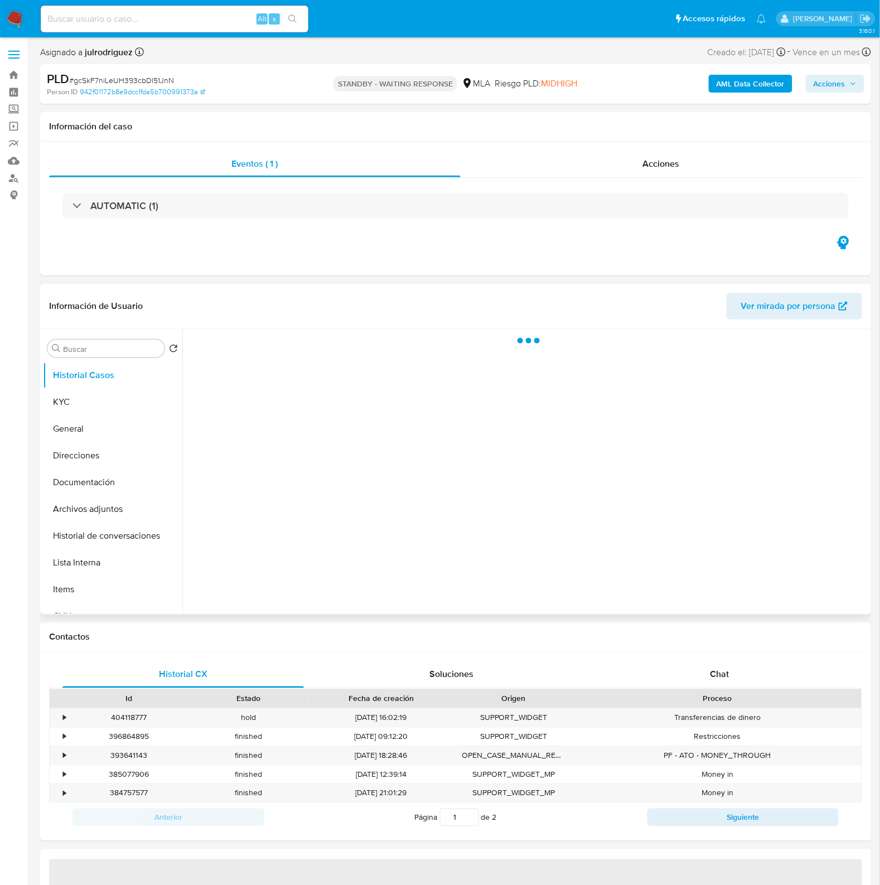
select select "10"
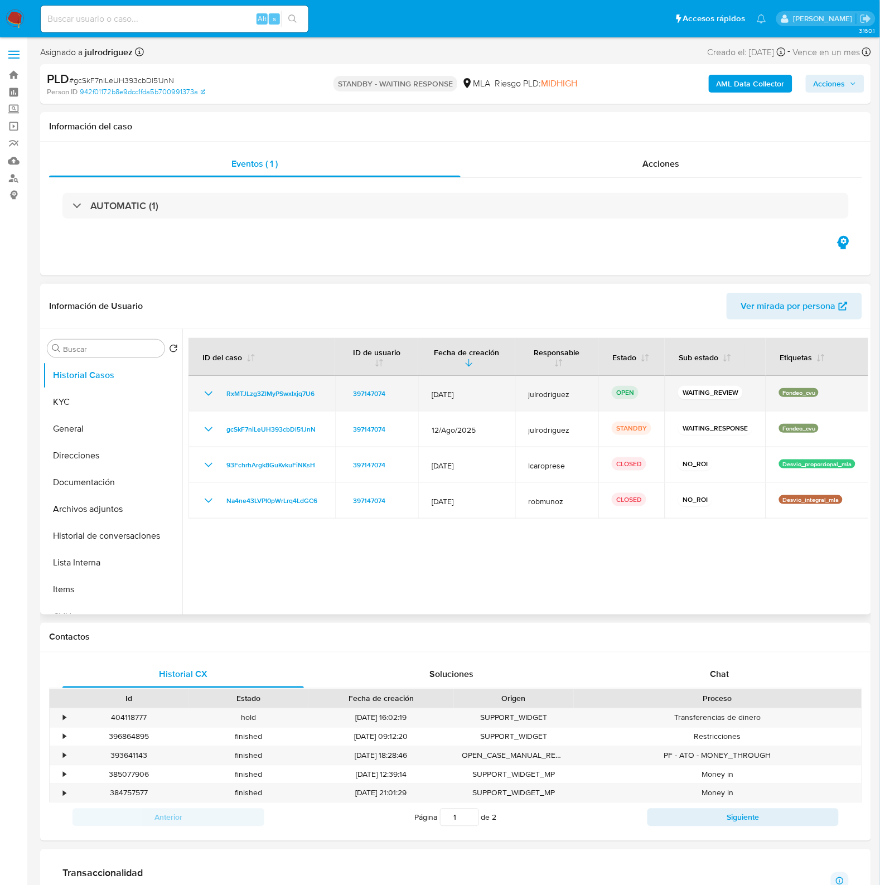
drag, startPoint x: 316, startPoint y: 403, endPoint x: 221, endPoint y: 388, distance: 96.0
click at [221, 388] on td "RxMTJLzg3ZlMyPSwxlxjq7U6" at bounding box center [262, 394] width 147 height 36
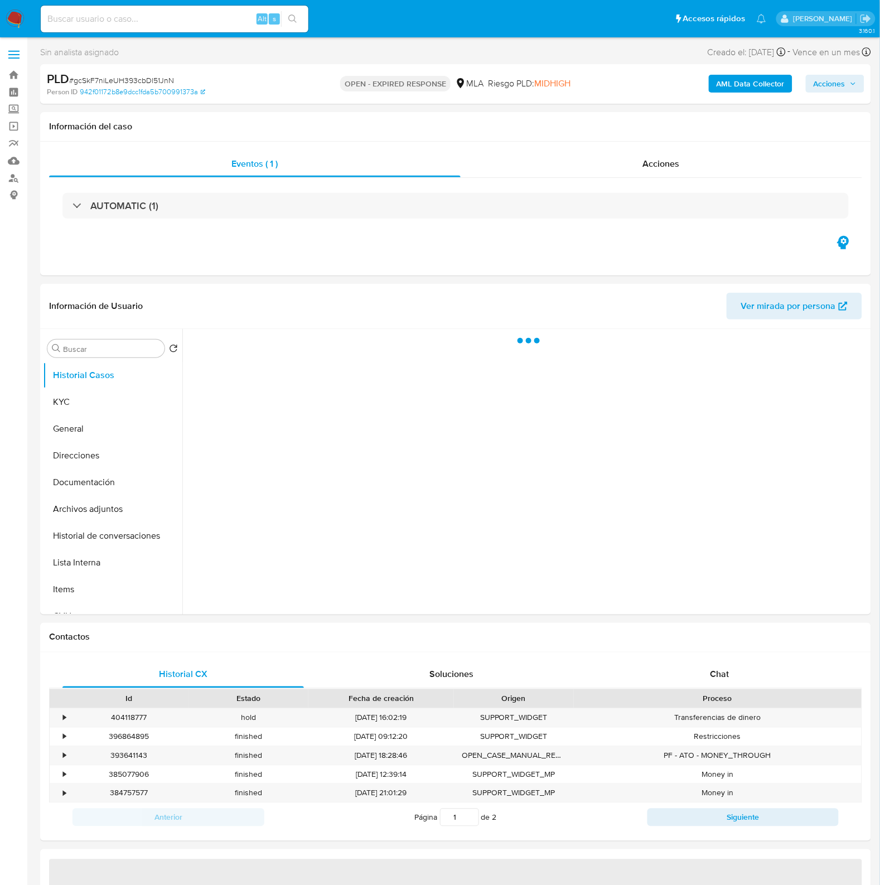
select select "10"
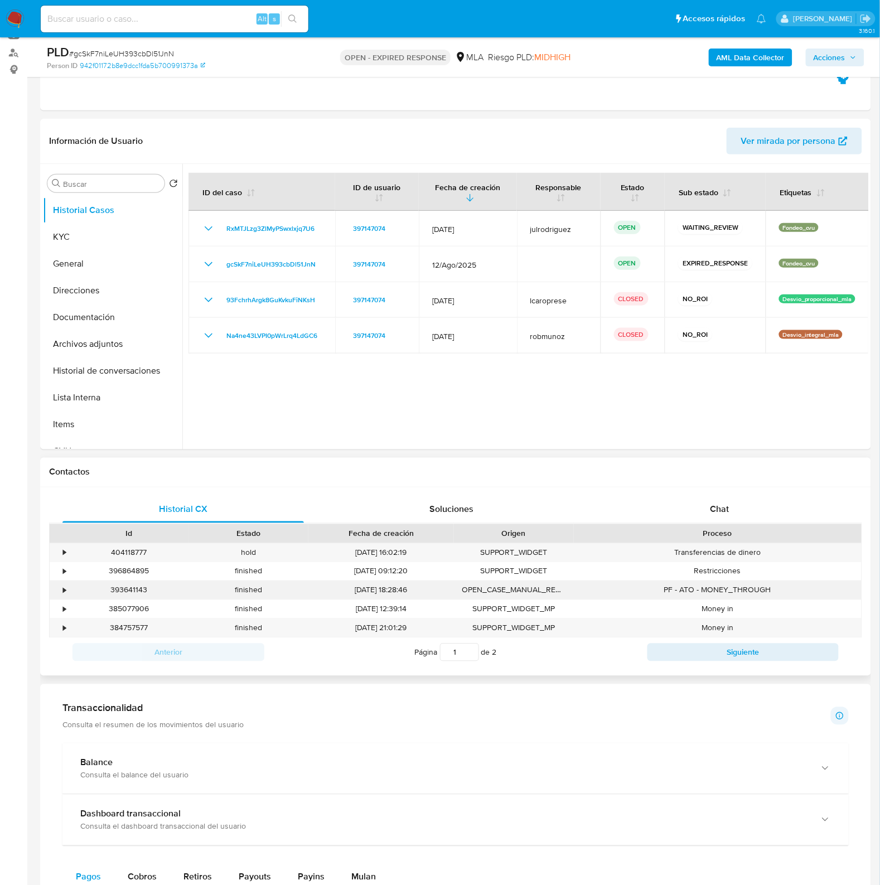
scroll to position [139, 0]
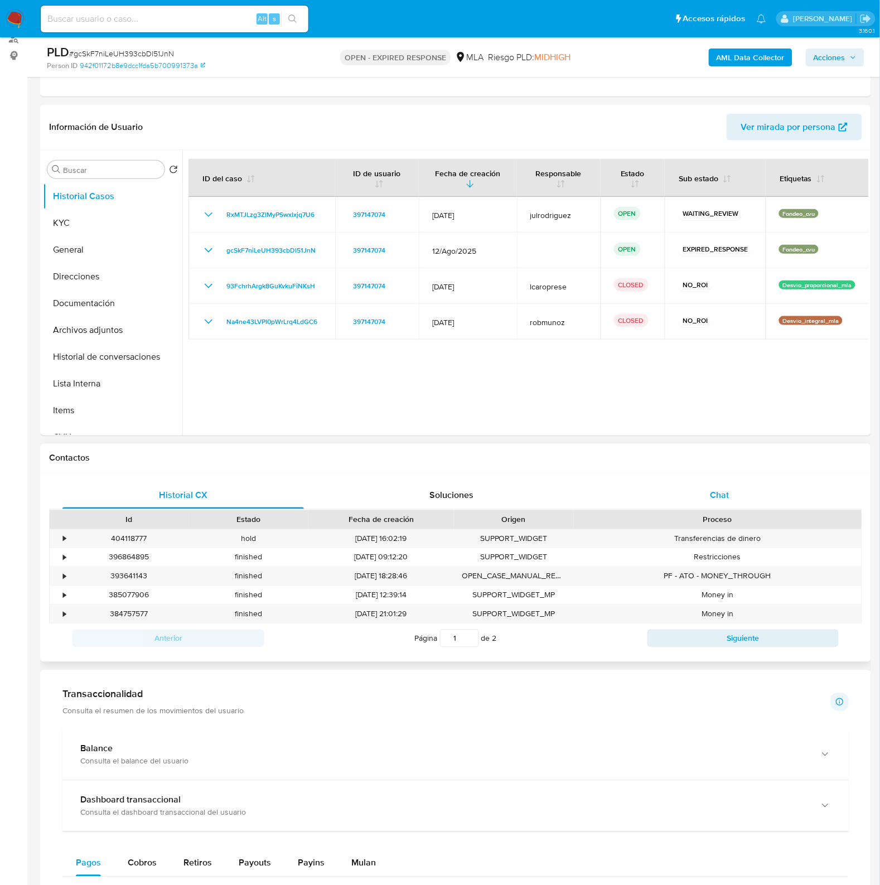
click at [720, 505] on div "Chat" at bounding box center [720, 496] width 242 height 27
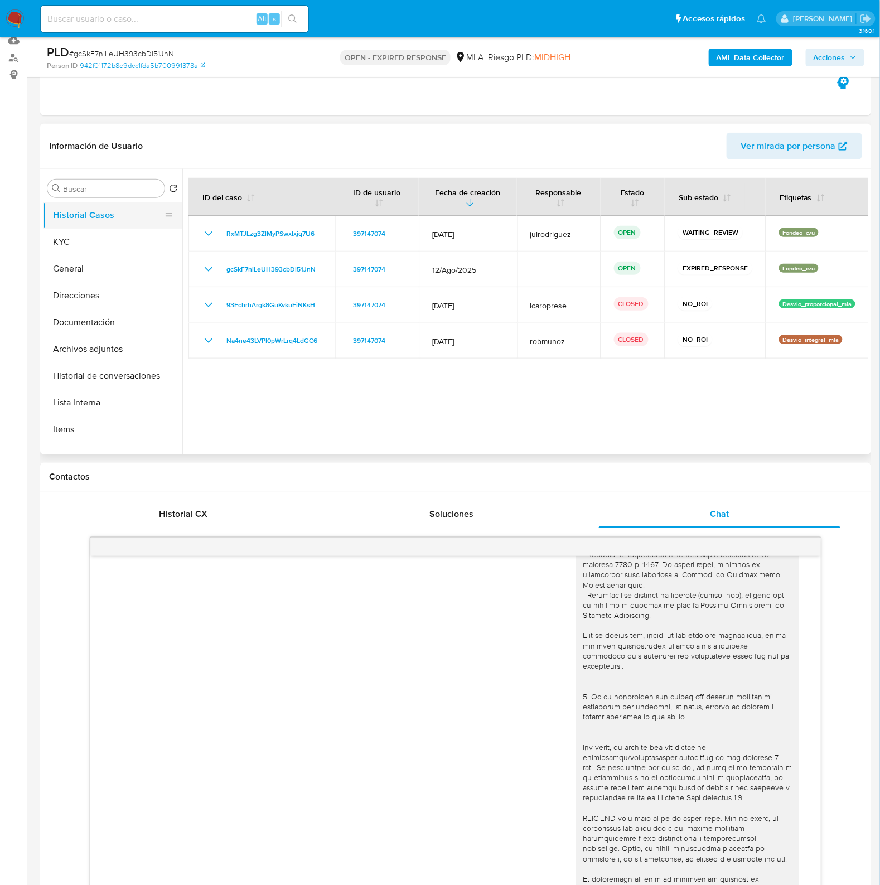
scroll to position [70, 0]
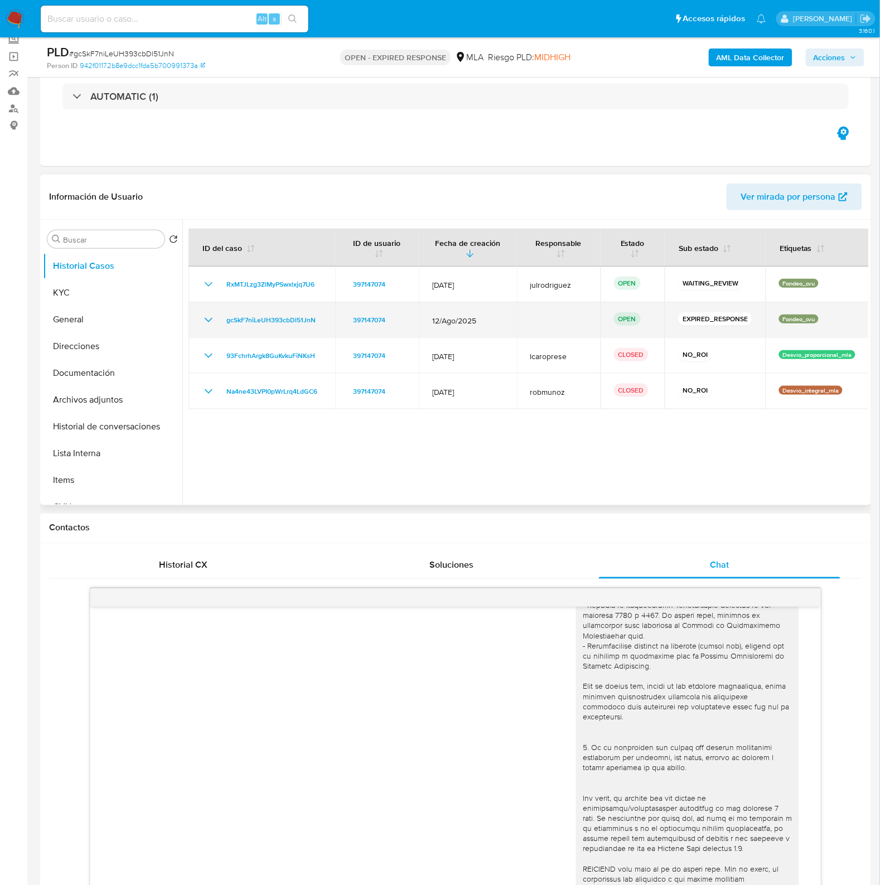
drag, startPoint x: 330, startPoint y: 321, endPoint x: 199, endPoint y: 319, distance: 131.1
click at [199, 319] on td "gcSkF7niLeUH393cbDl51JnN" at bounding box center [262, 320] width 147 height 36
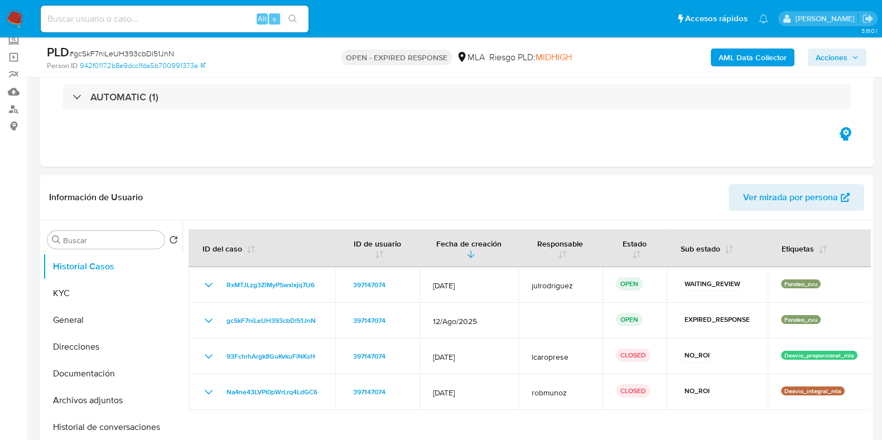
scroll to position [225, 0]
click at [142, 23] on input at bounding box center [175, 19] width 268 height 15
paste input "H3PygTYa1bGrgyxMFjWcuaSO"
type input "H3PygTYa1bGrgyxMFjWcuaSO"
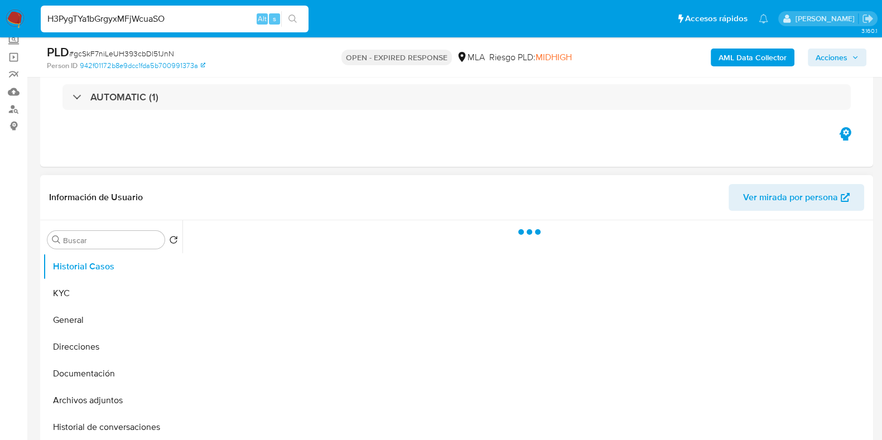
select select "10"
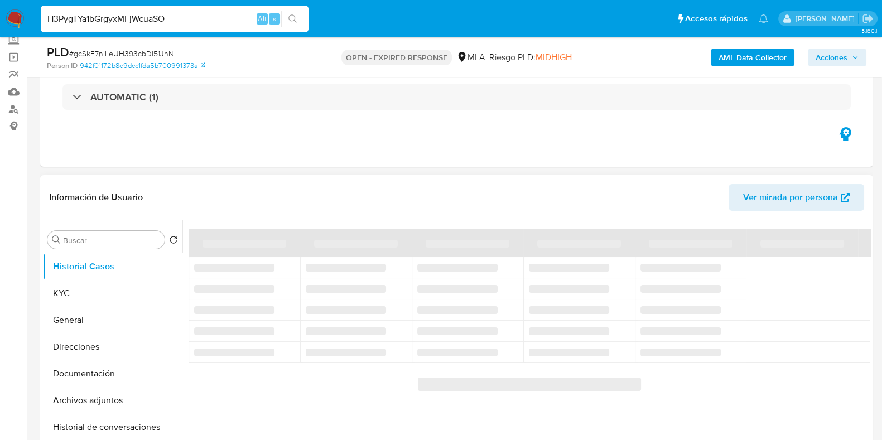
scroll to position [139, 0]
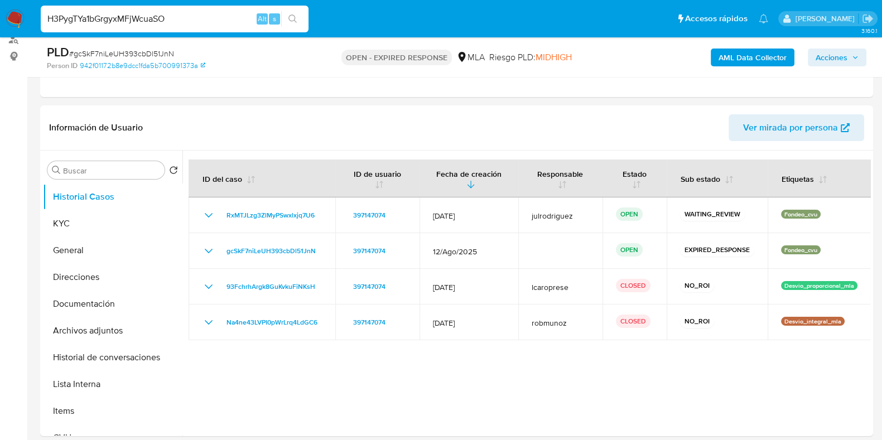
click at [152, 21] on input "H3PygTYa1bGrgyxMFjWcuaSO" at bounding box center [175, 19] width 268 height 15
click at [182, 20] on input "H3PygTYa1bGrgyxMFjWcuaSO" at bounding box center [175, 19] width 268 height 15
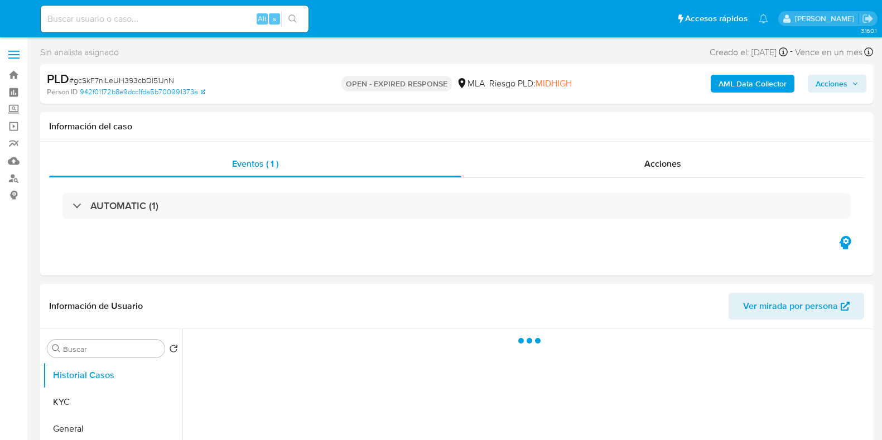
select select "10"
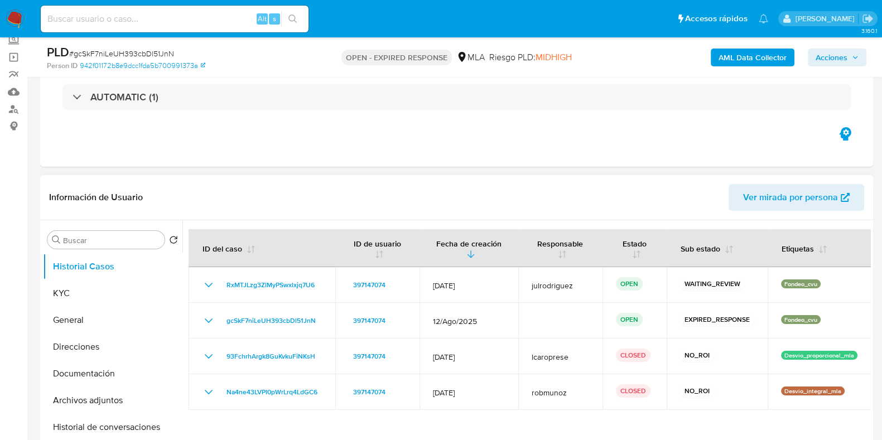
scroll to position [139, 0]
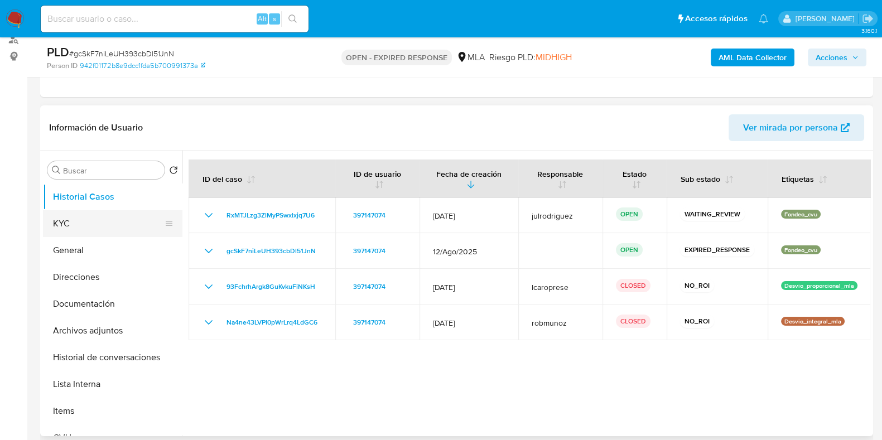
click at [133, 224] on button "KYC" at bounding box center [108, 223] width 131 height 27
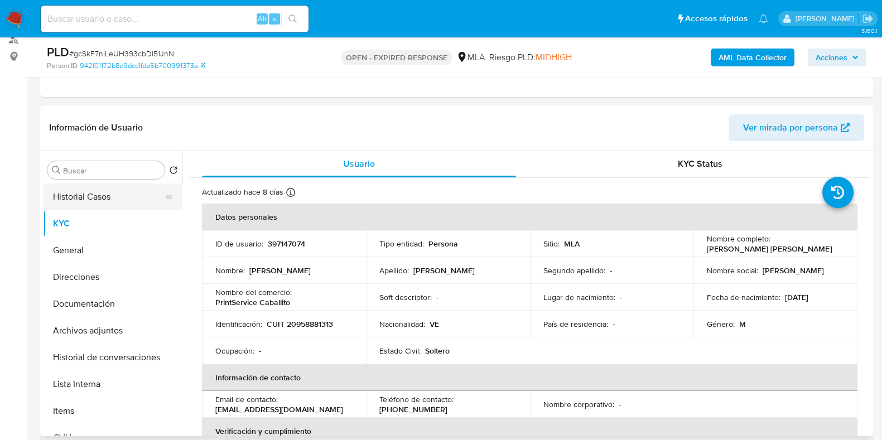
click at [94, 200] on button "Historial Casos" at bounding box center [108, 197] width 131 height 27
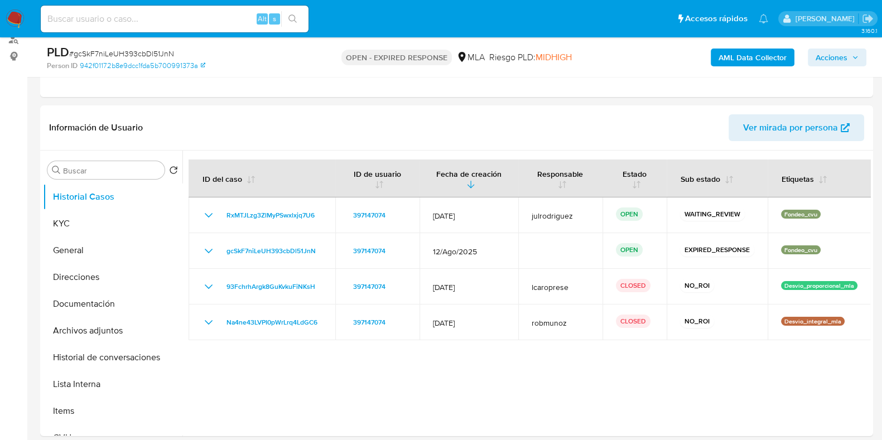
click at [146, 56] on span "# gcSkF7niLeUH393cbDl51JnN" at bounding box center [121, 53] width 105 height 11
copy span "gcSkF7niLeUH393cbDl51JnN"
click at [155, 19] on input at bounding box center [175, 19] width 268 height 15
paste input "H3PygTYa1bGrgyxMFjWcuaSO"
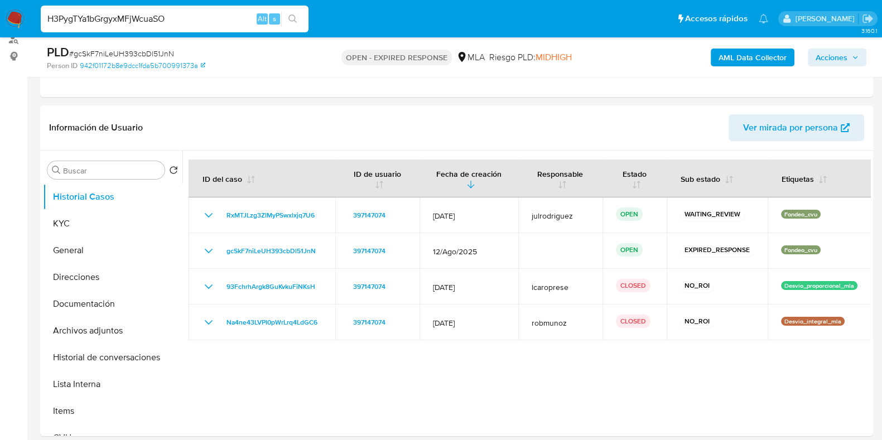
type input "H3PygTYa1bGrgyxMFjWcuaSO"
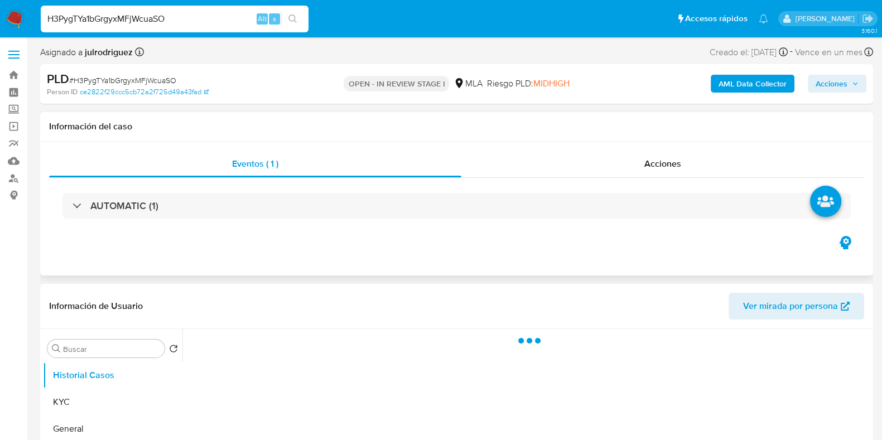
select select "10"
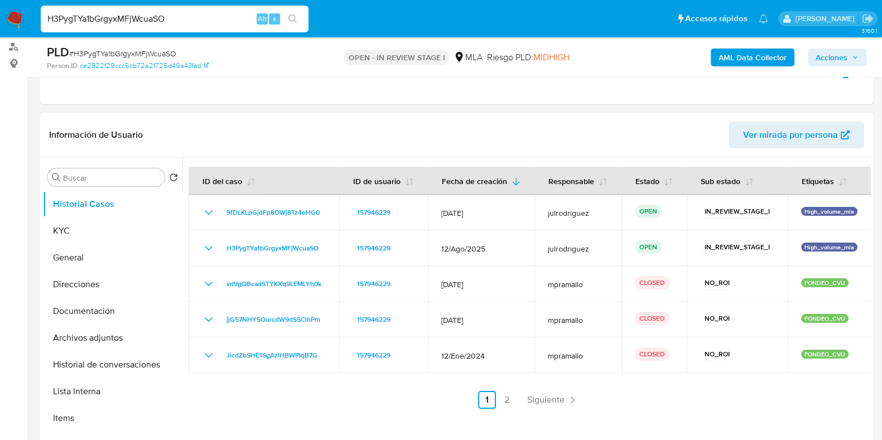
scroll to position [139, 0]
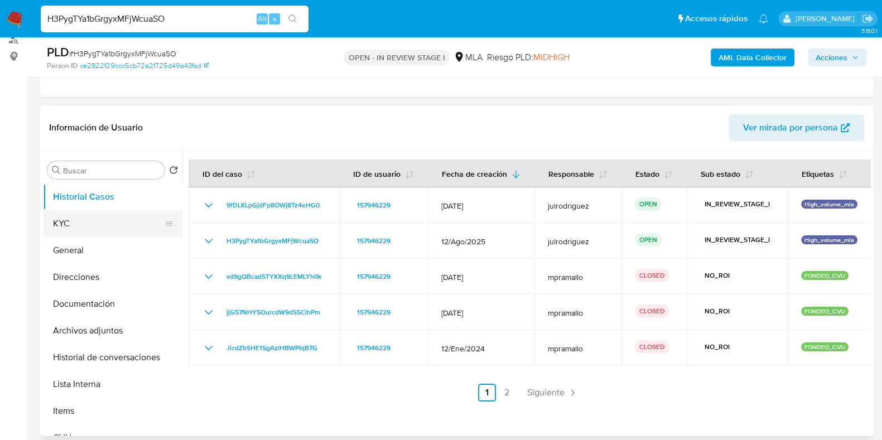
click at [139, 220] on button "KYC" at bounding box center [108, 223] width 131 height 27
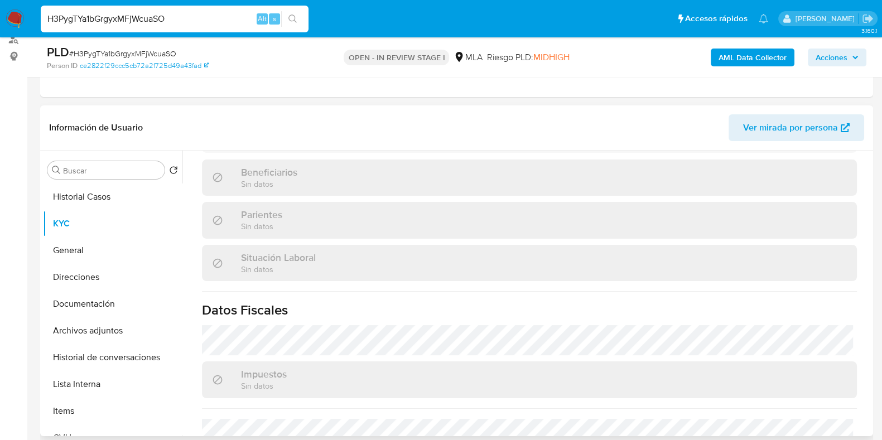
scroll to position [586, 0]
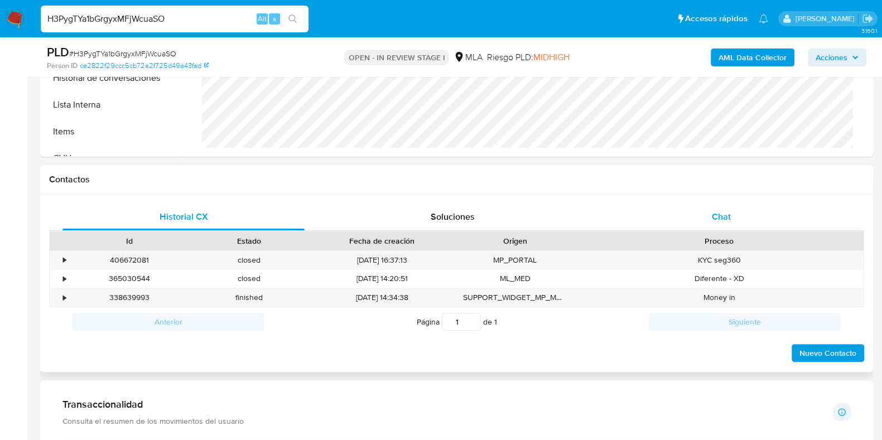
click at [718, 212] on span "Chat" at bounding box center [721, 216] width 19 height 13
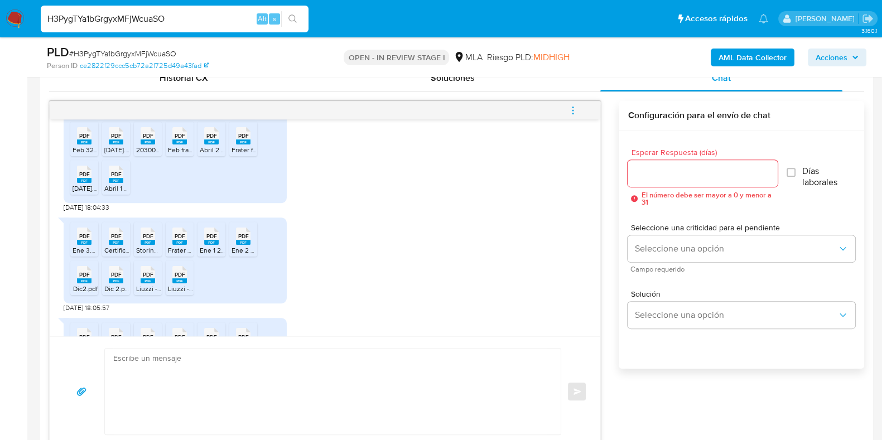
scroll to position [354, 0]
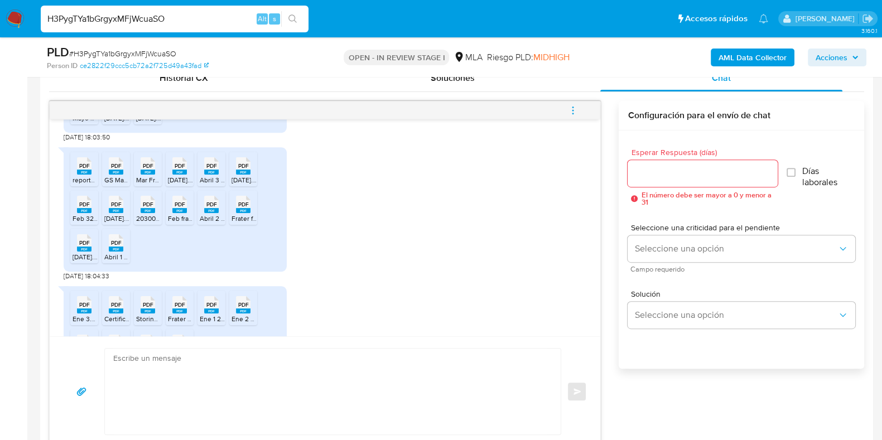
click at [192, 12] on input "H3PygTYa1bGrgyxMFjWcuaSO" at bounding box center [175, 19] width 268 height 15
paste input "ATwTOUA62GitpEkRnIG42dTY"
type input "ATwTOUA62GitpEkRnIG42dTY"
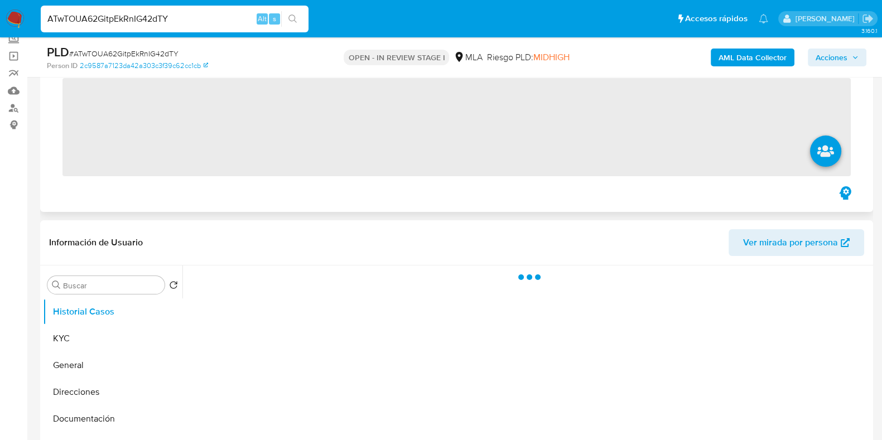
scroll to position [139, 0]
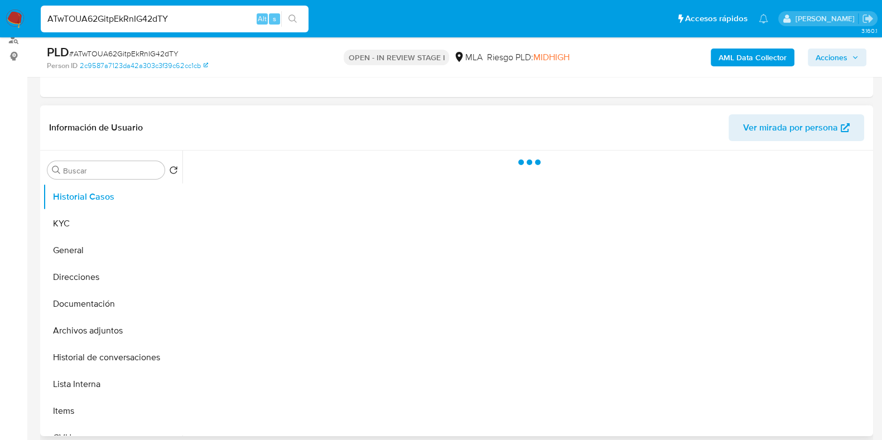
select select "10"
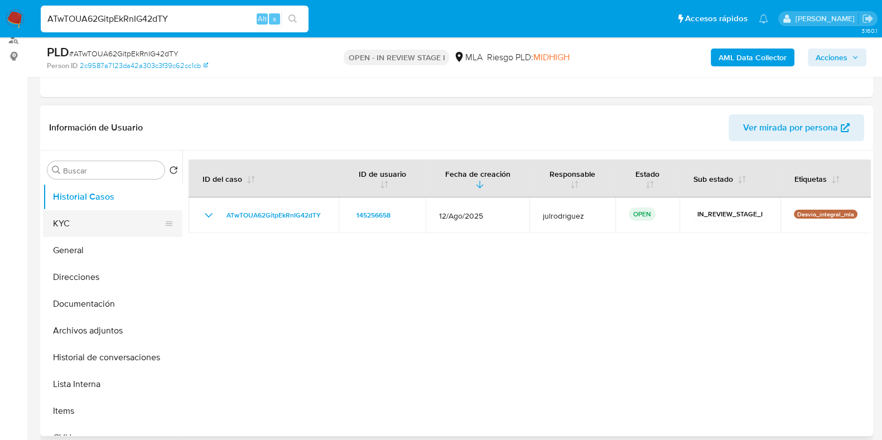
click at [120, 216] on button "KYC" at bounding box center [108, 223] width 131 height 27
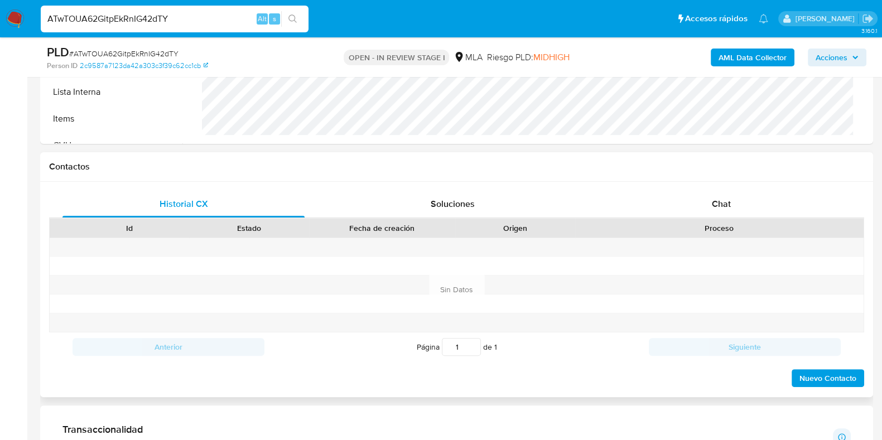
scroll to position [488, 0]
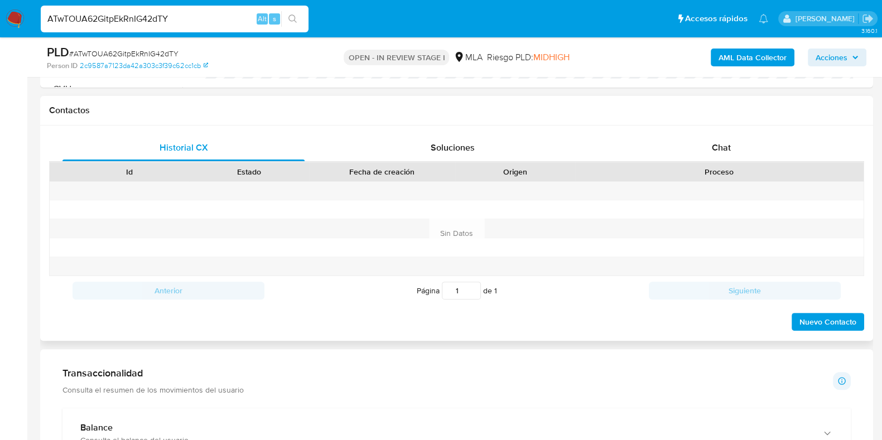
click at [728, 162] on div "Proceso" at bounding box center [719, 171] width 288 height 19
click at [724, 146] on span "Chat" at bounding box center [721, 147] width 19 height 13
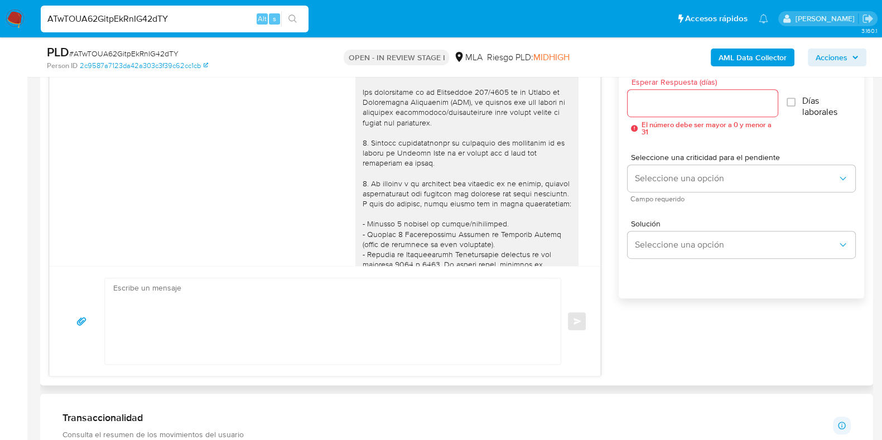
scroll to position [1178, 0]
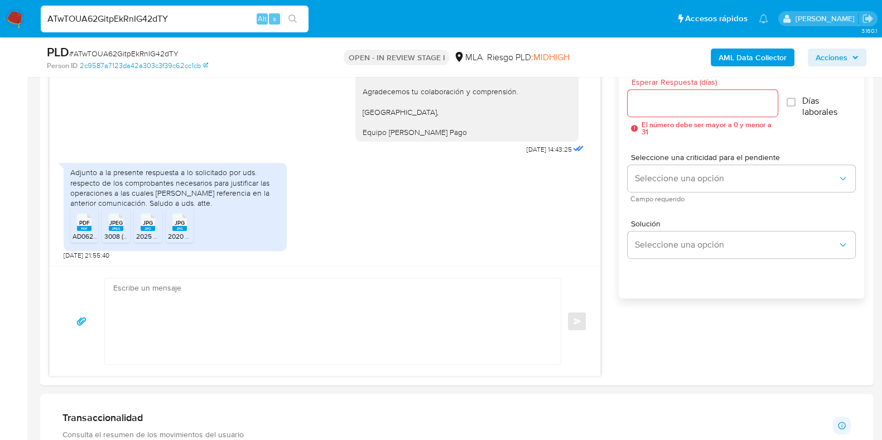
drag, startPoint x: 190, startPoint y: 13, endPoint x: 0, endPoint y: 12, distance: 189.7
click at [0, 12] on nav "Pausado Ver notificaciones ATwTOUA62GitpEkRnIG42dTY Alt s Accesos rápidos Presi…" at bounding box center [441, 18] width 882 height 37
paste input "9H2B5zLNHle03FJaj7OZtdof"
type input "9H2B5zLNHle03FJaj7OZtdof"
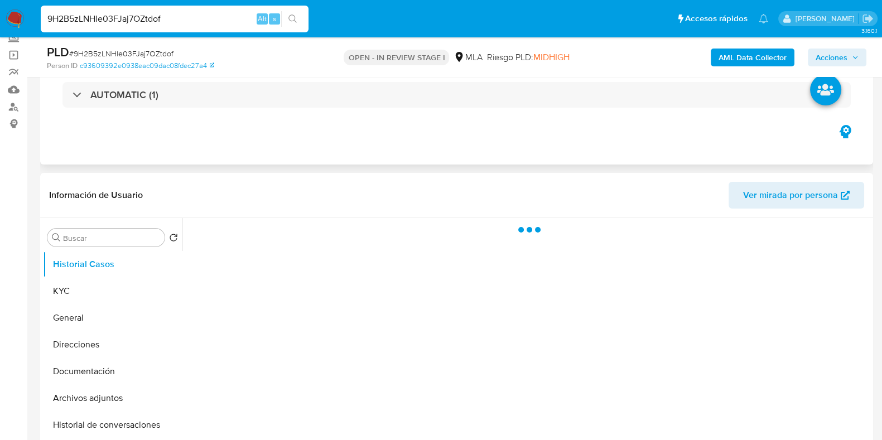
scroll to position [139, 0]
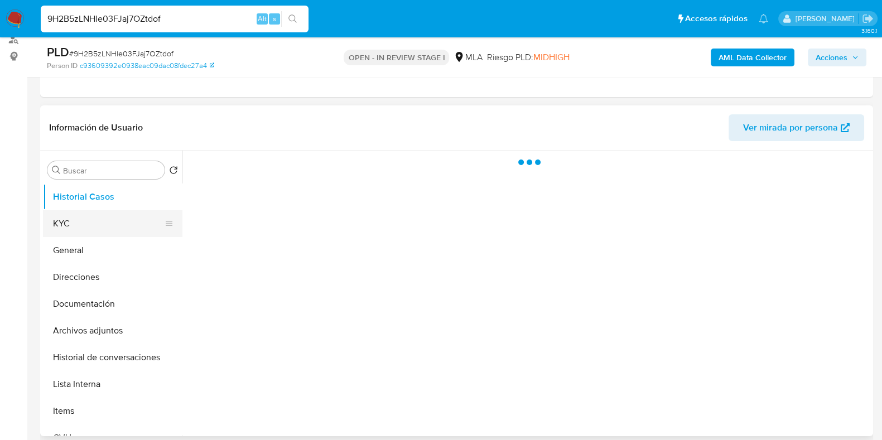
select select "10"
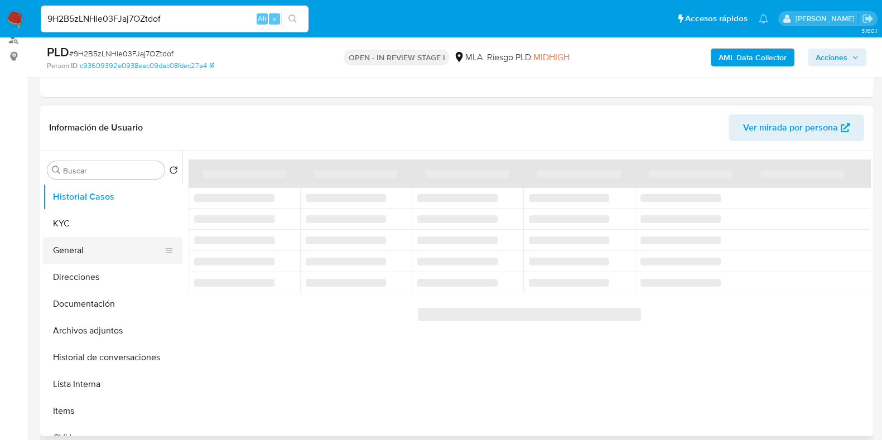
drag, startPoint x: 103, startPoint y: 220, endPoint x: 178, endPoint y: 236, distance: 76.5
click at [103, 220] on button "KYC" at bounding box center [112, 223] width 139 height 27
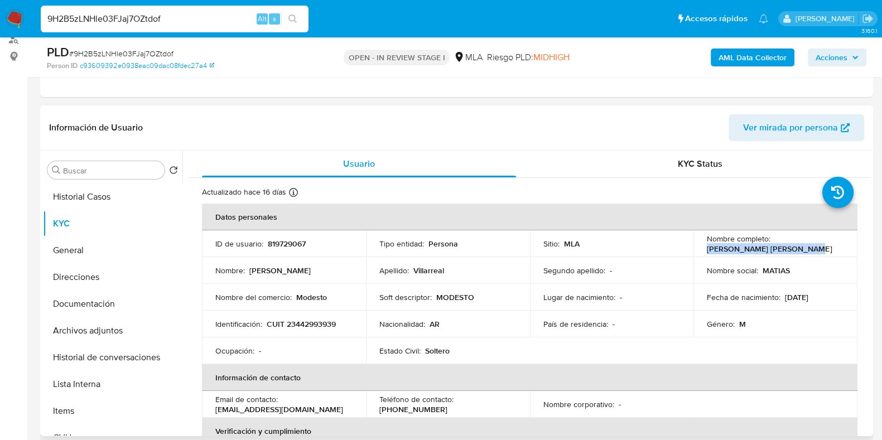
drag, startPoint x: 703, startPoint y: 247, endPoint x: 808, endPoint y: 244, distance: 105.5
click at [808, 244] on div "Nombre completo : Matias Roberto Villarreal" at bounding box center [775, 244] width 137 height 20
copy p "Matias Roberto Villarreal"
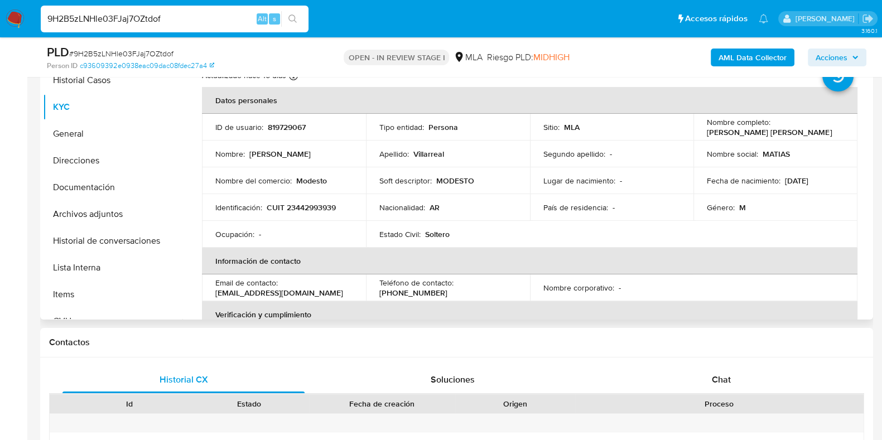
scroll to position [158, 0]
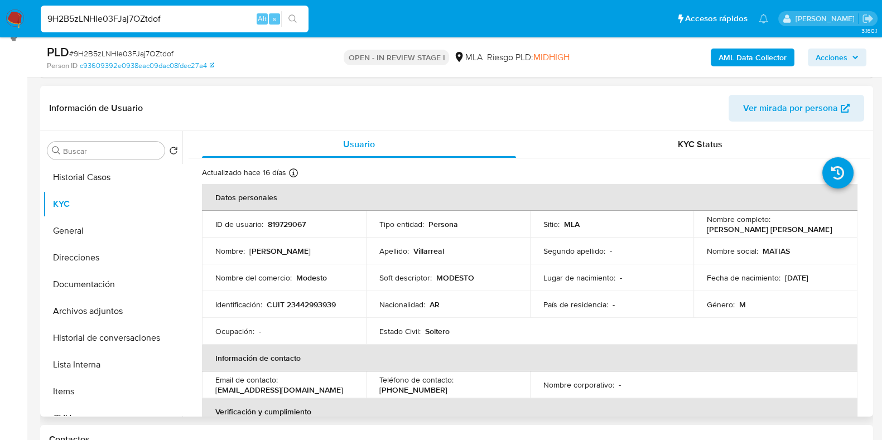
click at [297, 223] on p "819729067" at bounding box center [287, 224] width 38 height 10
copy p "819729067"
click at [158, 56] on span "# 9H2B5zLNHle03FJaj7OZtdof" at bounding box center [121, 53] width 104 height 11
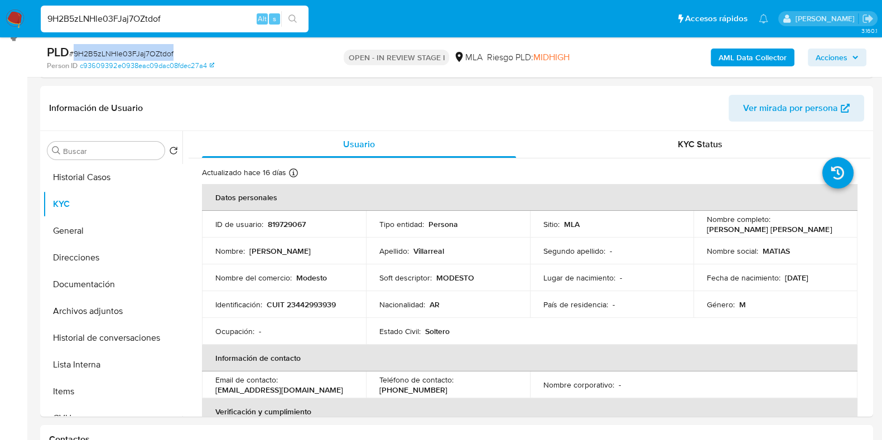
copy span "9H2B5zLNHle03FJaj7OZtdof"
click at [119, 278] on button "Documentación" at bounding box center [108, 284] width 131 height 27
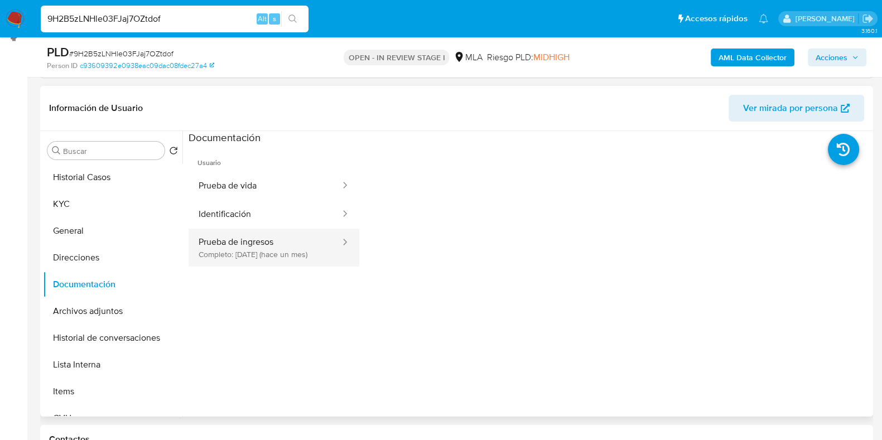
click at [271, 249] on button "Prueba de ingresos Completo: 19/08/2025 (hace un mes)" at bounding box center [265, 248] width 153 height 38
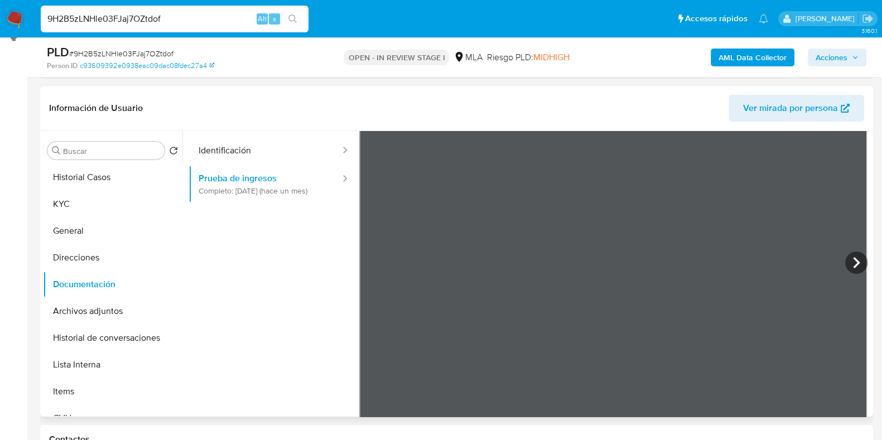
scroll to position [98, 0]
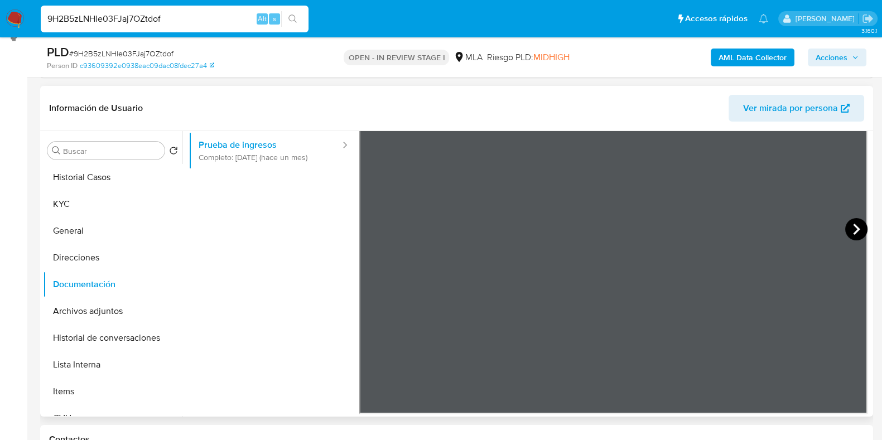
click at [853, 224] on icon at bounding box center [856, 229] width 22 height 22
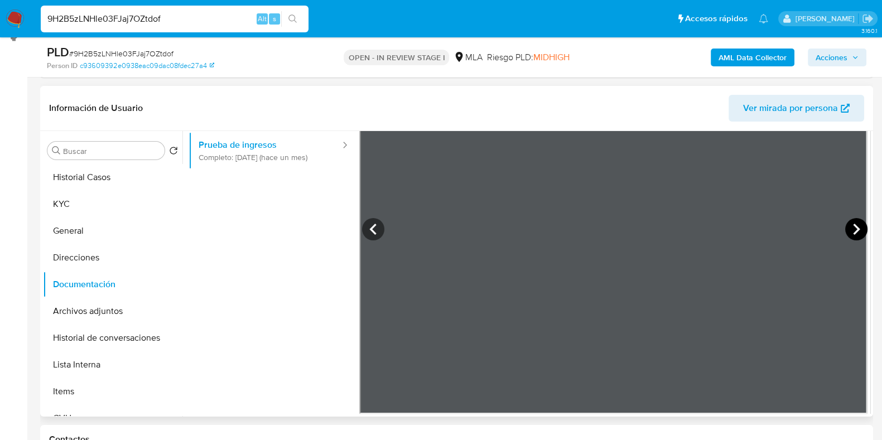
click at [853, 224] on icon at bounding box center [856, 229] width 22 height 22
click at [371, 228] on icon at bounding box center [373, 229] width 22 height 22
click at [851, 233] on icon at bounding box center [856, 229] width 22 height 22
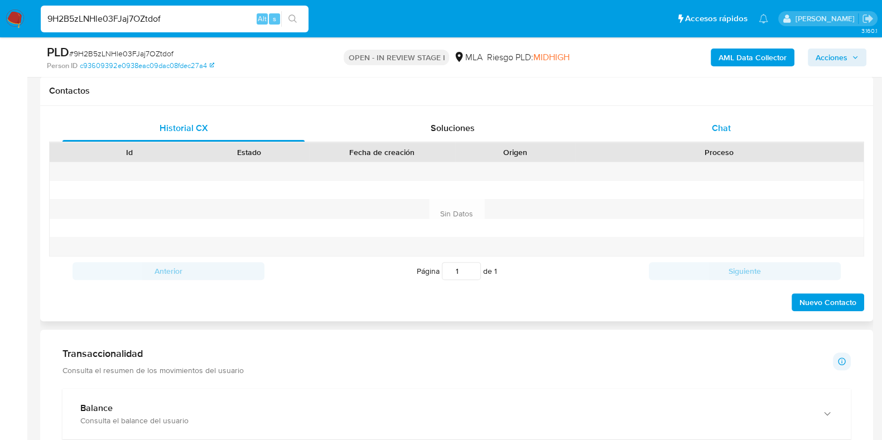
click at [730, 139] on div "Chat" at bounding box center [721, 128] width 242 height 27
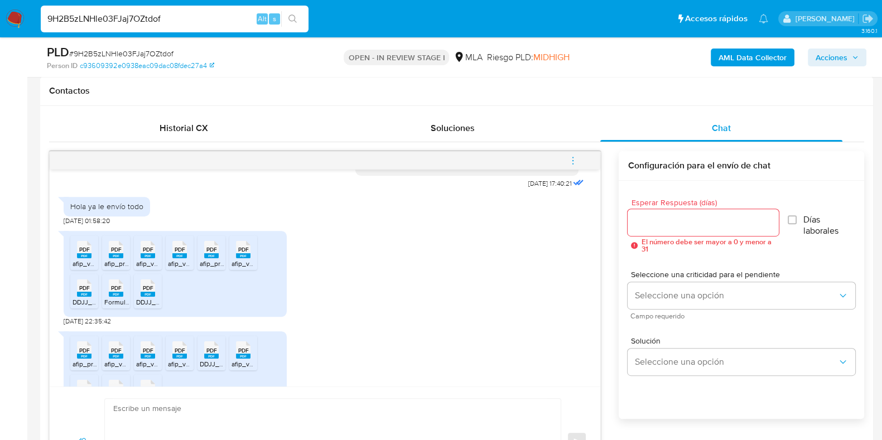
scroll to position [520, 0]
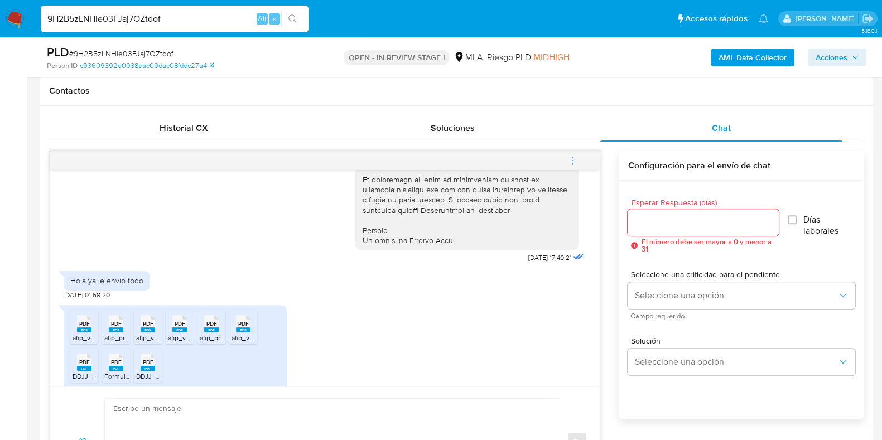
click at [134, 19] on input "9H2B5zLNHle03FJaj7OZtdof" at bounding box center [175, 19] width 268 height 15
paste input "TaDfoGXbkl6VRXNLMg91TTu5"
type input "TaDfoGXbkl6VRXNLMg91TTu5"
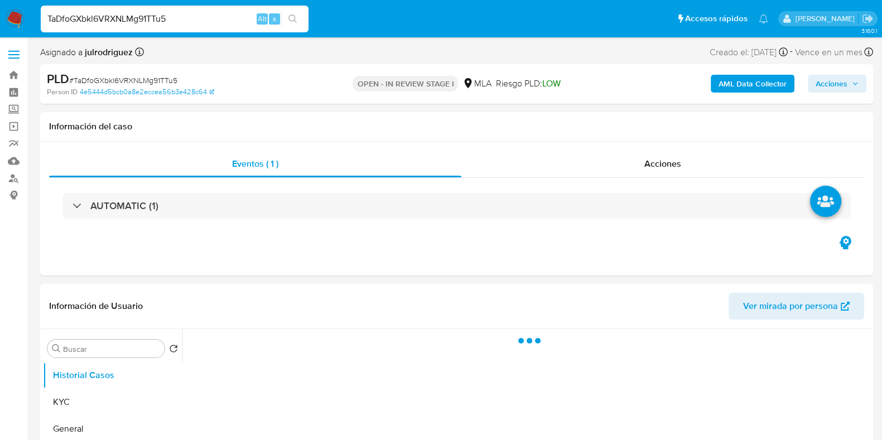
select select "10"
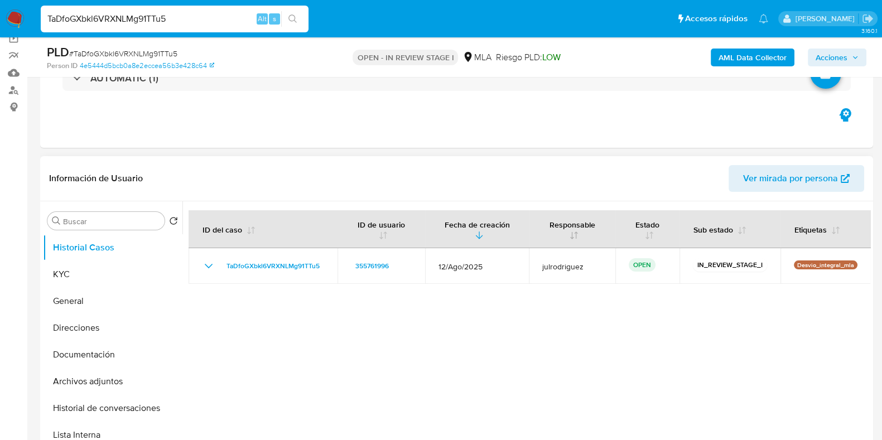
scroll to position [139, 0]
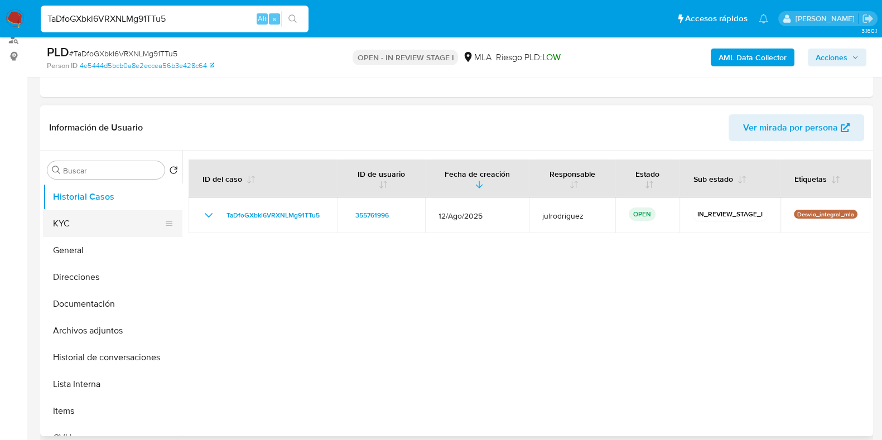
click at [54, 225] on button "KYC" at bounding box center [108, 223] width 131 height 27
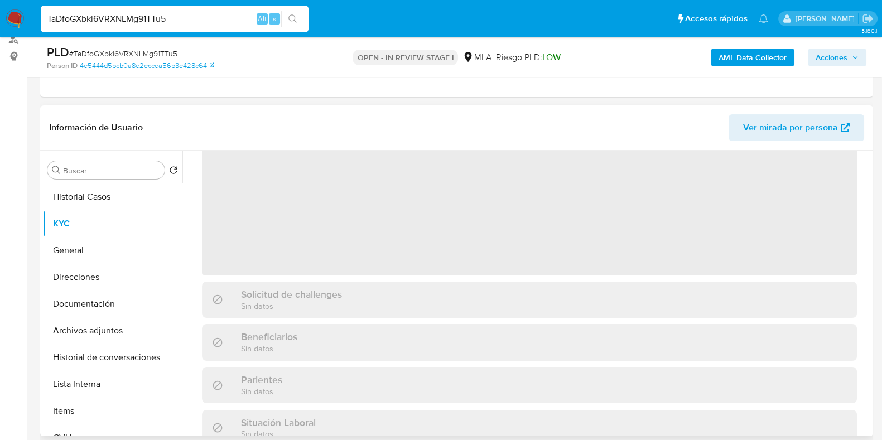
scroll to position [0, 0]
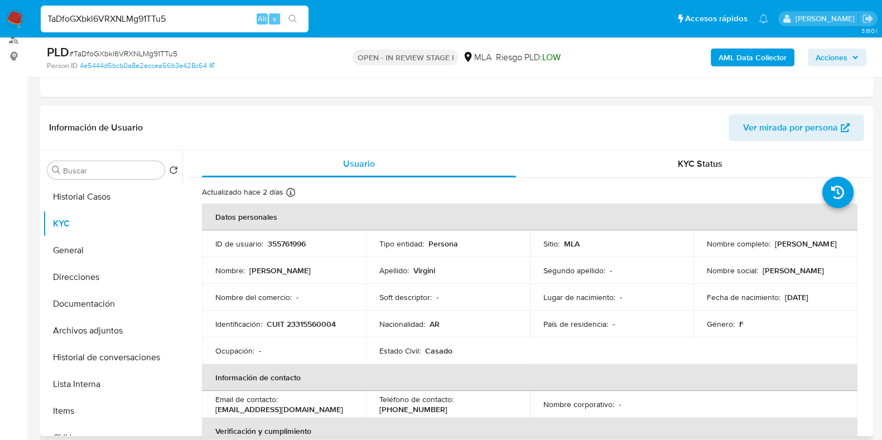
drag, startPoint x: 703, startPoint y: 249, endPoint x: 778, endPoint y: 253, distance: 74.9
click at [778, 253] on td "Nombre completo : Ivana Noelia Virgini" at bounding box center [776, 243] width 164 height 27
copy p "Ivana Noelia Virgini"
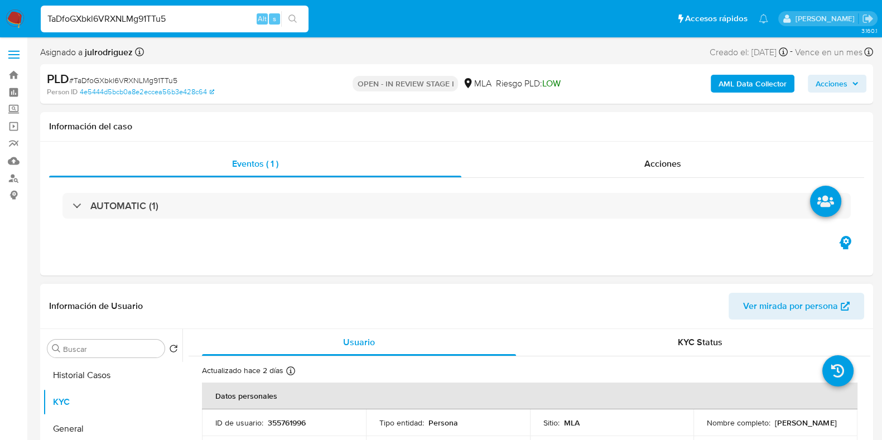
scroll to position [209, 0]
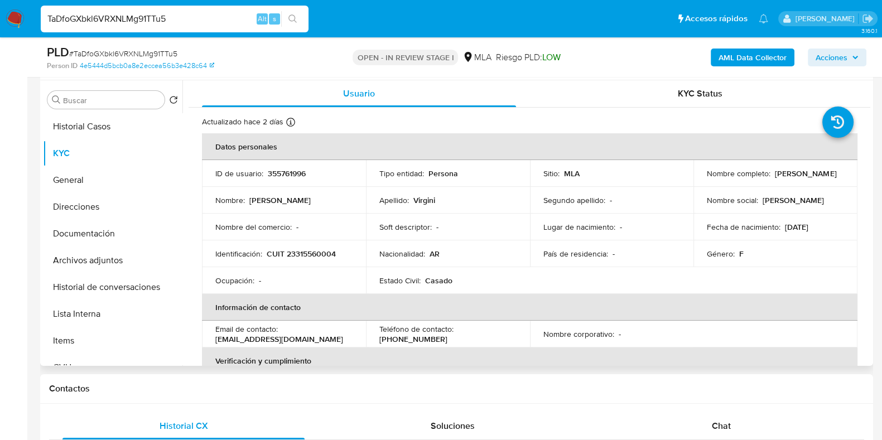
click at [288, 169] on p "355761996" at bounding box center [287, 173] width 38 height 10
copy p "355761996"
click at [107, 55] on span "# TaDfoGXbkl6VRXNLMg91TTu5" at bounding box center [123, 53] width 108 height 11
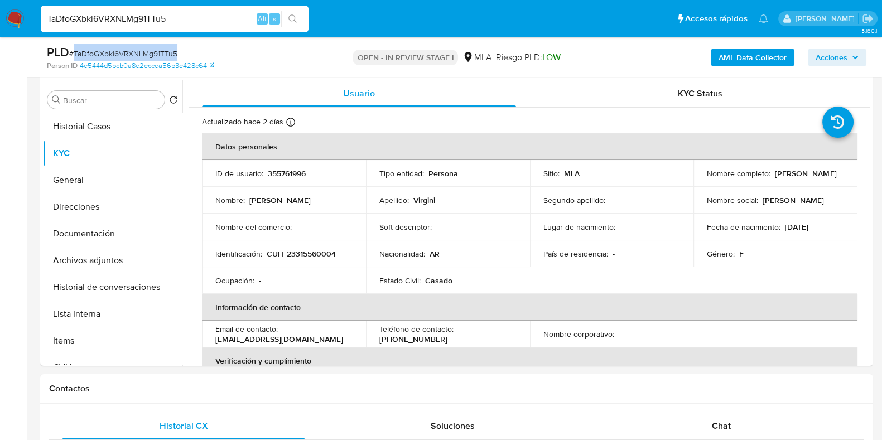
copy span "TaDfoGXbkl6VRXNLMg91TTu5"
click at [129, 232] on button "Documentación" at bounding box center [108, 233] width 131 height 27
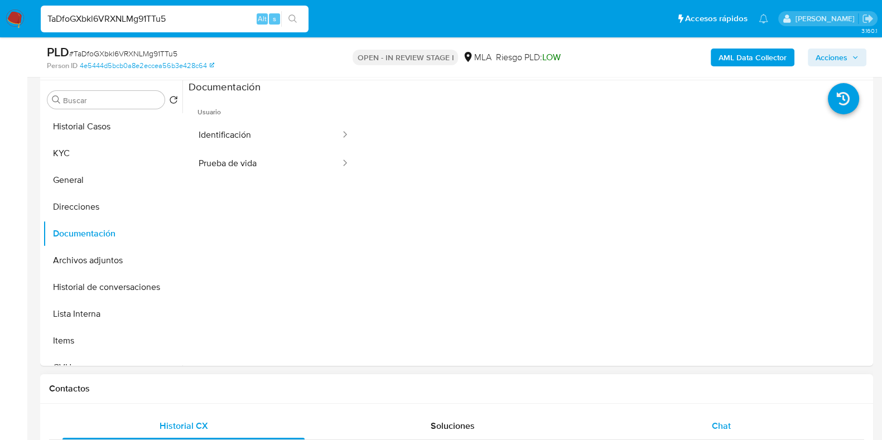
click at [697, 422] on div "Chat" at bounding box center [721, 426] width 242 height 27
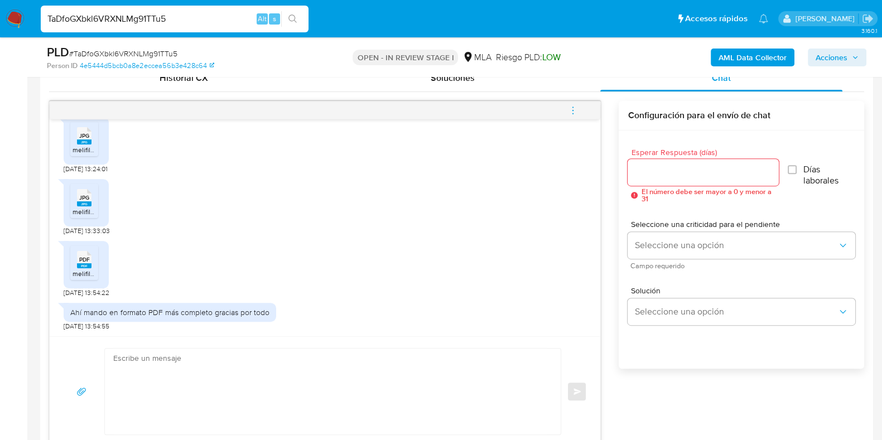
scroll to position [978, 0]
drag, startPoint x: 81, startPoint y: 143, endPoint x: 88, endPoint y: 162, distance: 20.1
click at [81, 142] on icon "JPG" at bounding box center [84, 136] width 15 height 20
click at [90, 195] on icon at bounding box center [84, 197] width 15 height 17
click at [89, 251] on icon "PDF" at bounding box center [84, 259] width 15 height 20
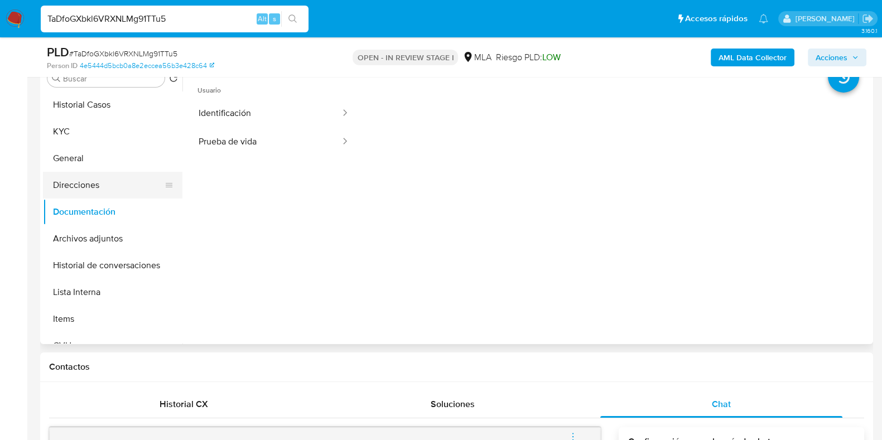
scroll to position [209, 0]
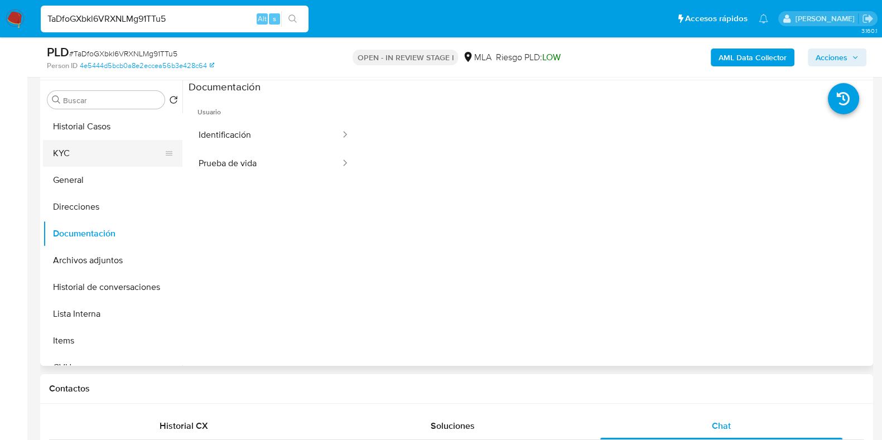
click at [75, 153] on button "KYC" at bounding box center [108, 153] width 131 height 27
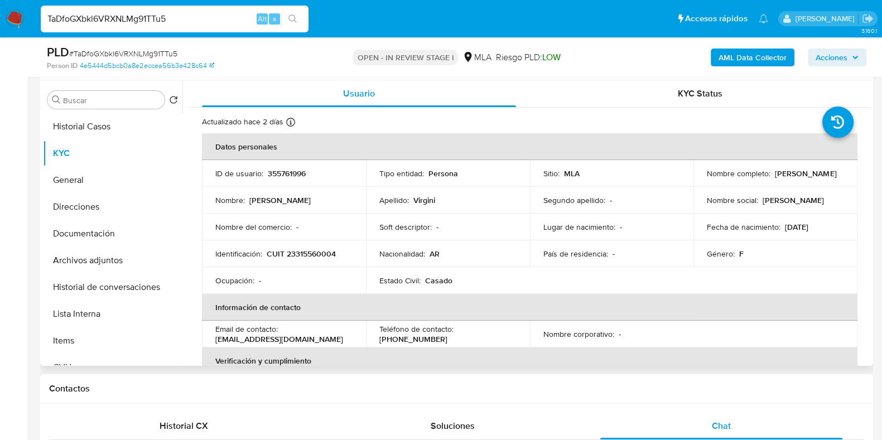
click at [320, 255] on p "CUIT 23315560004" at bounding box center [301, 254] width 69 height 10
copy p "23315560004"
click at [301, 174] on p "355761996" at bounding box center [287, 173] width 38 height 10
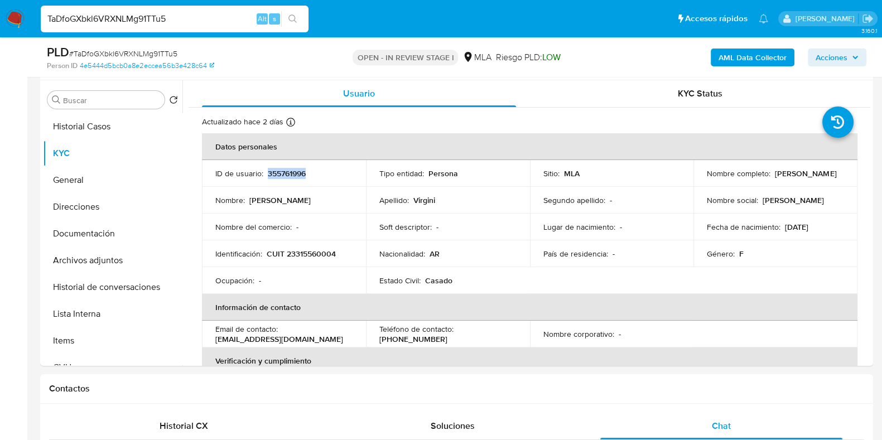
copy p "355761996"
drag, startPoint x: 702, startPoint y: 175, endPoint x: 788, endPoint y: 180, distance: 85.5
click at [788, 180] on td "Nombre completo : Ivana Noelia Virgini" at bounding box center [776, 173] width 164 height 27
copy p "Ivana Noelia Virgini"
click at [317, 253] on p "CUIT 23315560004" at bounding box center [301, 254] width 69 height 10
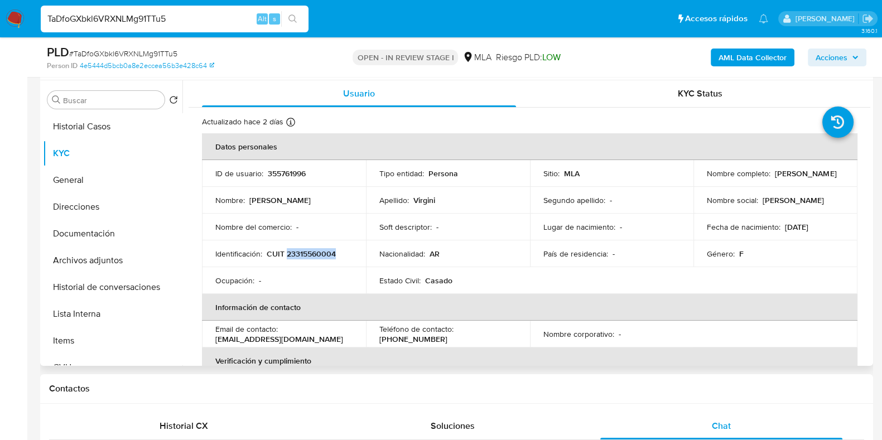
click at [317, 253] on p "CUIT 23315560004" at bounding box center [301, 254] width 69 height 10
click at [126, 265] on button "Archivos adjuntos" at bounding box center [108, 260] width 131 height 27
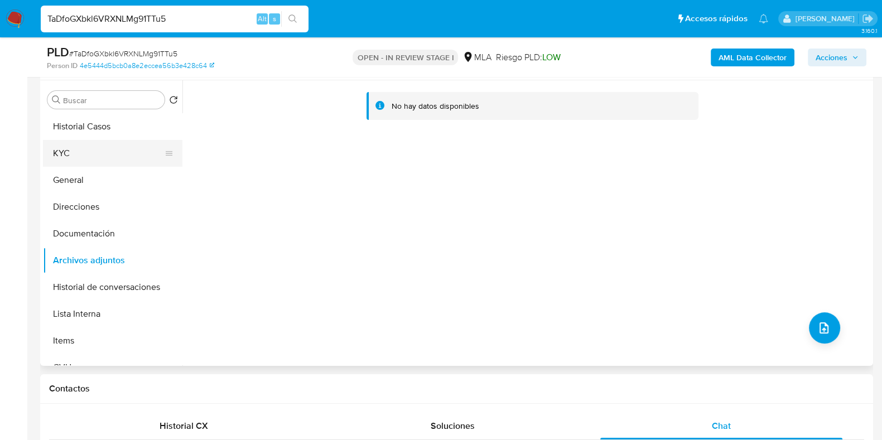
click at [80, 153] on button "KYC" at bounding box center [108, 153] width 131 height 27
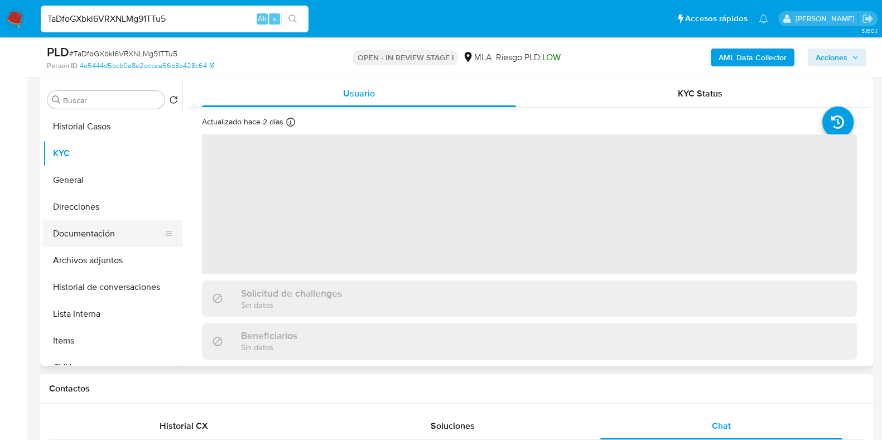
click at [104, 232] on button "Documentación" at bounding box center [108, 233] width 131 height 27
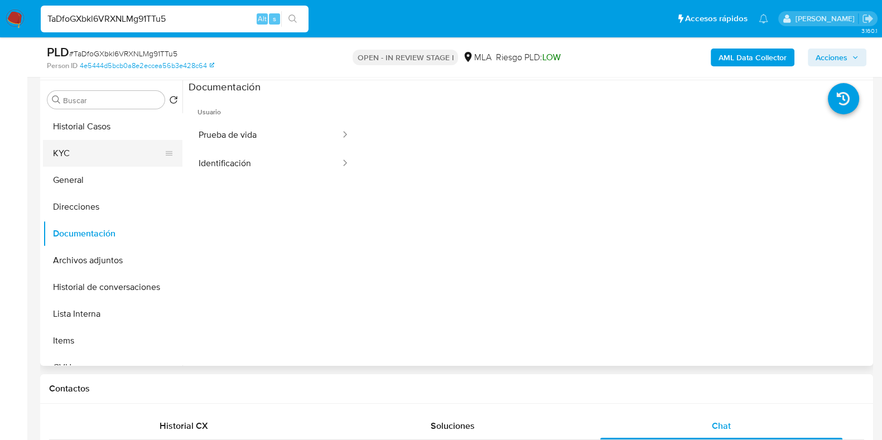
click at [80, 145] on button "KYC" at bounding box center [108, 153] width 131 height 27
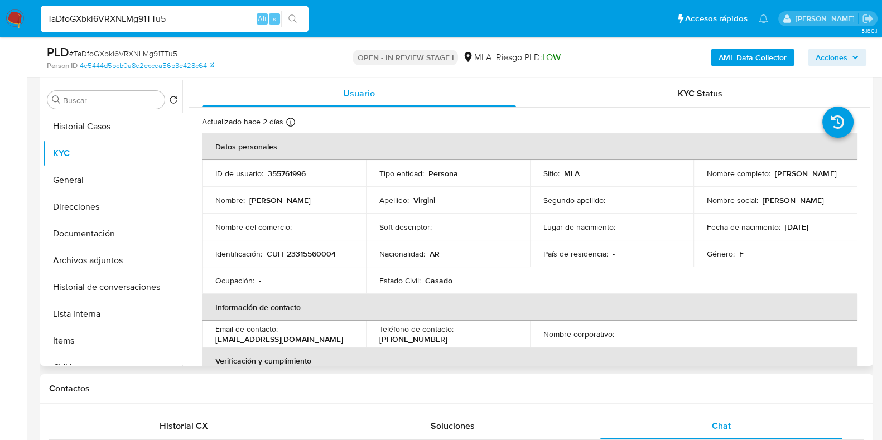
click at [316, 251] on p "CUIT 23315560004" at bounding box center [301, 254] width 69 height 10
click at [308, 253] on p "CUIT 23315560004" at bounding box center [301, 254] width 69 height 10
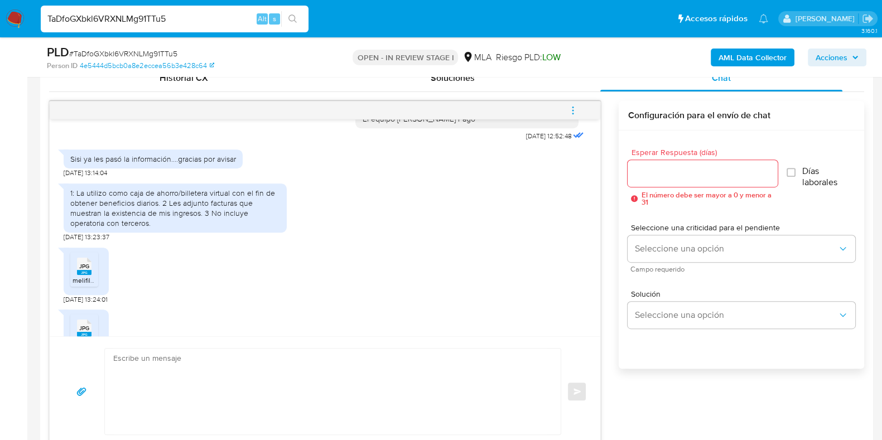
scroll to position [838, 0]
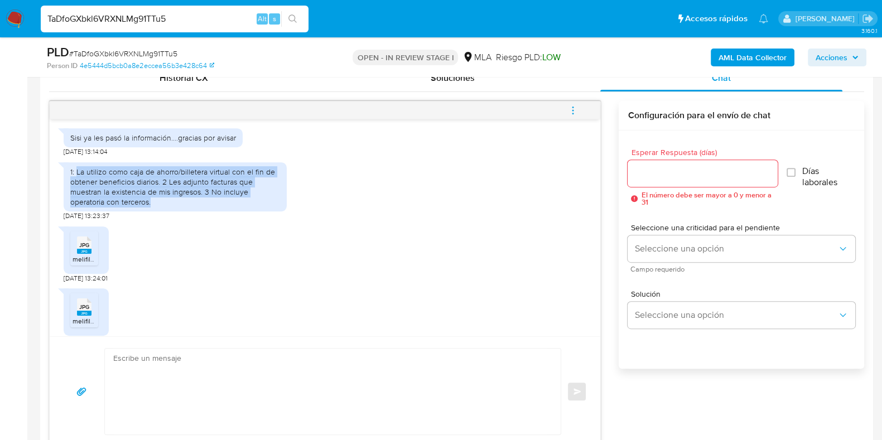
drag, startPoint x: 78, startPoint y: 201, endPoint x: 185, endPoint y: 232, distance: 111.4
click at [185, 208] on div "1: La utilizo como caja de ahorro/billetera virtual con el fin de obtener benef…" at bounding box center [175, 187] width 210 height 41
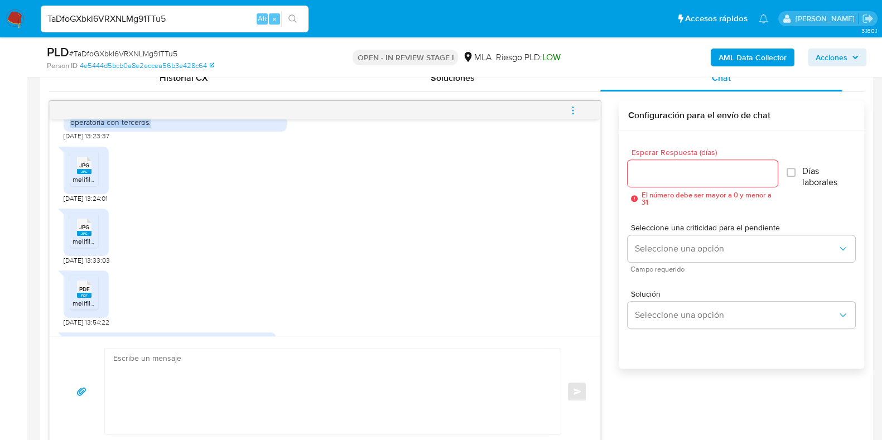
scroll to position [978, 0]
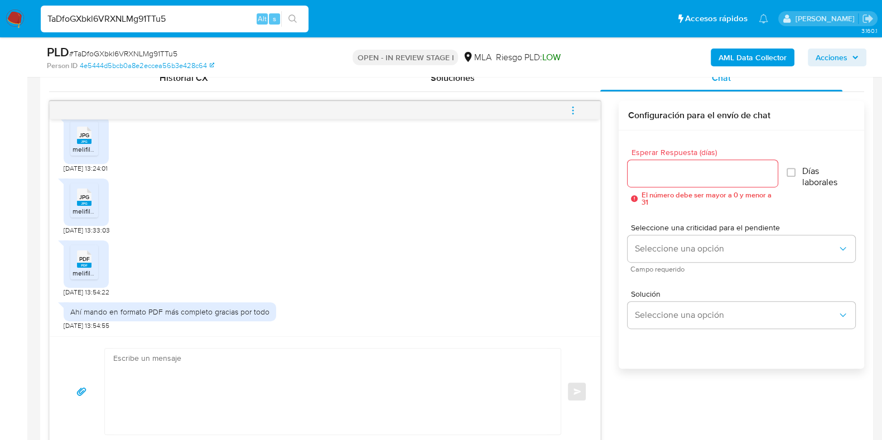
click at [571, 105] on icon "menu-action" at bounding box center [573, 110] width 10 height 10
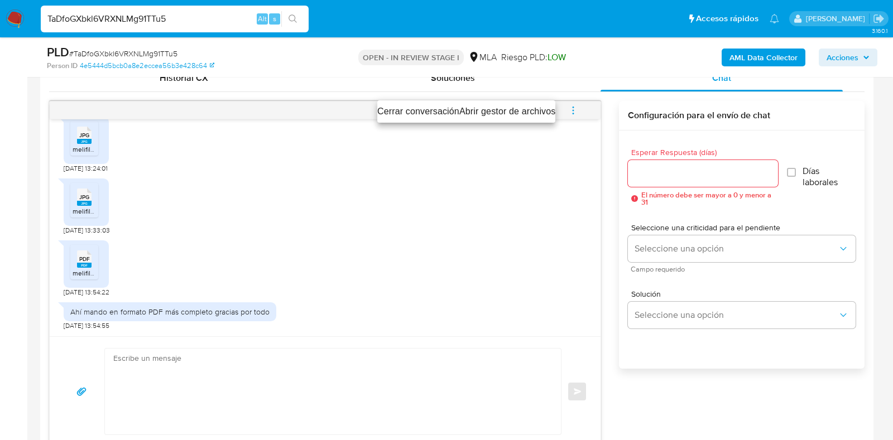
click at [406, 111] on li "Cerrar conversación" at bounding box center [418, 111] width 82 height 13
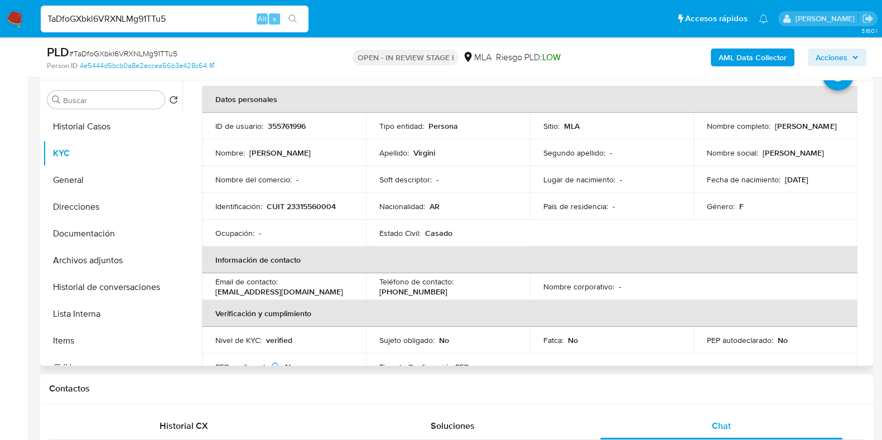
scroll to position [69, 0]
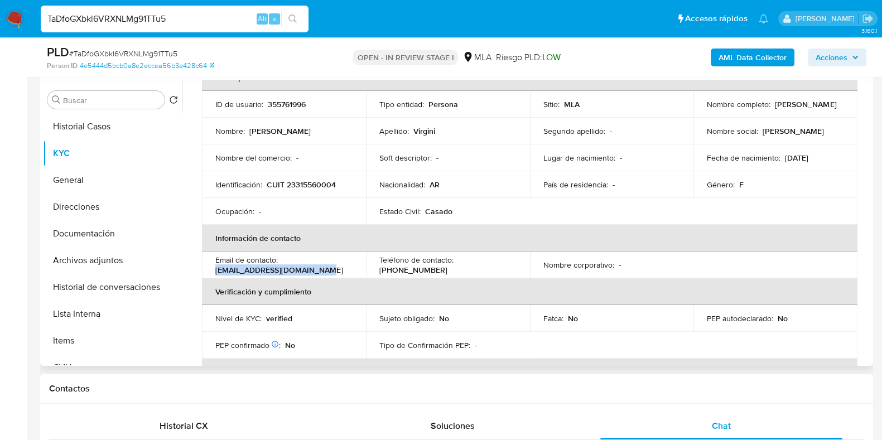
drag, startPoint x: 325, startPoint y: 268, endPoint x: 215, endPoint y: 270, distance: 109.9
click at [215, 270] on div "Email de contacto : profesoraivana@hotmail.com" at bounding box center [283, 265] width 137 height 20
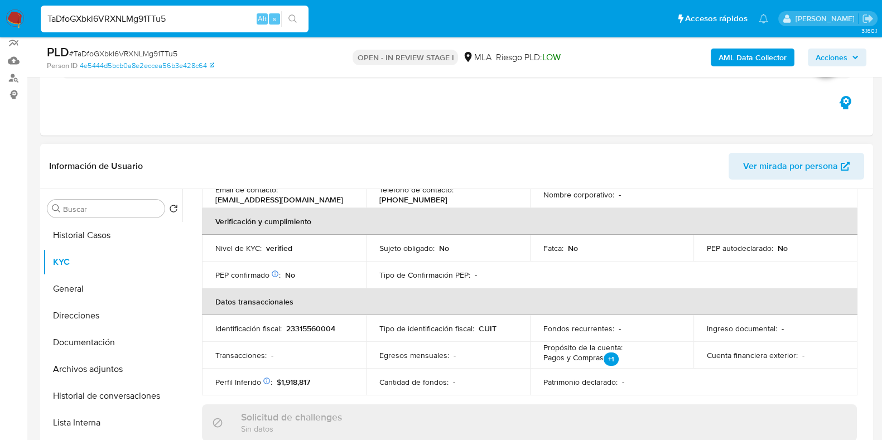
scroll to position [0, 0]
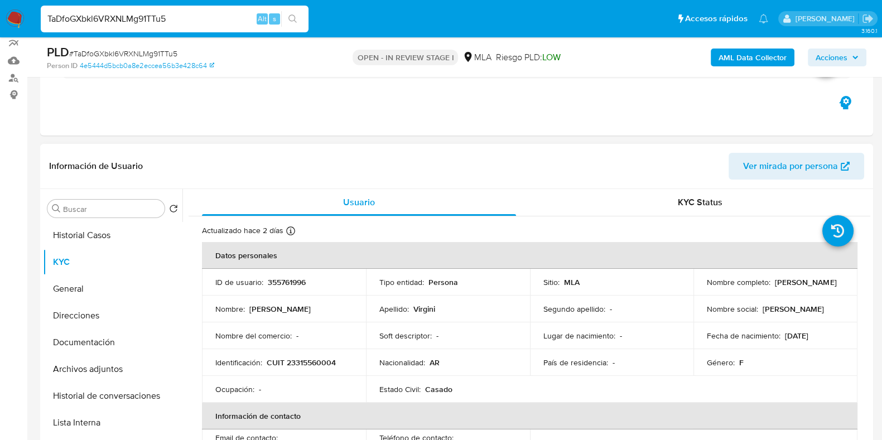
click at [288, 289] on td "ID de usuario : 355761996" at bounding box center [284, 282] width 164 height 27
click at [287, 283] on p "355761996" at bounding box center [287, 282] width 38 height 10
click at [119, 54] on span "# TaDfoGXbkl6VRXNLMg91TTu5" at bounding box center [123, 53] width 108 height 11
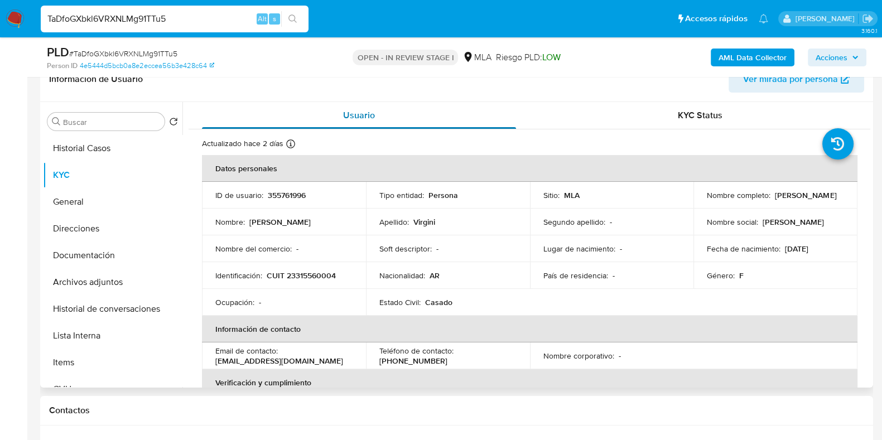
scroll to position [100, 0]
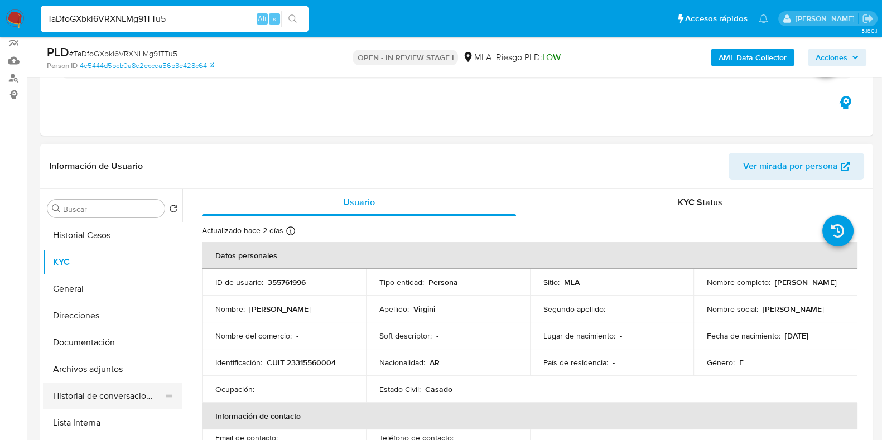
click at [132, 393] on button "Historial de conversaciones" at bounding box center [108, 396] width 131 height 27
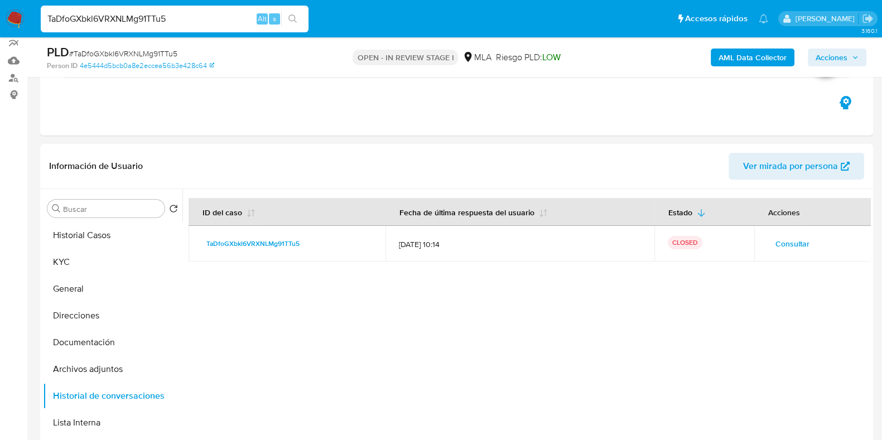
click at [742, 61] on b "AML Data Collector" at bounding box center [753, 58] width 68 height 18
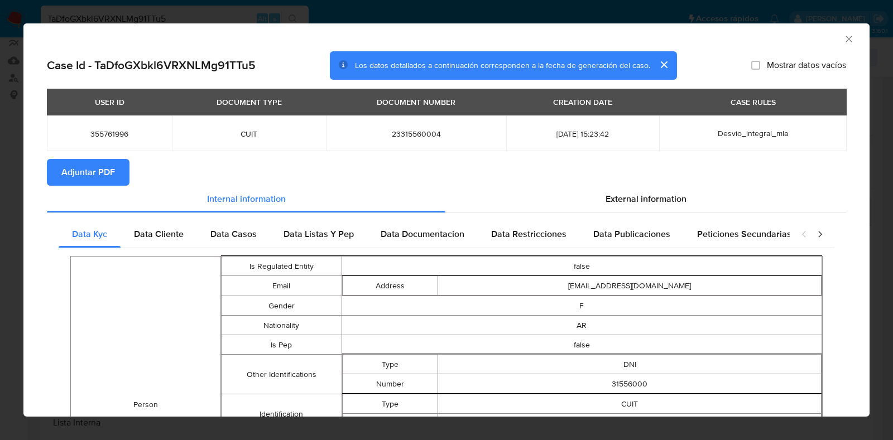
click at [110, 179] on span "Adjuntar PDF" at bounding box center [88, 172] width 54 height 25
click at [843, 34] on icon "Cerrar ventana" at bounding box center [848, 38] width 11 height 11
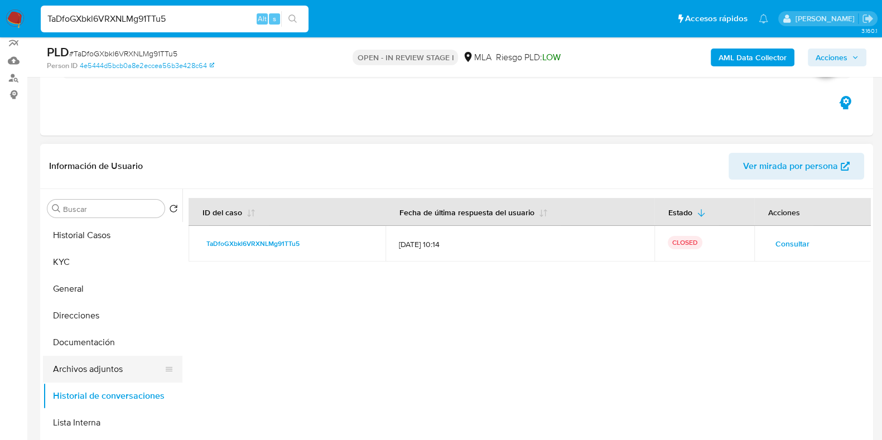
click at [99, 376] on button "Archivos adjuntos" at bounding box center [108, 369] width 131 height 27
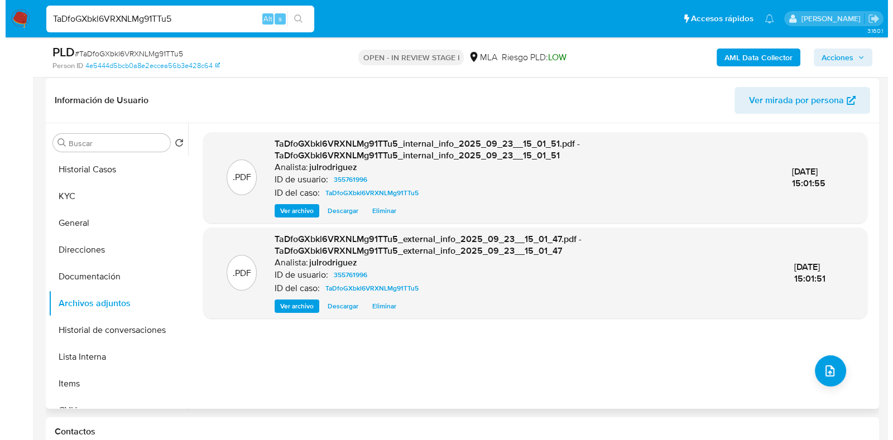
scroll to position [239, 0]
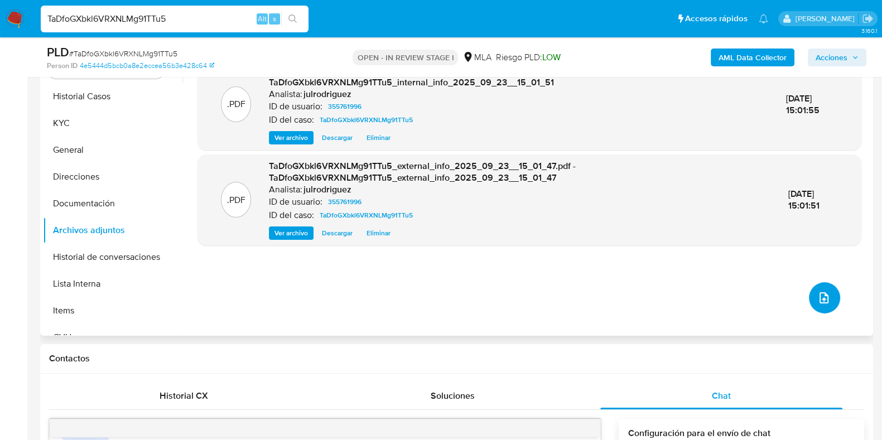
click at [820, 297] on icon "upload-file" at bounding box center [824, 297] width 9 height 11
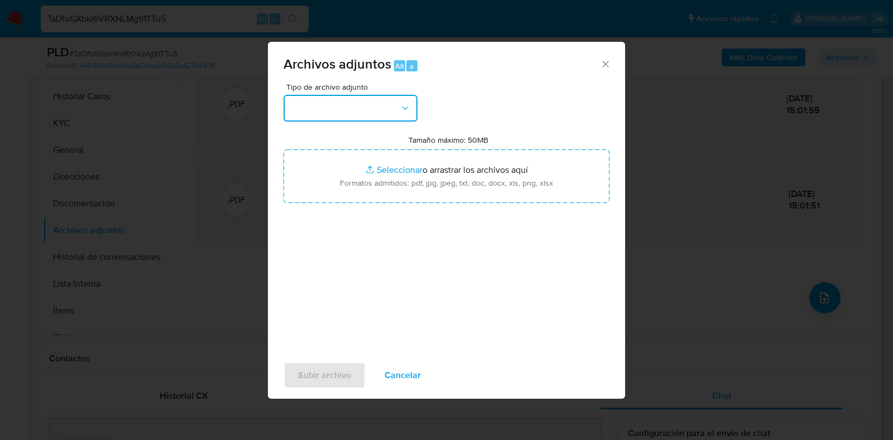
click at [306, 106] on button "button" at bounding box center [350, 108] width 134 height 27
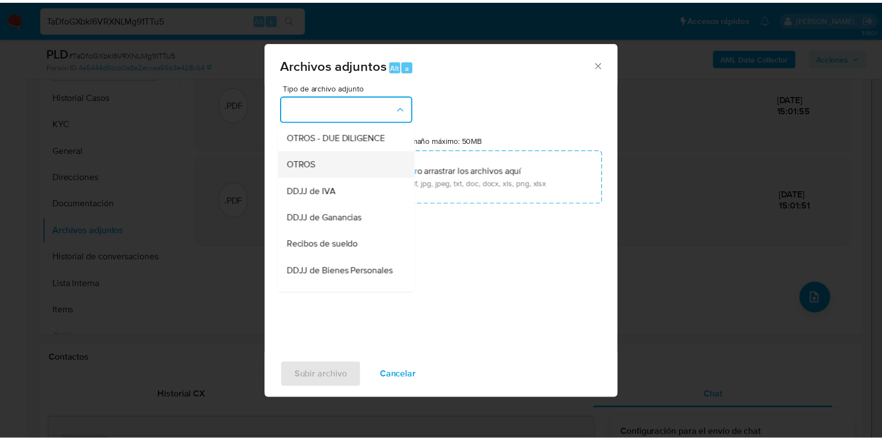
scroll to position [209, 0]
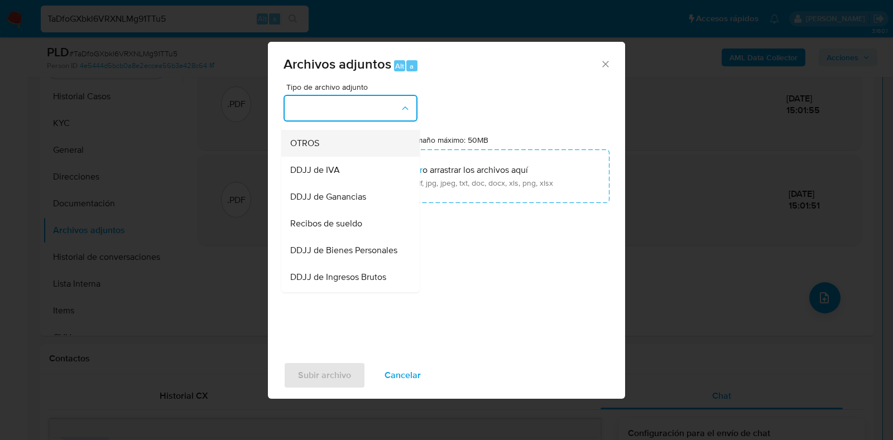
click at [311, 157] on div "OTROS" at bounding box center [347, 143] width 114 height 27
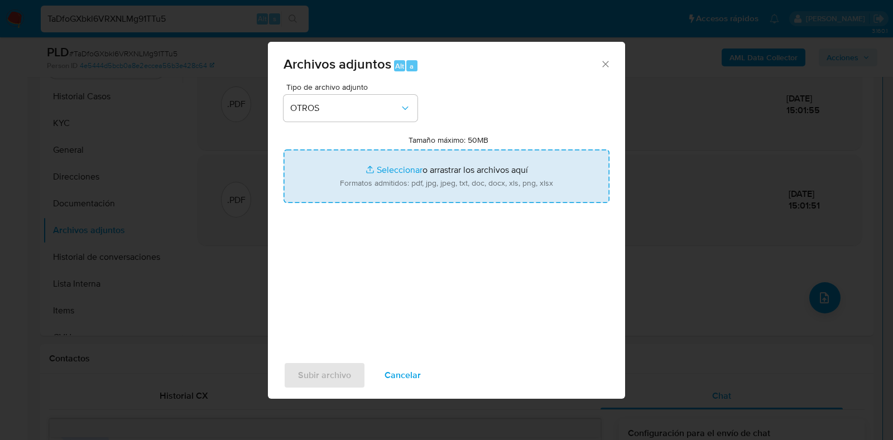
click at [407, 188] on input "Tamaño máximo: 50MB Seleccionar archivos" at bounding box center [446, 177] width 326 height 54
type input "C:\fakepath\Facturas C - 355761996 - TaDfoGXbkl6VRXNLMg91TTu5.pdf"
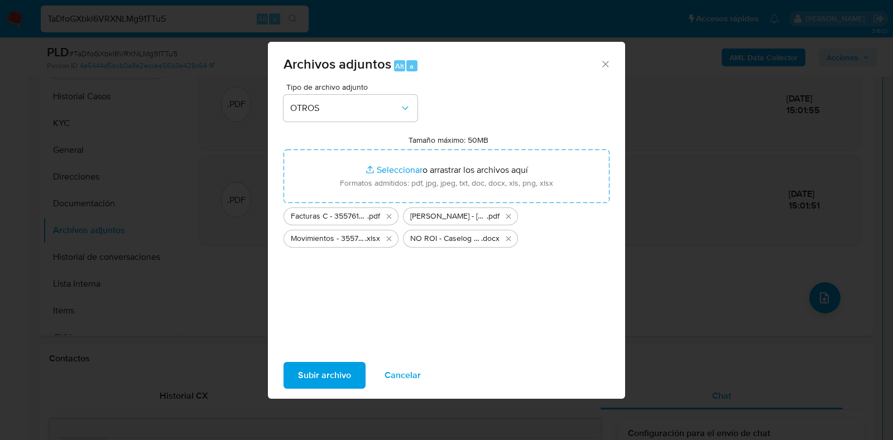
click at [316, 376] on span "Subir archivo" at bounding box center [324, 375] width 53 height 25
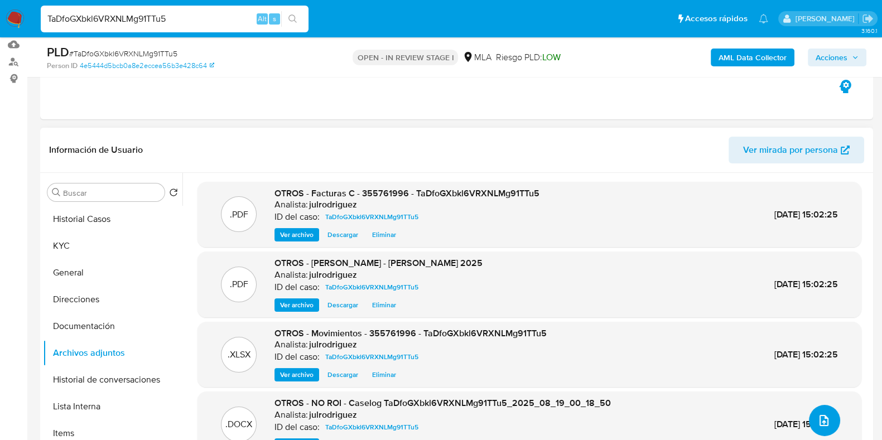
scroll to position [170, 0]
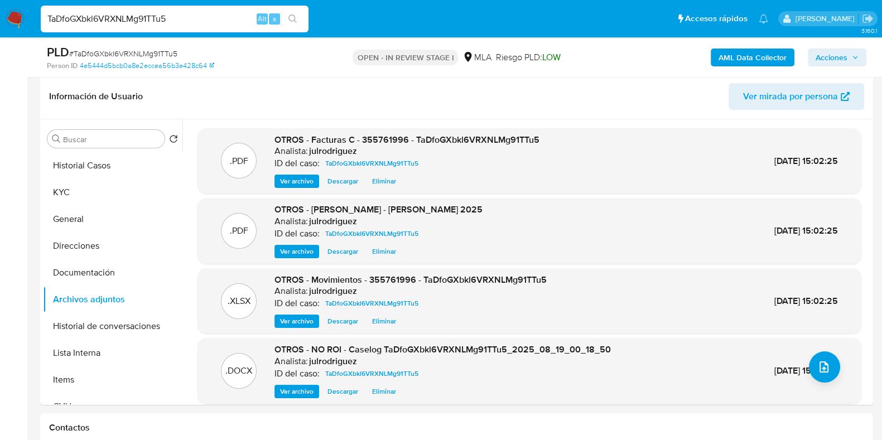
click at [821, 56] on span "Acciones" at bounding box center [832, 58] width 32 height 18
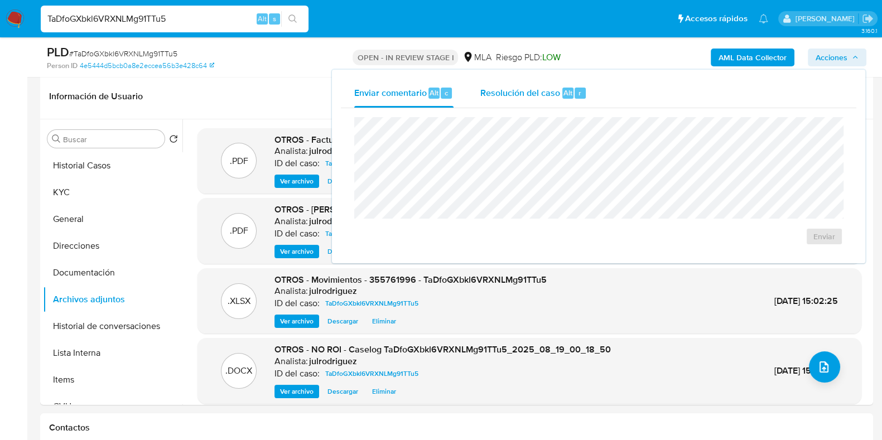
click at [572, 86] on div "Resolución del caso Alt r" at bounding box center [533, 93] width 107 height 29
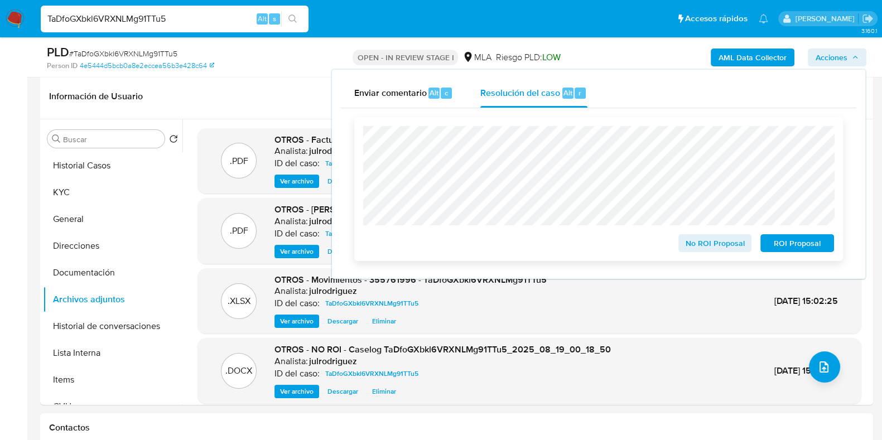
click at [718, 243] on span "No ROI Proposal" at bounding box center [715, 243] width 58 height 16
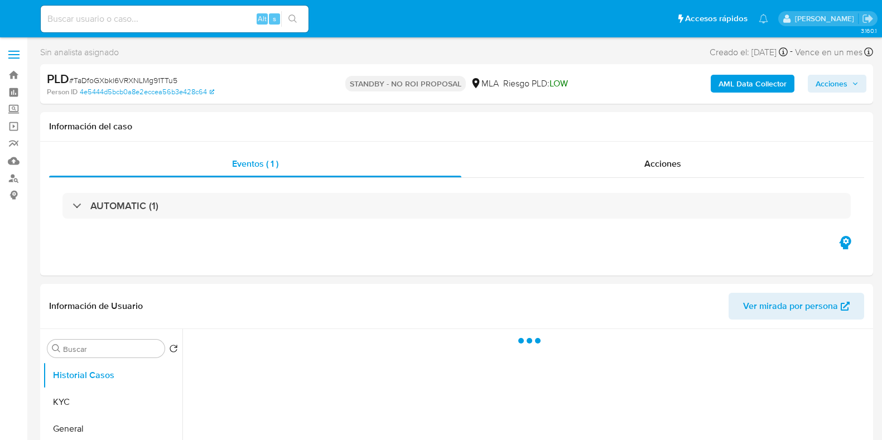
select select "10"
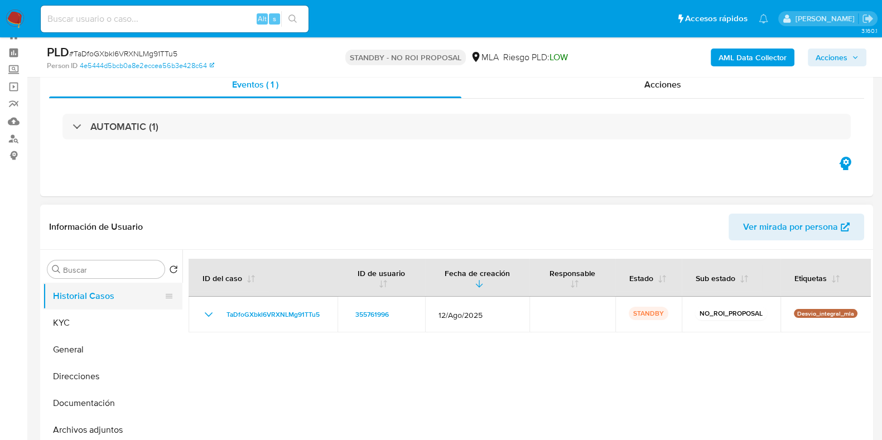
scroll to position [69, 0]
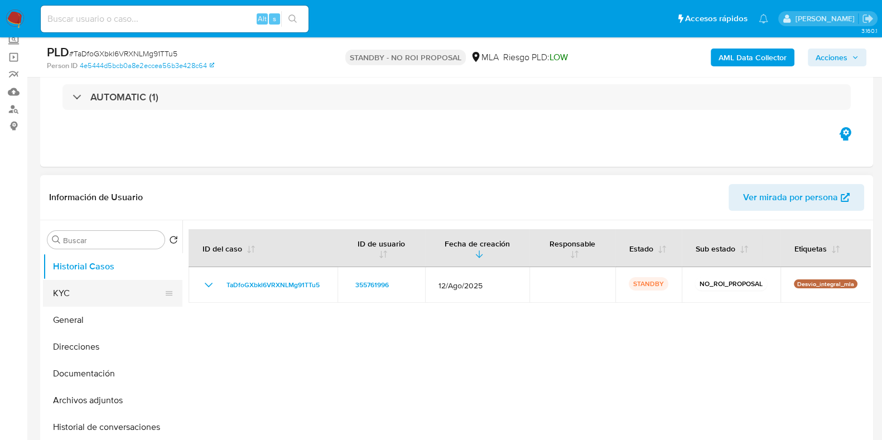
click at [68, 300] on button "KYC" at bounding box center [108, 293] width 131 height 27
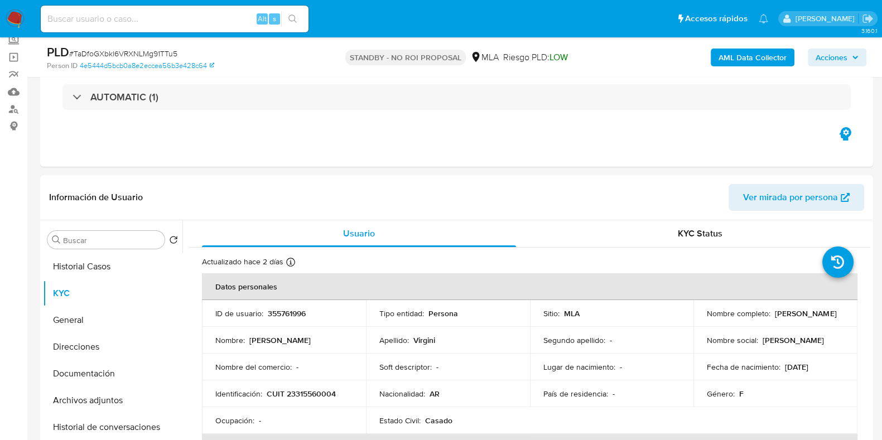
click at [196, 12] on input at bounding box center [175, 19] width 268 height 15
paste input "x7WuZibHuin02sE9DKxvfNYZ"
type input "x7WuZibHuin02sE9DKxvfNYZ"
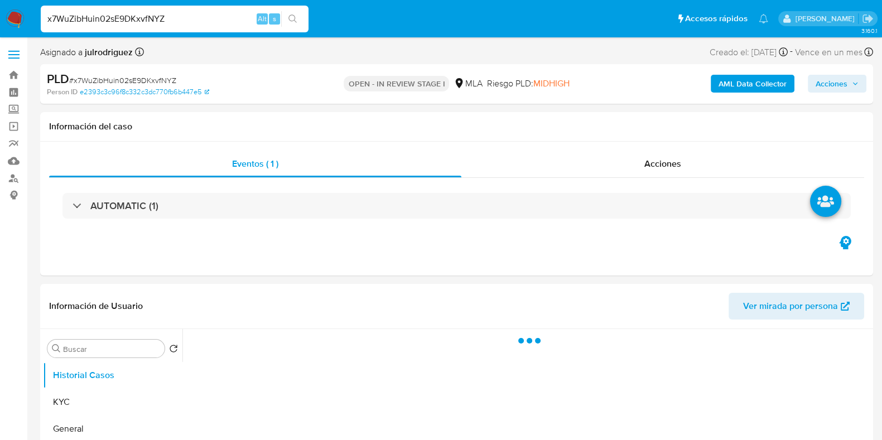
select select "10"
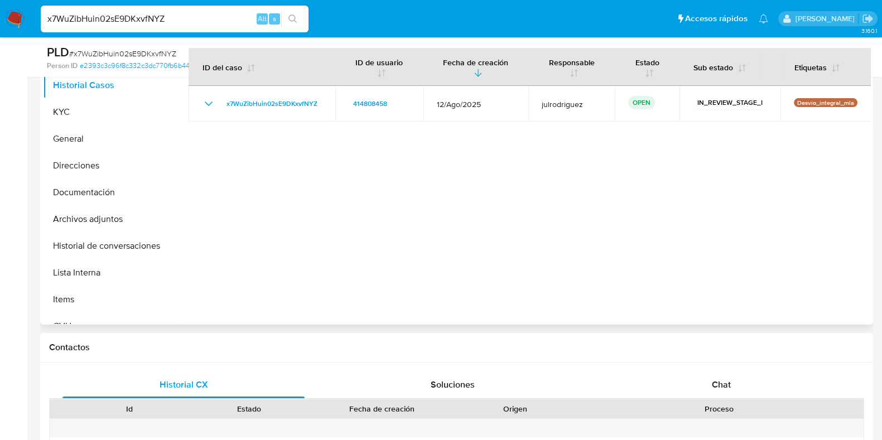
scroll to position [349, 0]
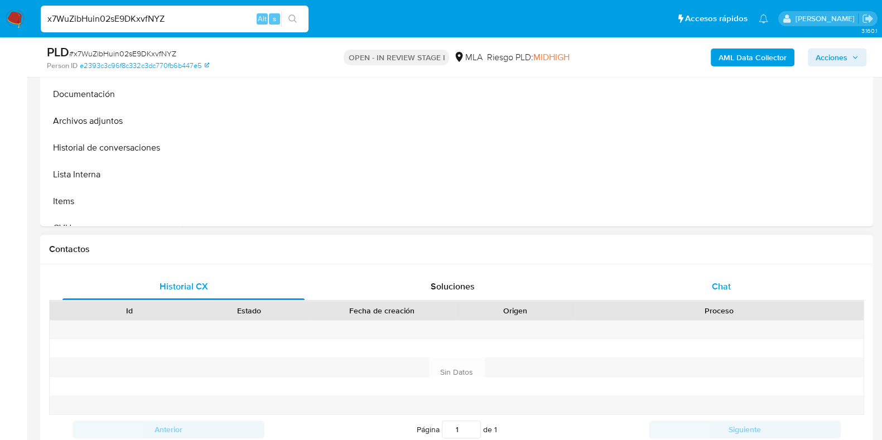
click at [742, 286] on div "Chat" at bounding box center [721, 286] width 242 height 27
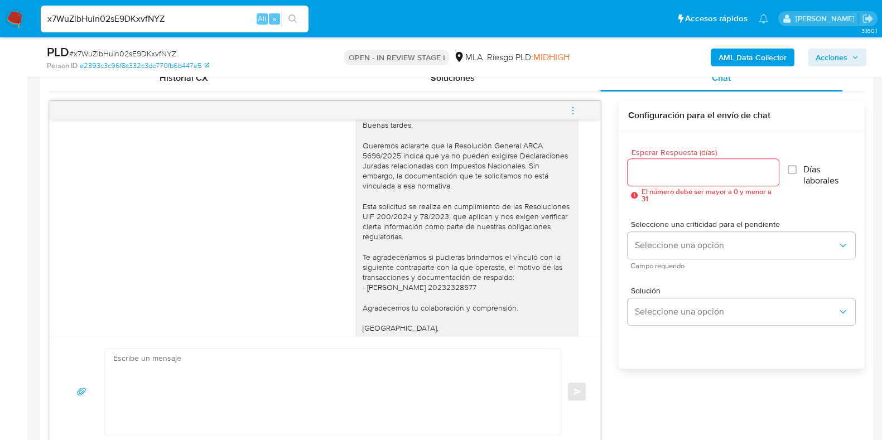
scroll to position [860, 0]
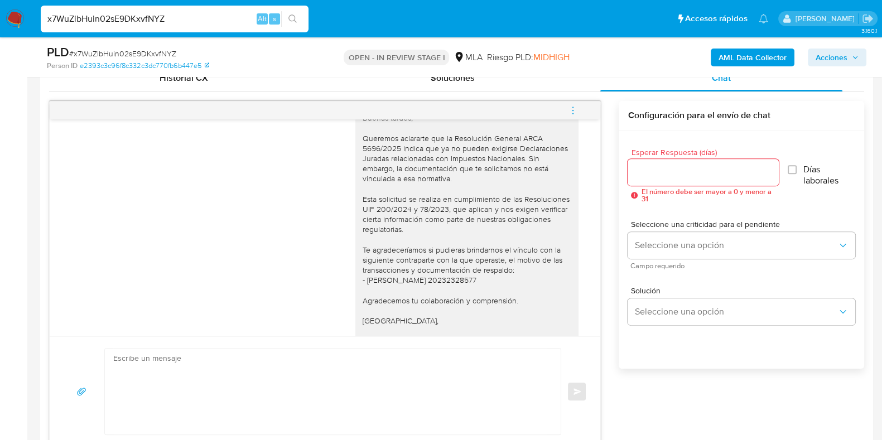
click at [159, 19] on input "x7WuZibHuin02sE9DKxvfNYZ" at bounding box center [175, 19] width 268 height 15
paste input "ZfHCyWMRpglRfyWBeUtVUXPU"
type input "ZfHCyWMRpglRfyWBeUtVUXPU"
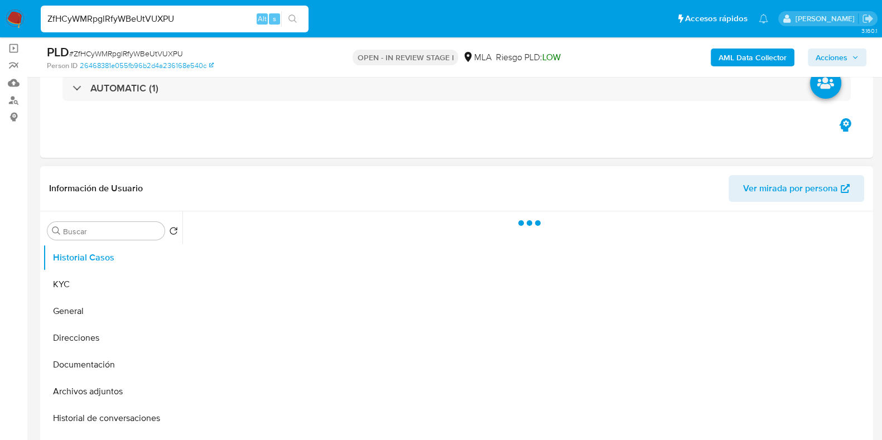
scroll to position [139, 0]
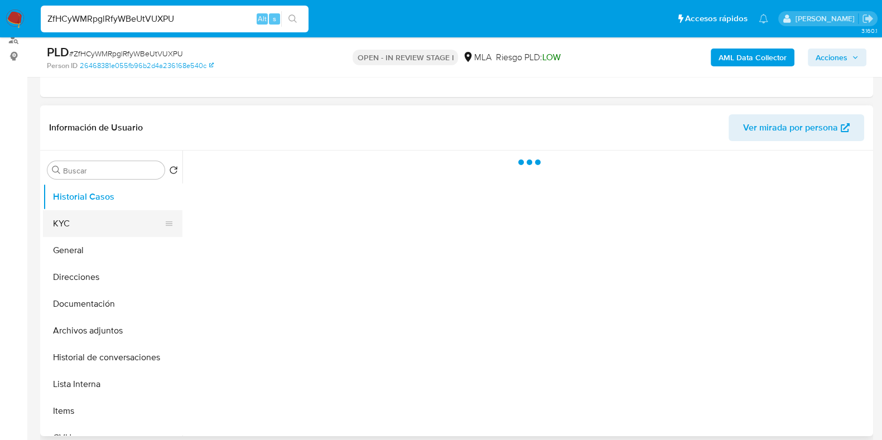
select select "10"
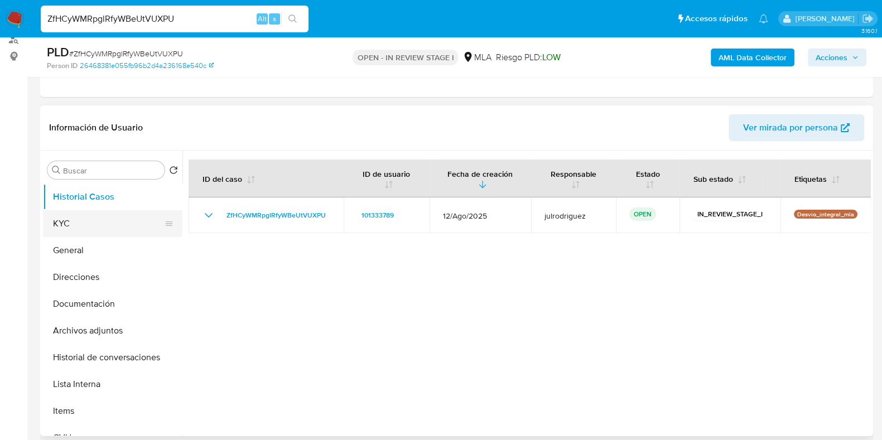
click at [95, 214] on button "KYC" at bounding box center [108, 223] width 131 height 27
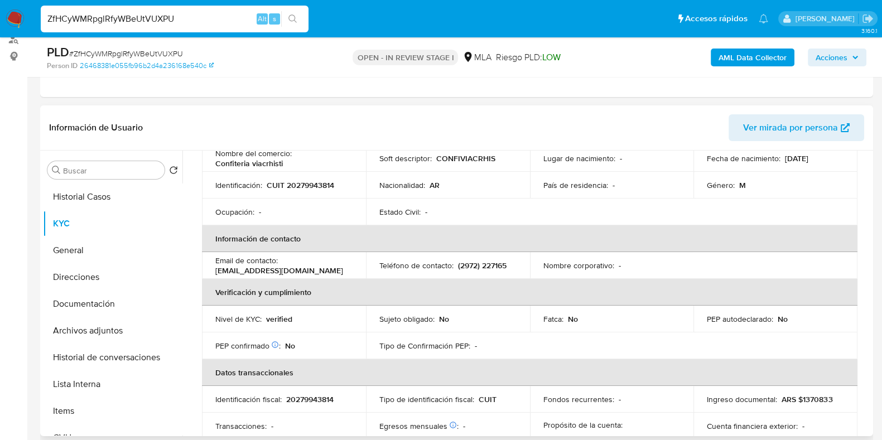
scroll to position [69, 0]
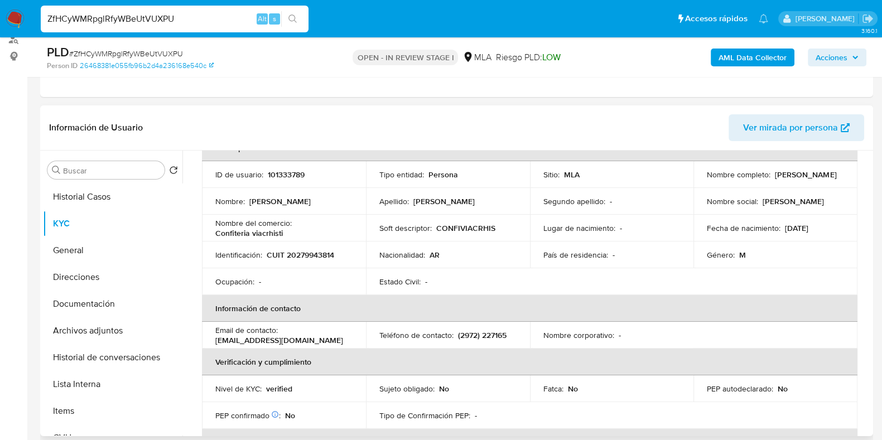
drag, startPoint x: 702, startPoint y: 177, endPoint x: 790, endPoint y: 177, distance: 87.6
click at [790, 177] on td "Nombre completo : [PERSON_NAME]" at bounding box center [776, 174] width 164 height 27
copy p "[PERSON_NAME]"
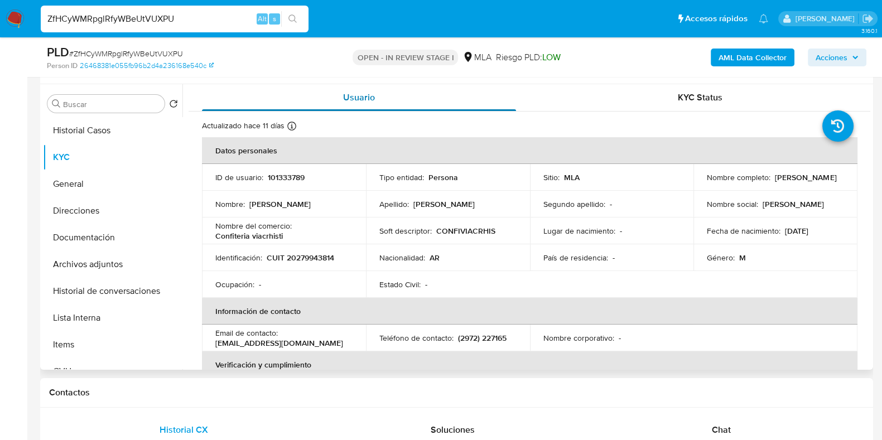
scroll to position [106, 0]
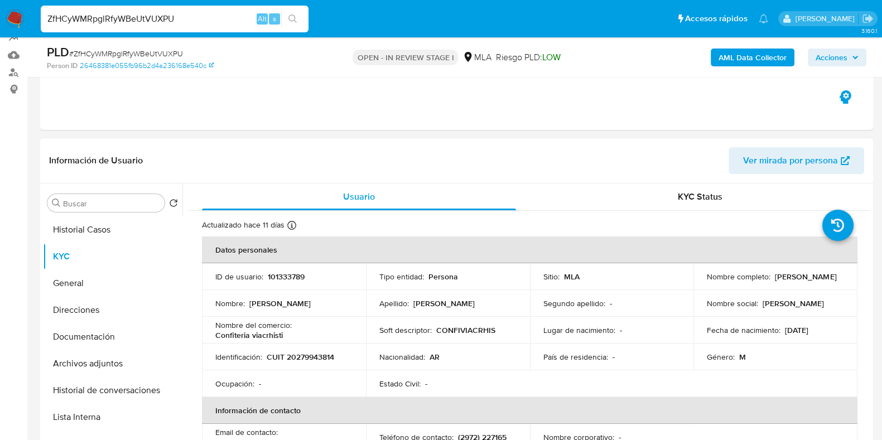
click at [293, 280] on p "101333789" at bounding box center [286, 277] width 37 height 10
copy p "101333789"
click at [142, 54] on span "# ZfHCyWMRpglRfyWBeUtVUXPU" at bounding box center [126, 53] width 114 height 11
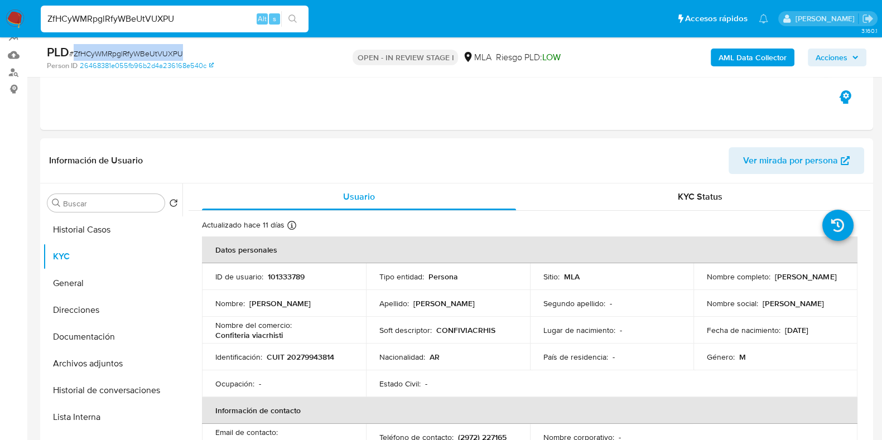
copy span "ZfHCyWMRpglRfyWBeUtVUXPU"
click at [94, 330] on button "Documentación" at bounding box center [108, 337] width 131 height 27
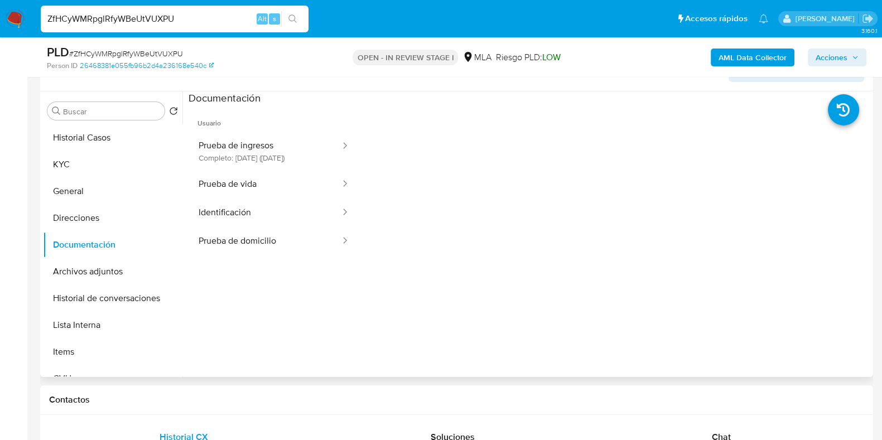
scroll to position [245, 0]
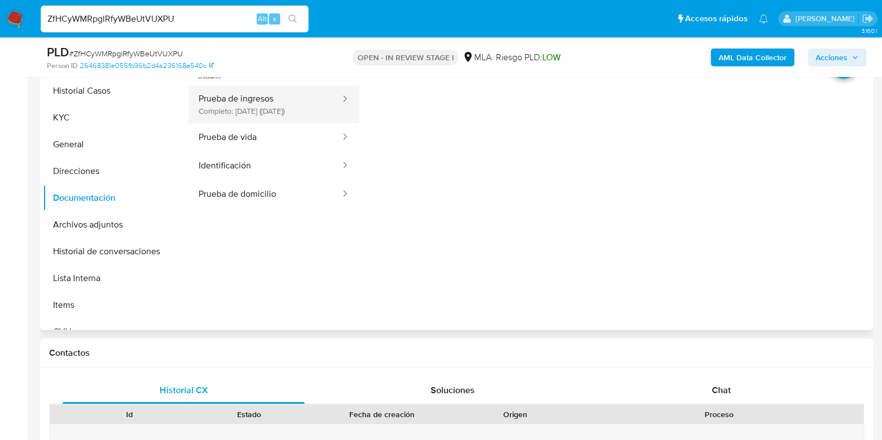
click at [249, 100] on button "Prueba de ingresos Completo: 31/08/2024 (hace un año)" at bounding box center [265, 104] width 153 height 38
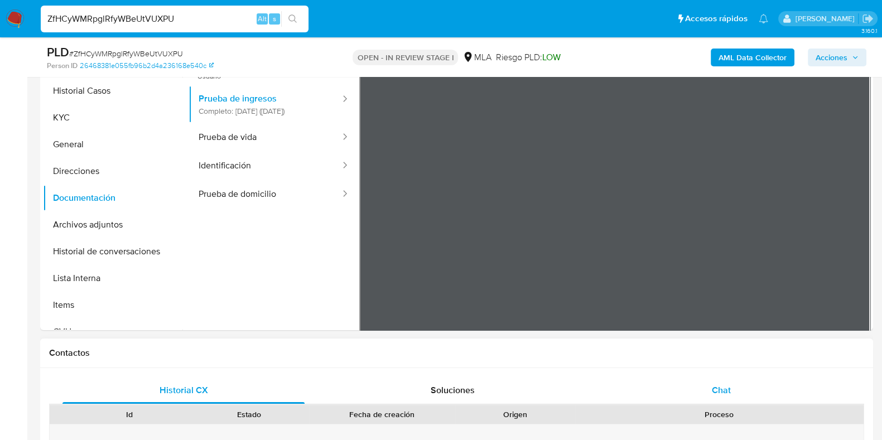
click at [714, 390] on span "Chat" at bounding box center [721, 390] width 19 height 13
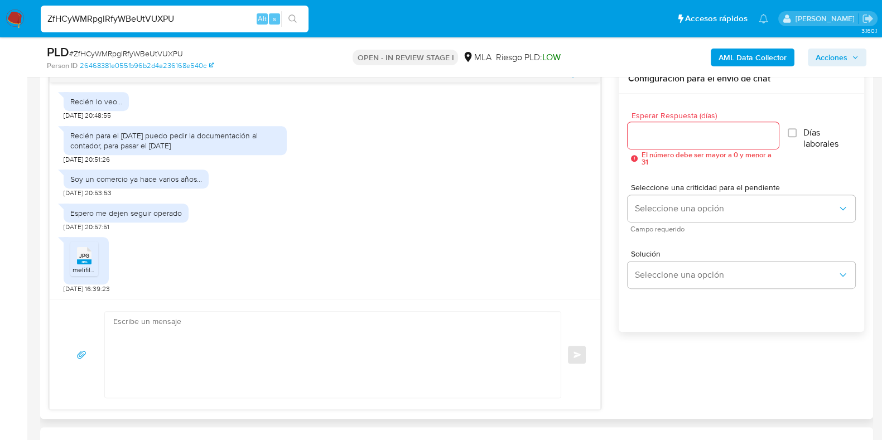
scroll to position [867, 0]
click at [78, 253] on icon at bounding box center [84, 255] width 15 height 17
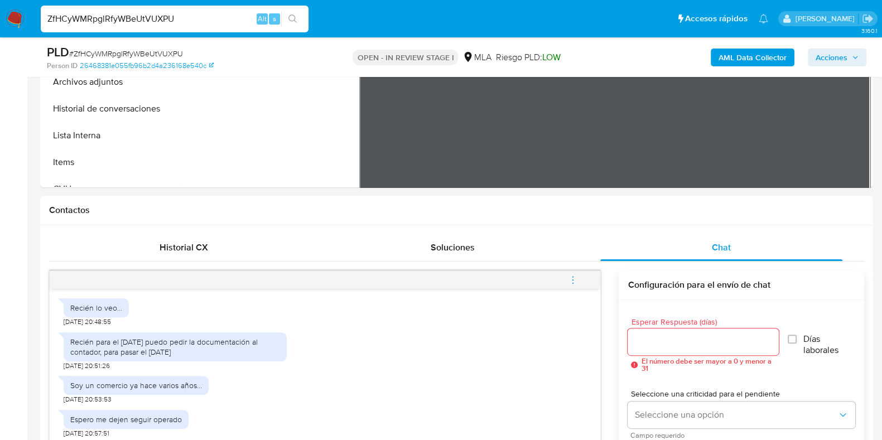
scroll to position [245, 0]
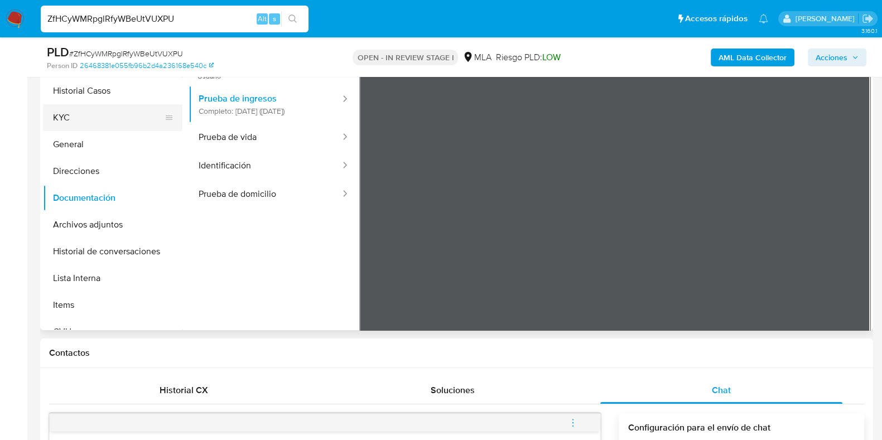
click at [84, 123] on button "KYC" at bounding box center [108, 117] width 131 height 27
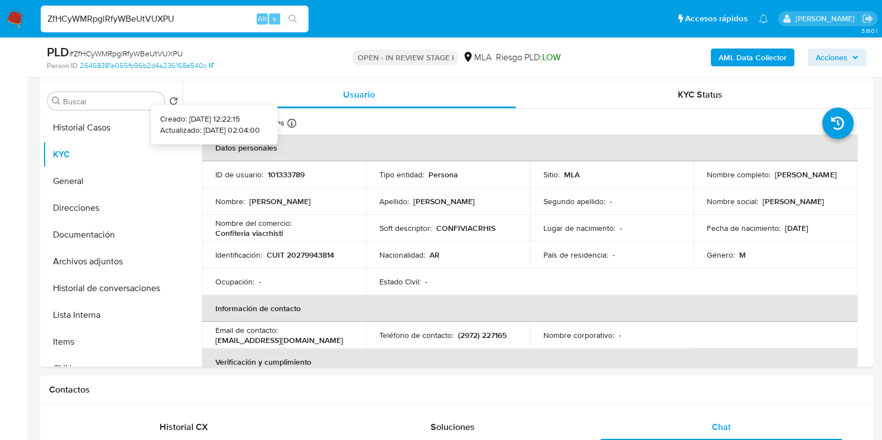
scroll to position [176, 0]
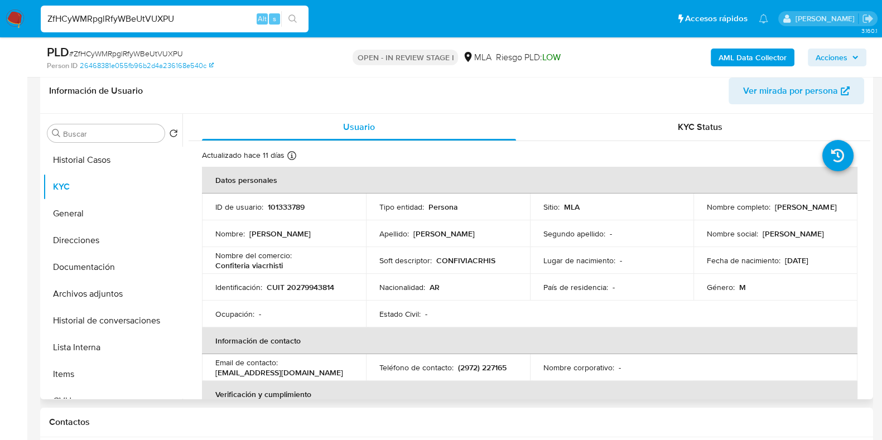
click at [324, 288] on p "CUIT 20279943814" at bounding box center [301, 287] width 68 height 10
copy p "20279943814"
click at [282, 210] on p "101333789" at bounding box center [286, 207] width 37 height 10
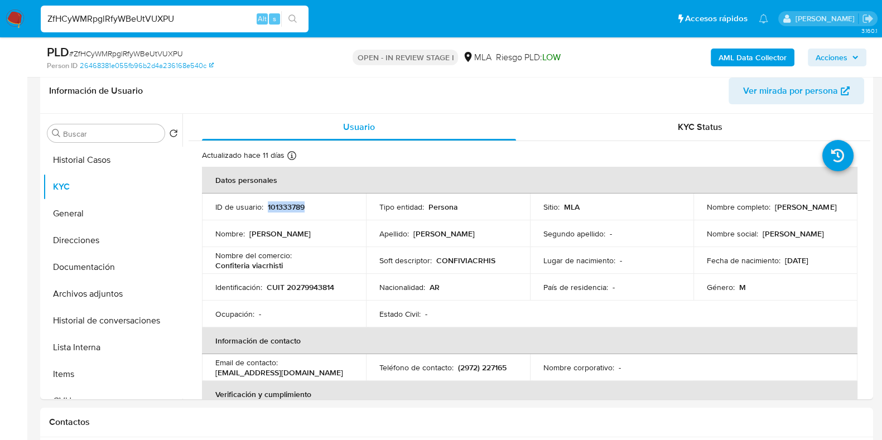
copy p "101333789"
drag, startPoint x: 704, startPoint y: 210, endPoint x: 781, endPoint y: 211, distance: 77.6
click at [778, 212] on div "Nombre completo : Walter Omar Palleres" at bounding box center [775, 207] width 137 height 10
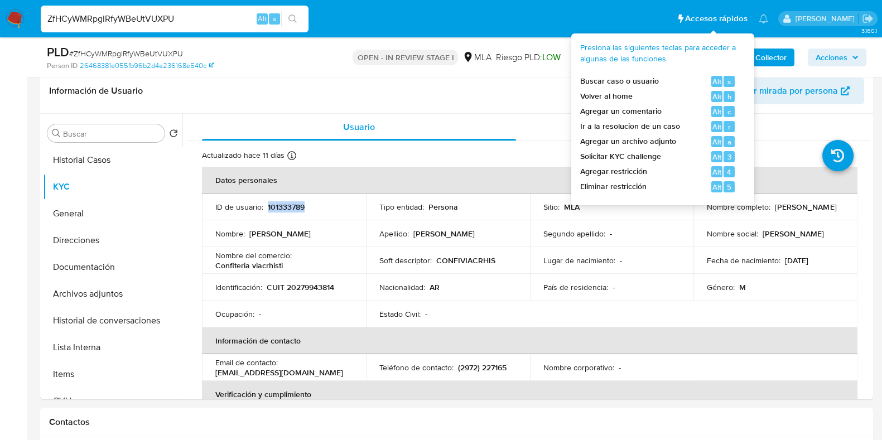
copy p "[PERSON_NAME]"
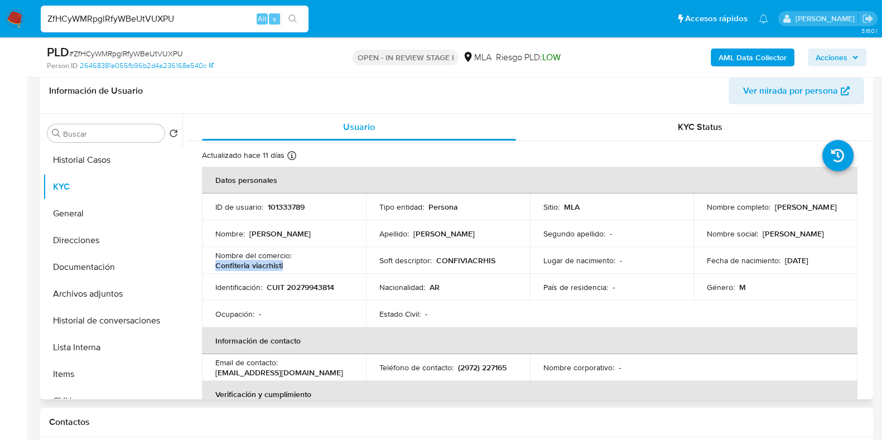
drag, startPoint x: 287, startPoint y: 269, endPoint x: 336, endPoint y: 205, distance: 81.2
click at [208, 263] on td "Nombre del comercio : Confiteria viacrhisti" at bounding box center [284, 260] width 164 height 27
copy p "Confiteria viacrhisti"
click at [303, 290] on p "CUIT 20279943814" at bounding box center [301, 287] width 68 height 10
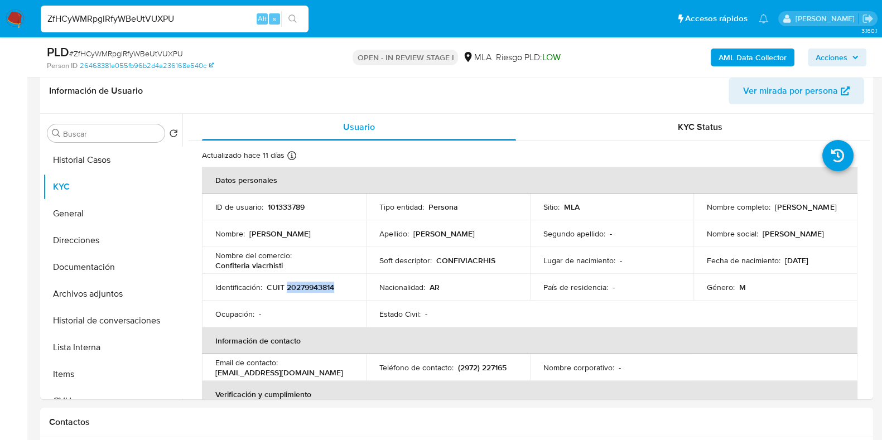
copy p "20279943814"
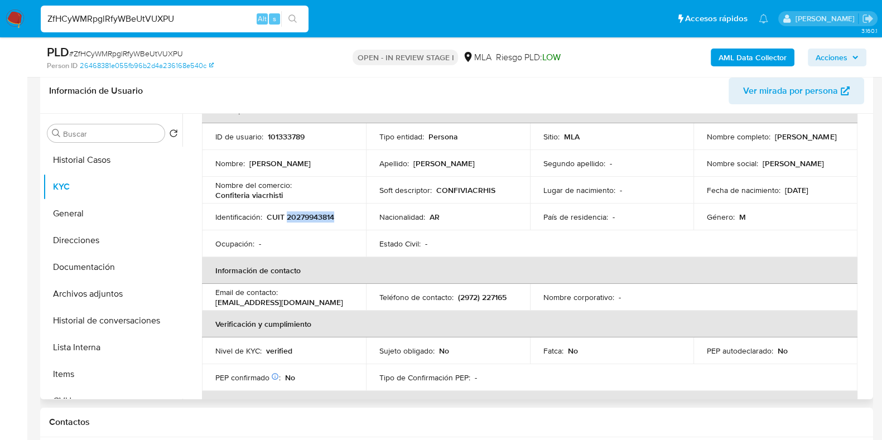
scroll to position [0, 0]
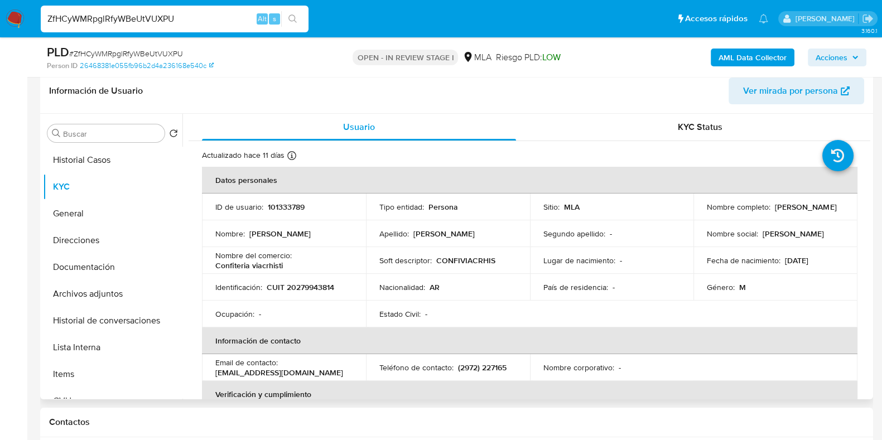
click at [312, 282] on p "CUIT 20279943814" at bounding box center [301, 287] width 68 height 10
copy p "20279943814"
click at [125, 263] on button "Documentación" at bounding box center [108, 267] width 131 height 27
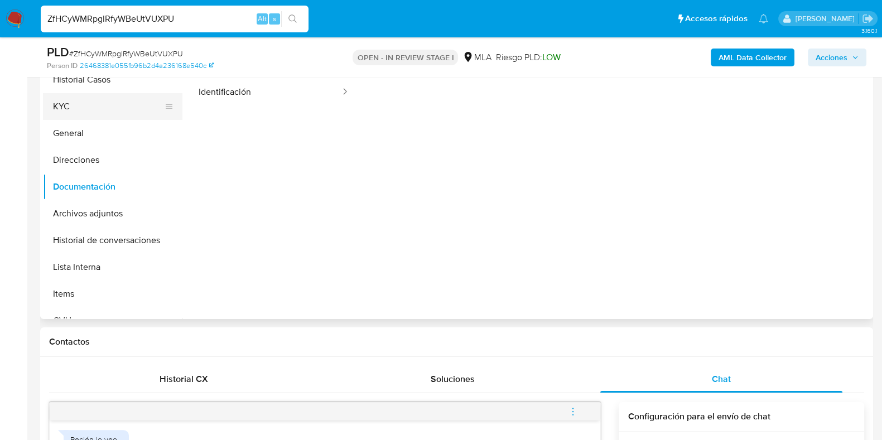
scroll to position [176, 0]
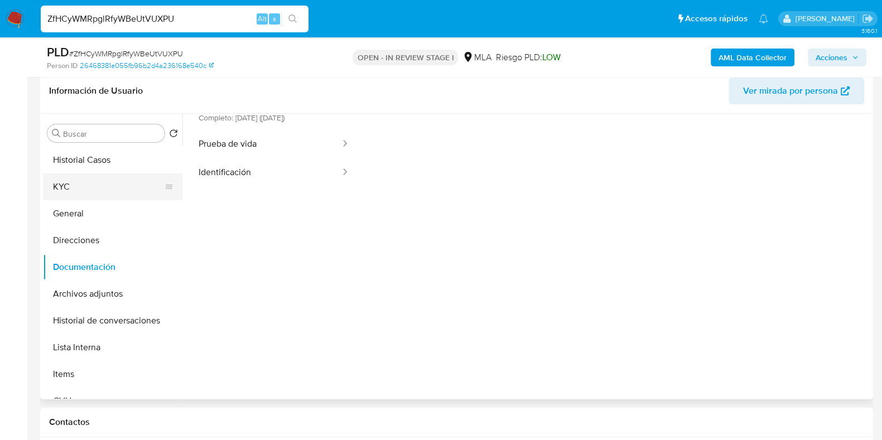
click at [83, 180] on button "KYC" at bounding box center [108, 187] width 131 height 27
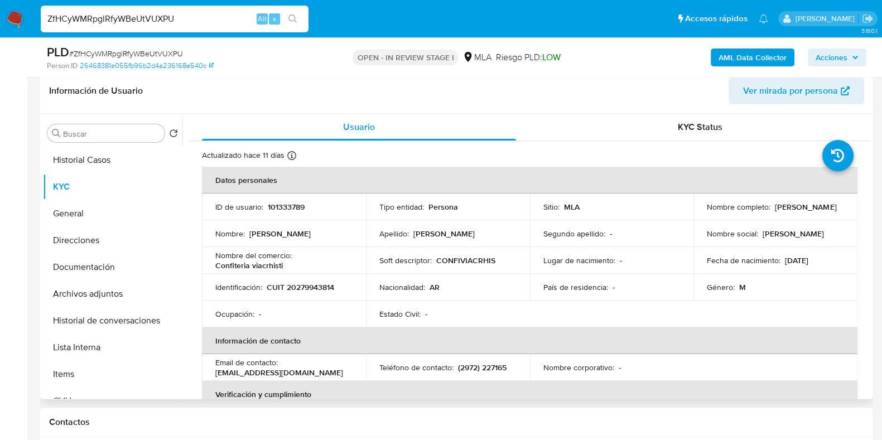
drag, startPoint x: 703, startPoint y: 210, endPoint x: 787, endPoint y: 210, distance: 83.7
click at [787, 210] on div "Nombre completo : Walter Omar Palleres" at bounding box center [775, 207] width 137 height 10
copy p "[PERSON_NAME]"
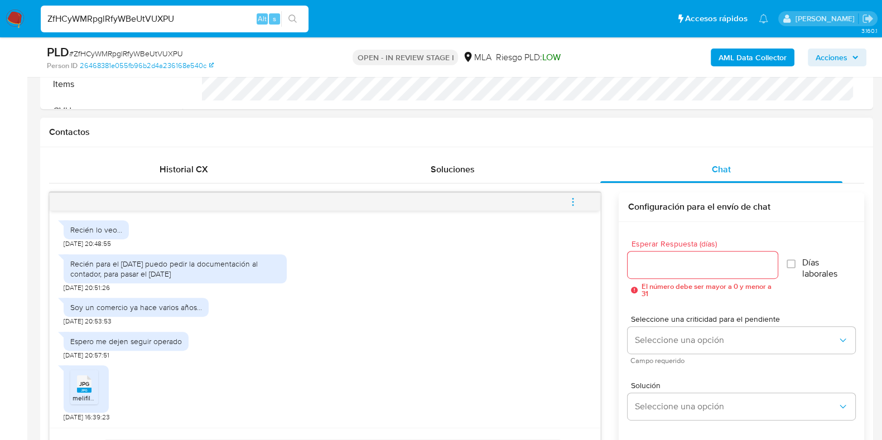
scroll to position [524, 0]
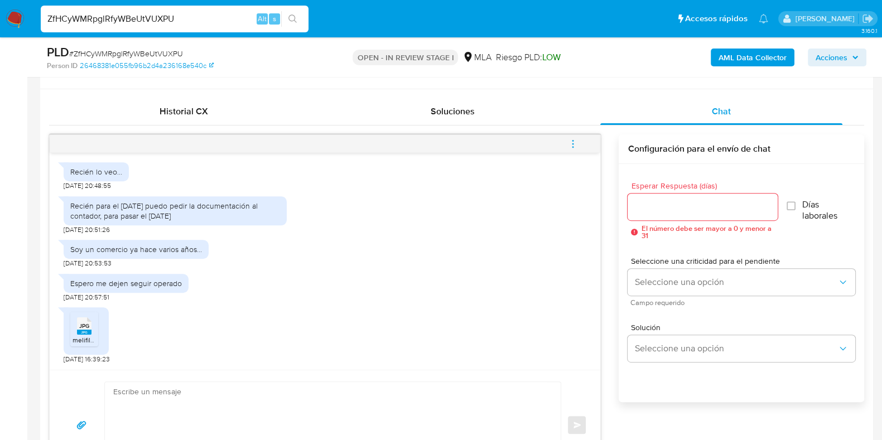
click at [112, 253] on div "Soy un comercio ya hace varios años..." at bounding box center [136, 249] width 132 height 10
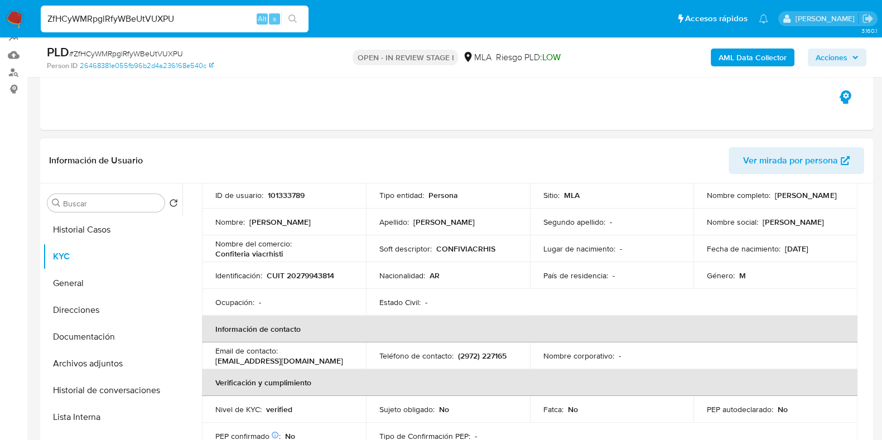
scroll to position [139, 0]
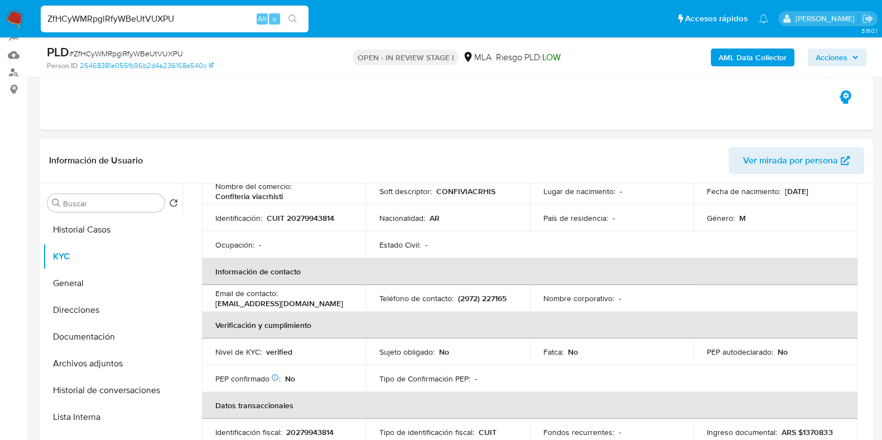
drag, startPoint x: 330, startPoint y: 305, endPoint x: 216, endPoint y: 304, distance: 113.8
click at [216, 304] on div "Email de contacto : walterpalleres@hotmail.com.ar" at bounding box center [283, 298] width 137 height 20
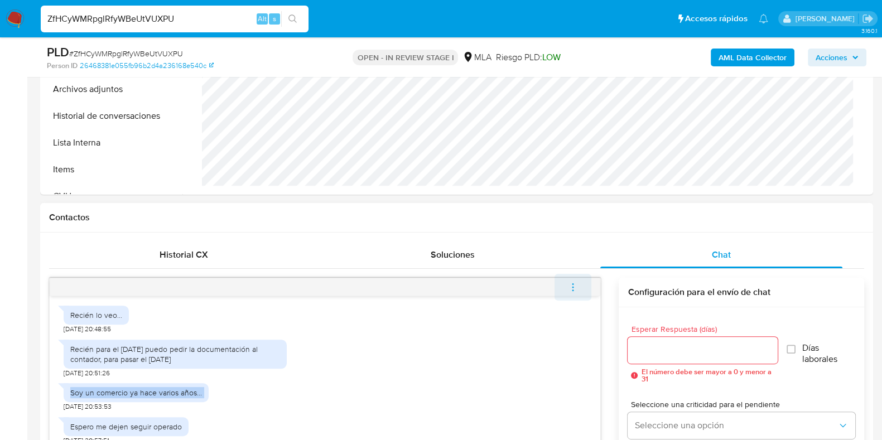
scroll to position [454, 0]
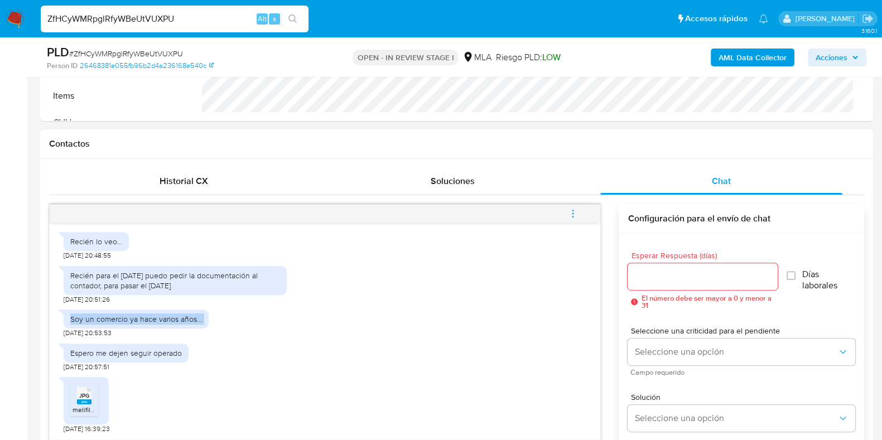
click at [576, 210] on icon "menu-action" at bounding box center [573, 214] width 10 height 10
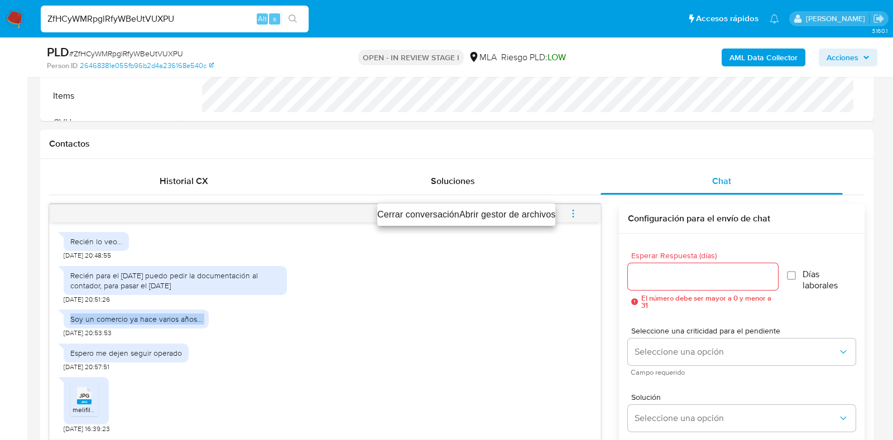
click at [432, 209] on li "Cerrar conversación" at bounding box center [418, 214] width 82 height 13
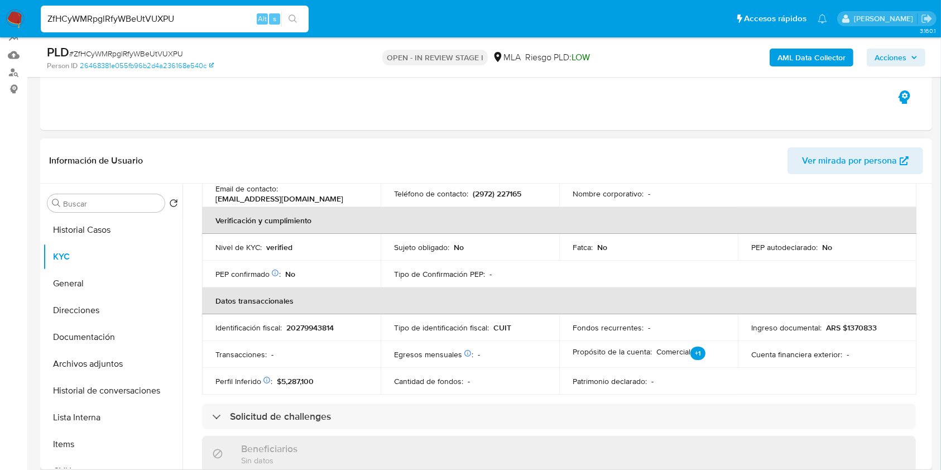
scroll to position [21, 0]
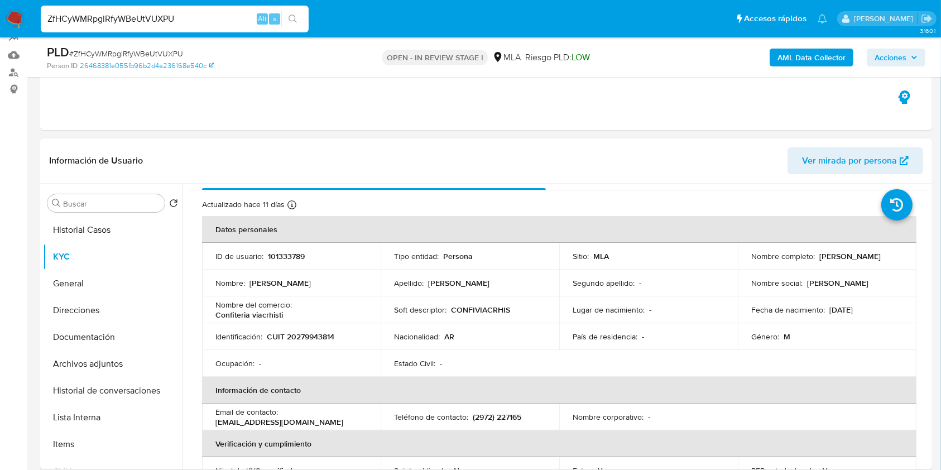
click at [290, 257] on p "101333789" at bounding box center [286, 256] width 37 height 10
click at [137, 51] on span "# ZfHCyWMRpglRfyWBeUtVUXPU" at bounding box center [126, 53] width 114 height 11
click at [158, 49] on span "# ZfHCyWMRpglRfyWBeUtVUXPU" at bounding box center [126, 53] width 114 height 11
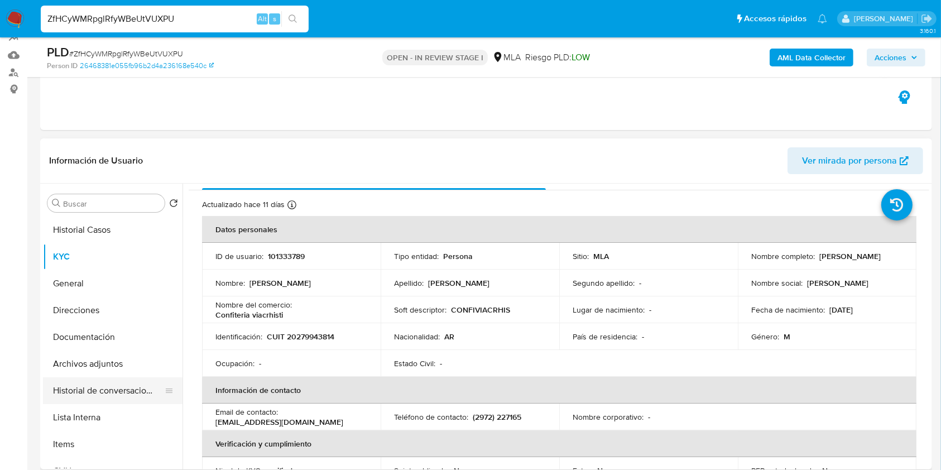
click at [118, 378] on button "Historial de conversaciones" at bounding box center [108, 390] width 131 height 27
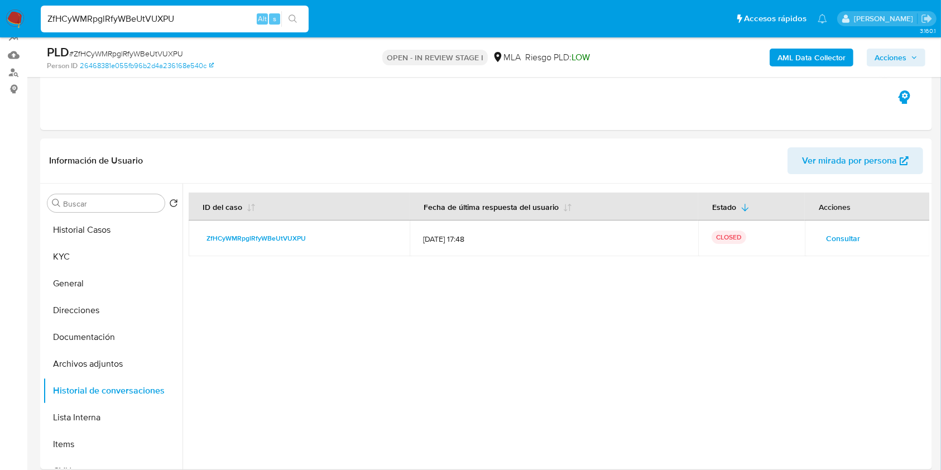
click at [795, 57] on b "AML Data Collector" at bounding box center [811, 58] width 68 height 18
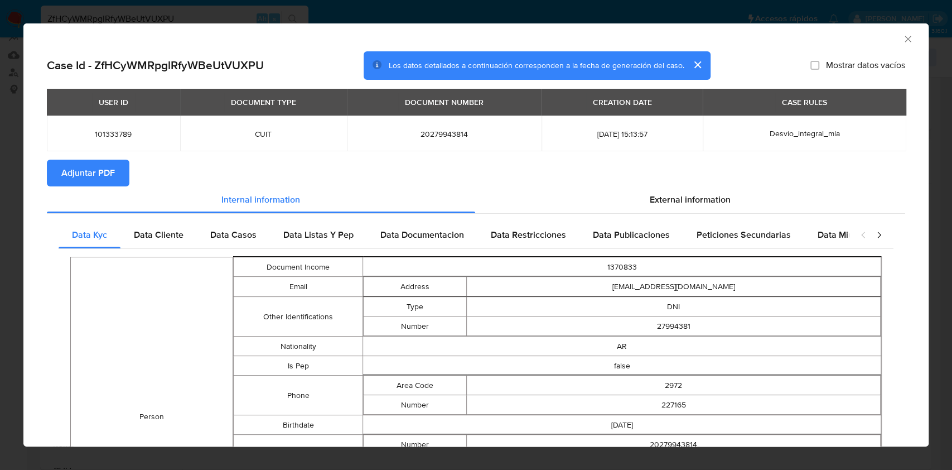
click at [114, 180] on button "Adjuntar PDF" at bounding box center [88, 173] width 83 height 27
click at [882, 37] on icon "Cerrar ventana" at bounding box center [908, 38] width 11 height 11
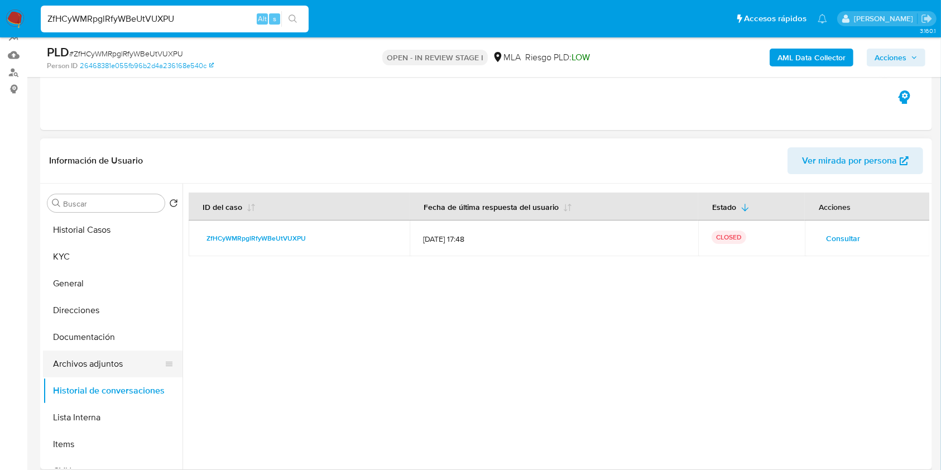
click at [93, 364] on button "Archivos adjuntos" at bounding box center [108, 363] width 131 height 27
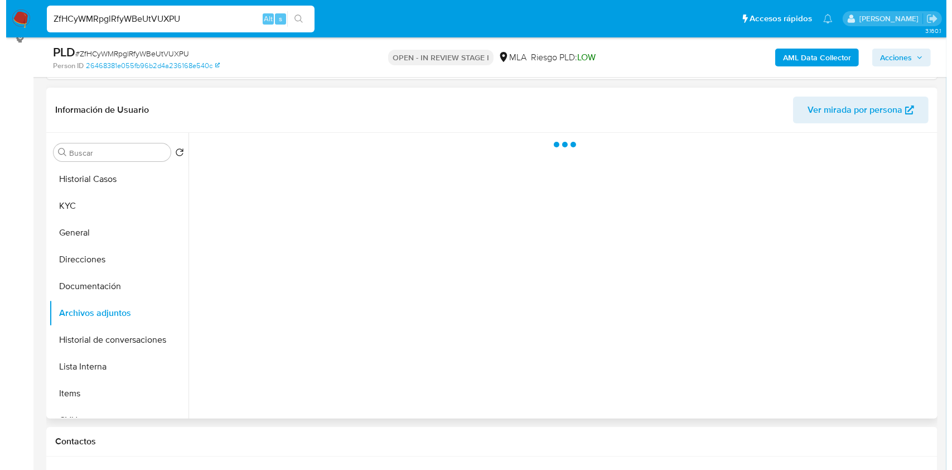
scroll to position [180, 0]
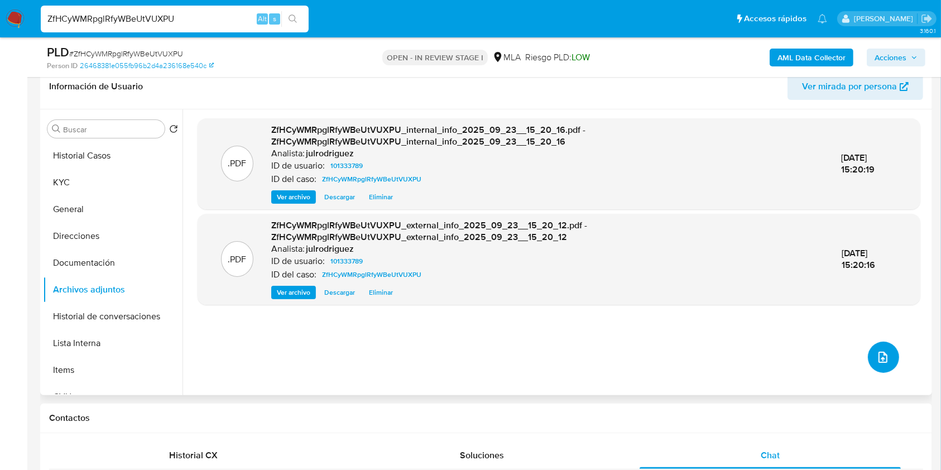
click at [876, 352] on icon "upload-file" at bounding box center [882, 356] width 13 height 13
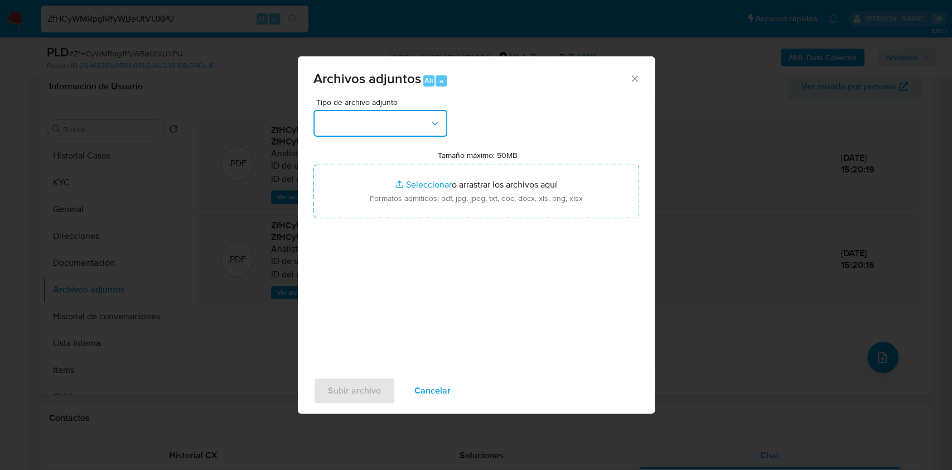
click at [368, 129] on button "button" at bounding box center [381, 123] width 134 height 27
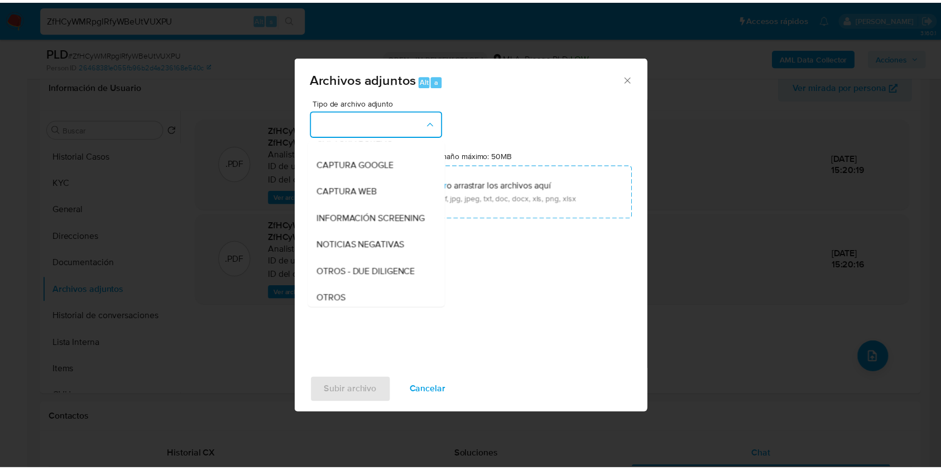
scroll to position [148, 0]
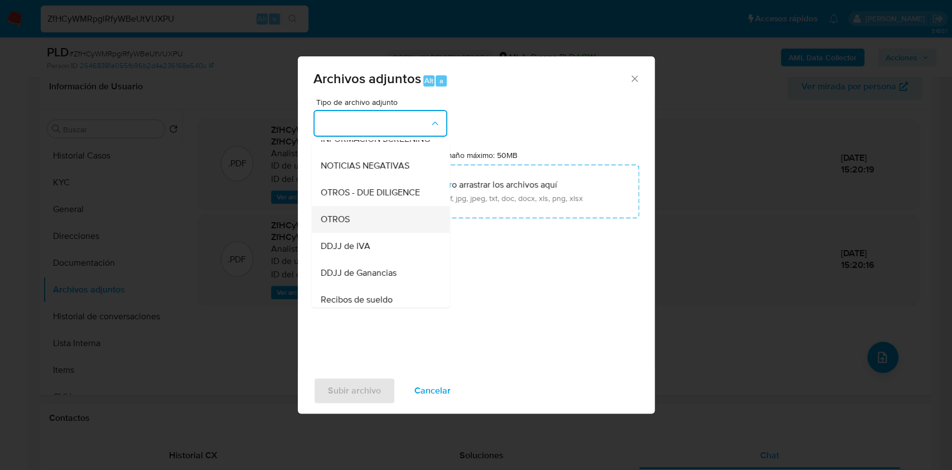
click at [353, 225] on div "OTROS" at bounding box center [377, 219] width 114 height 27
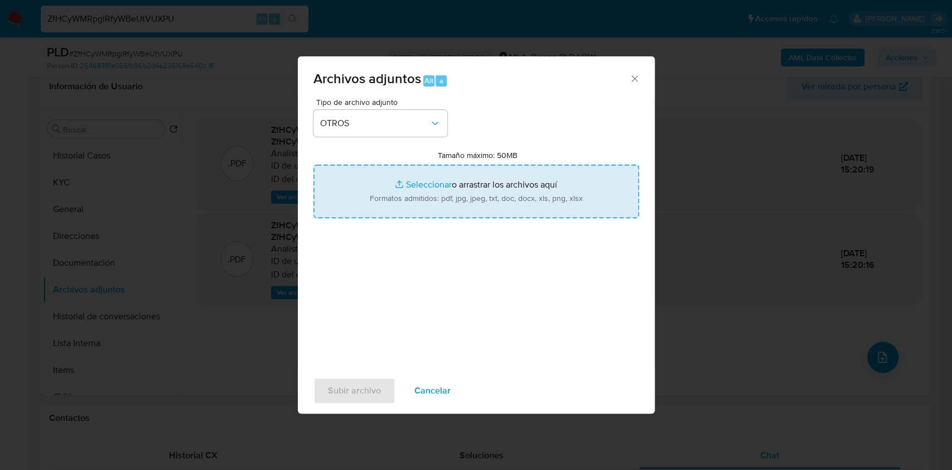
click at [439, 201] on input "Tamaño máximo: 50MB Seleccionar archivos" at bounding box center [477, 192] width 326 height 54
type input "C:\fakepath\Comprobantes electrónicos emitidos - 101333789 - ZfHCyWMRpglRfyWBeU…"
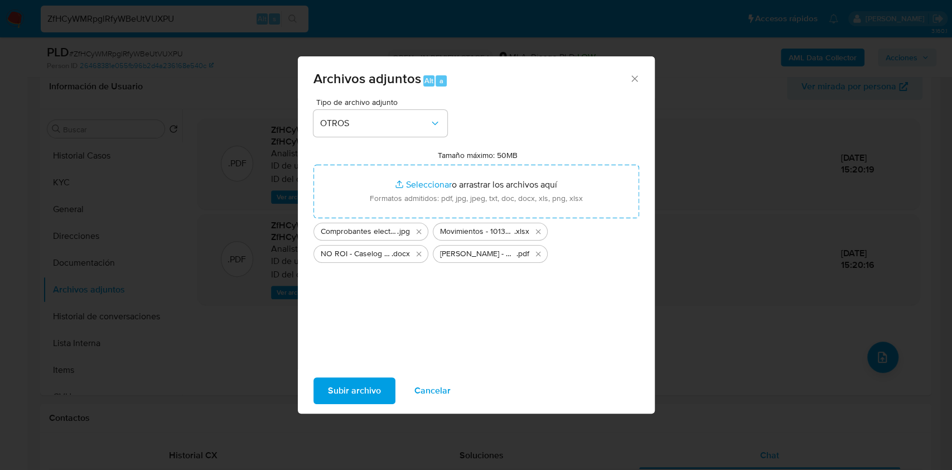
click at [367, 382] on span "Subir archivo" at bounding box center [354, 390] width 53 height 25
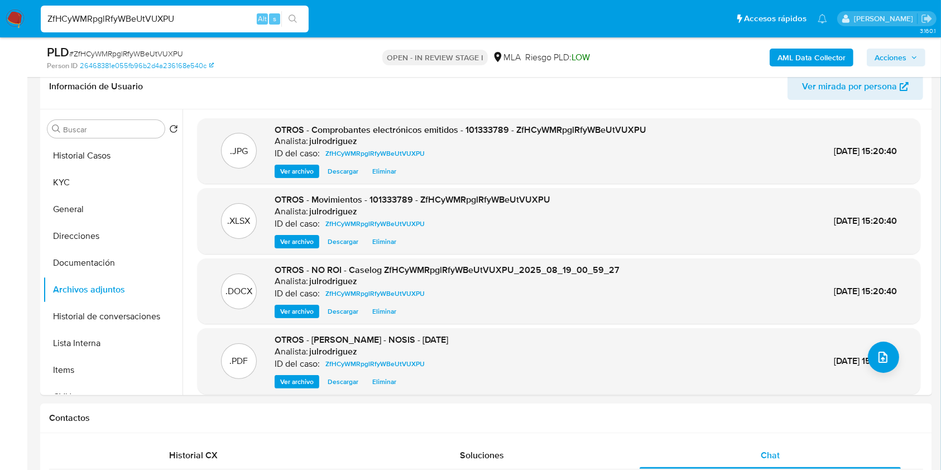
click at [882, 56] on span "Acciones" at bounding box center [890, 58] width 32 height 18
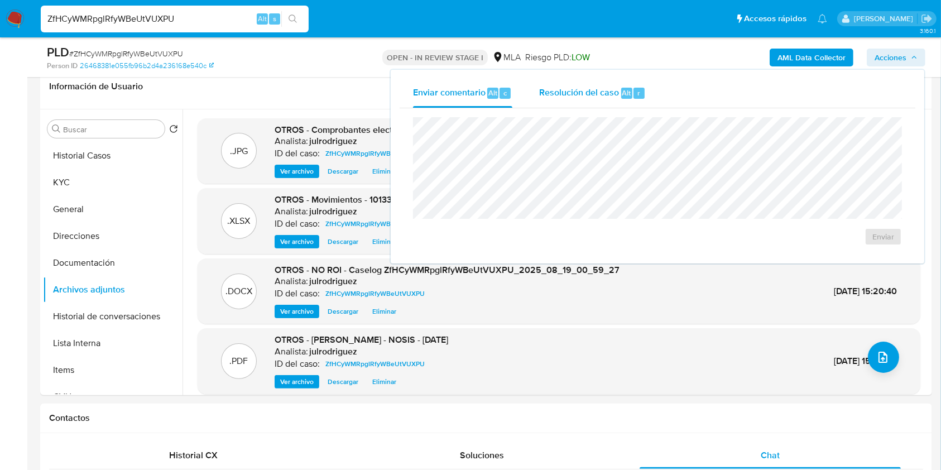
click at [612, 101] on div "Resolución del caso Alt r" at bounding box center [592, 93] width 107 height 29
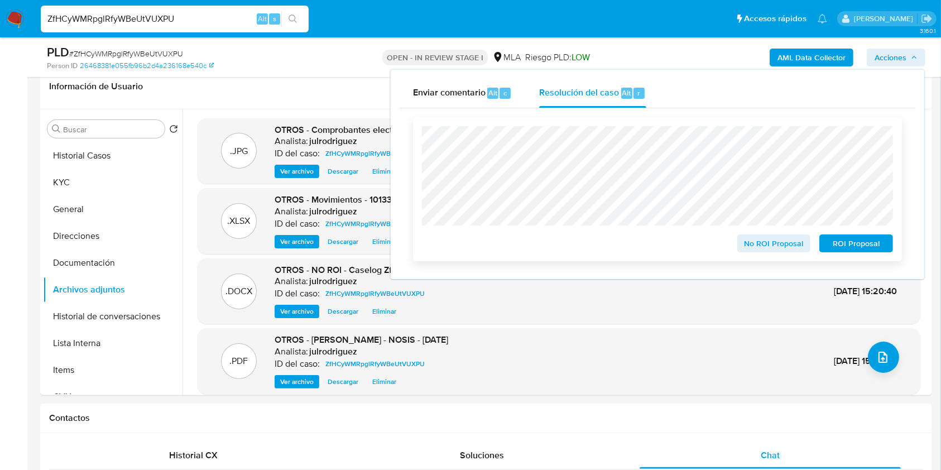
click at [753, 239] on span "No ROI Proposal" at bounding box center [774, 243] width 58 height 16
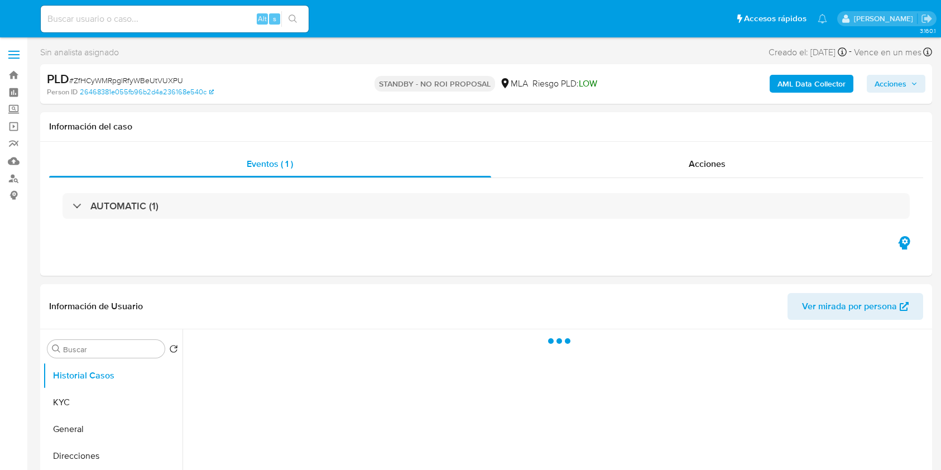
select select "10"
